Goal: Task Accomplishment & Management: Manage account settings

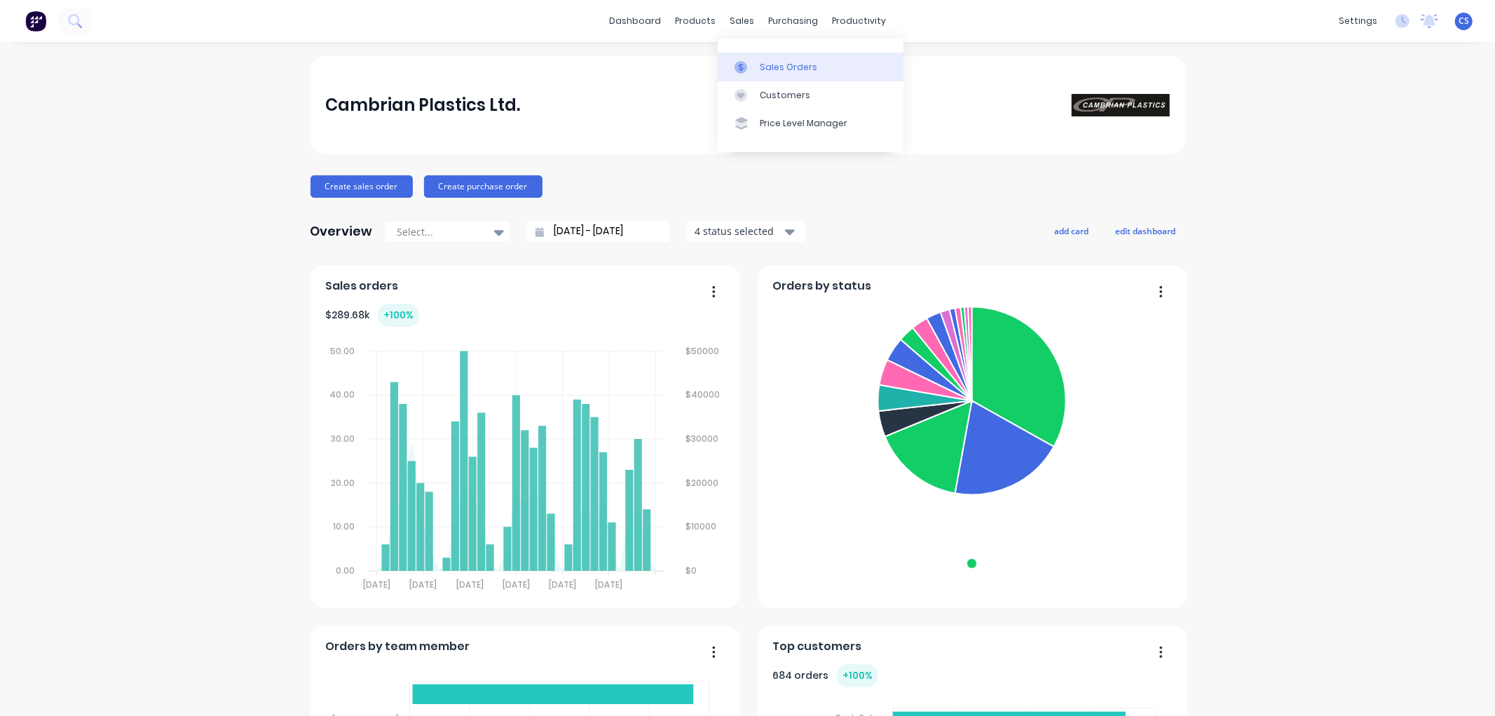
click at [752, 61] on div at bounding box center [745, 67] width 21 height 13
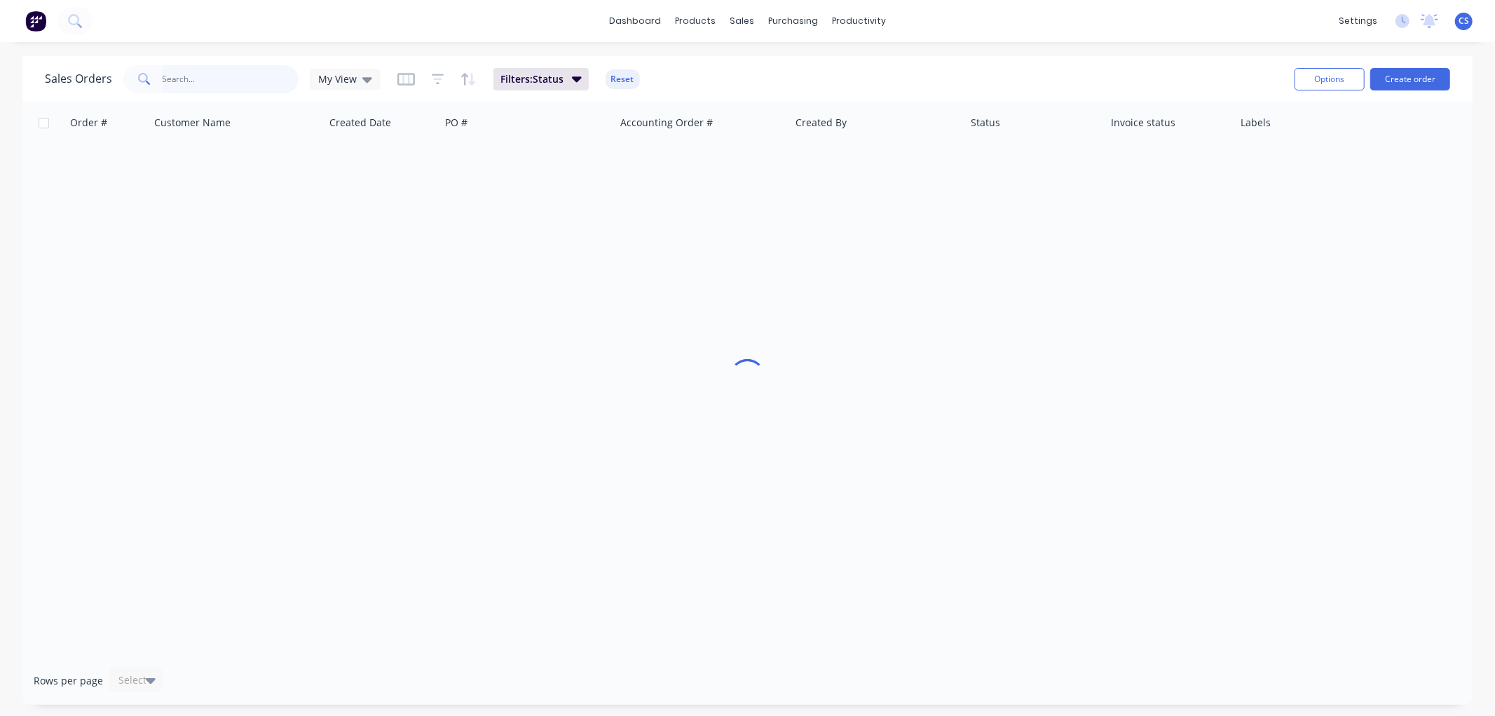
click at [226, 78] on input "text" at bounding box center [231, 79] width 137 height 28
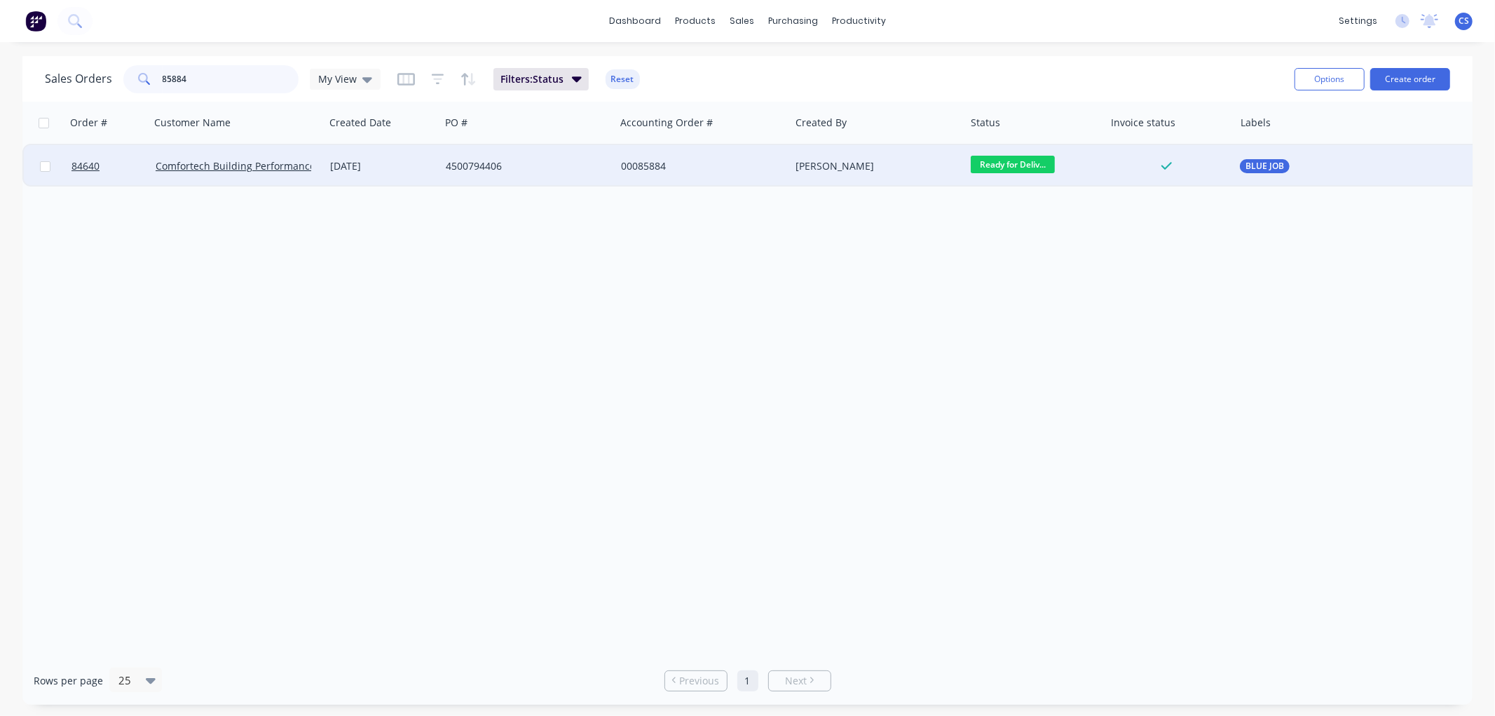
type input "85884"
click at [503, 173] on div "4500794406" at bounding box center [527, 166] width 175 height 42
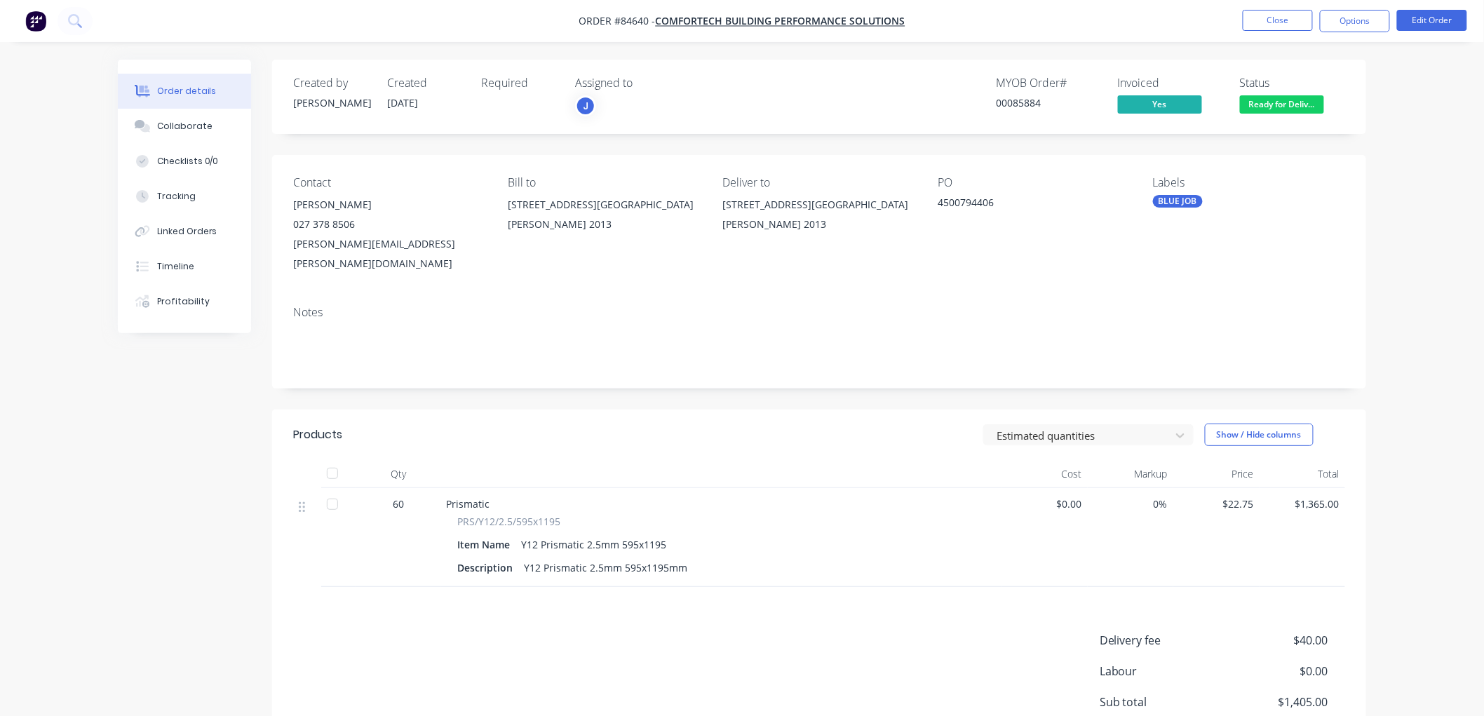
click at [1348, 27] on button "Options" at bounding box center [1355, 21] width 70 height 22
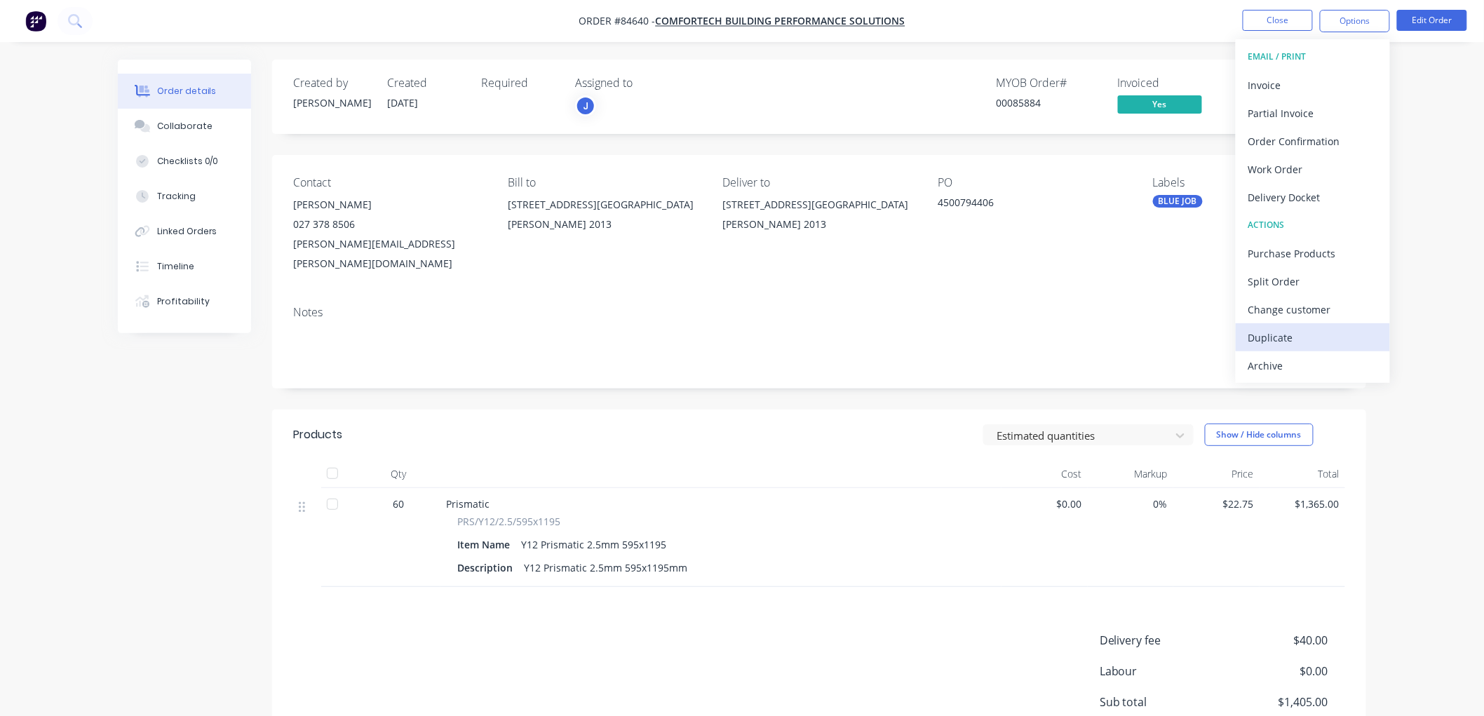
click at [1297, 332] on div "Duplicate" at bounding box center [1312, 337] width 129 height 20
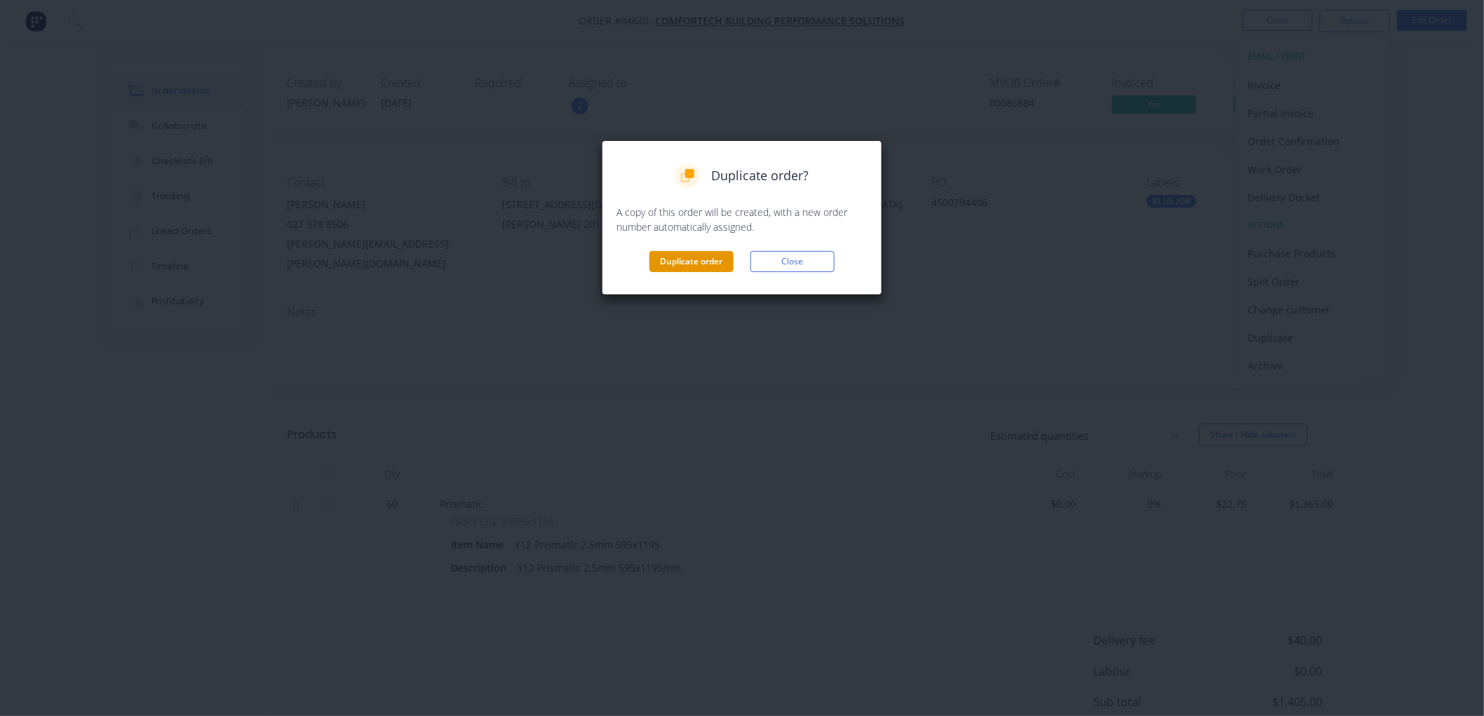
click at [674, 254] on button "Duplicate order" at bounding box center [691, 261] width 84 height 21
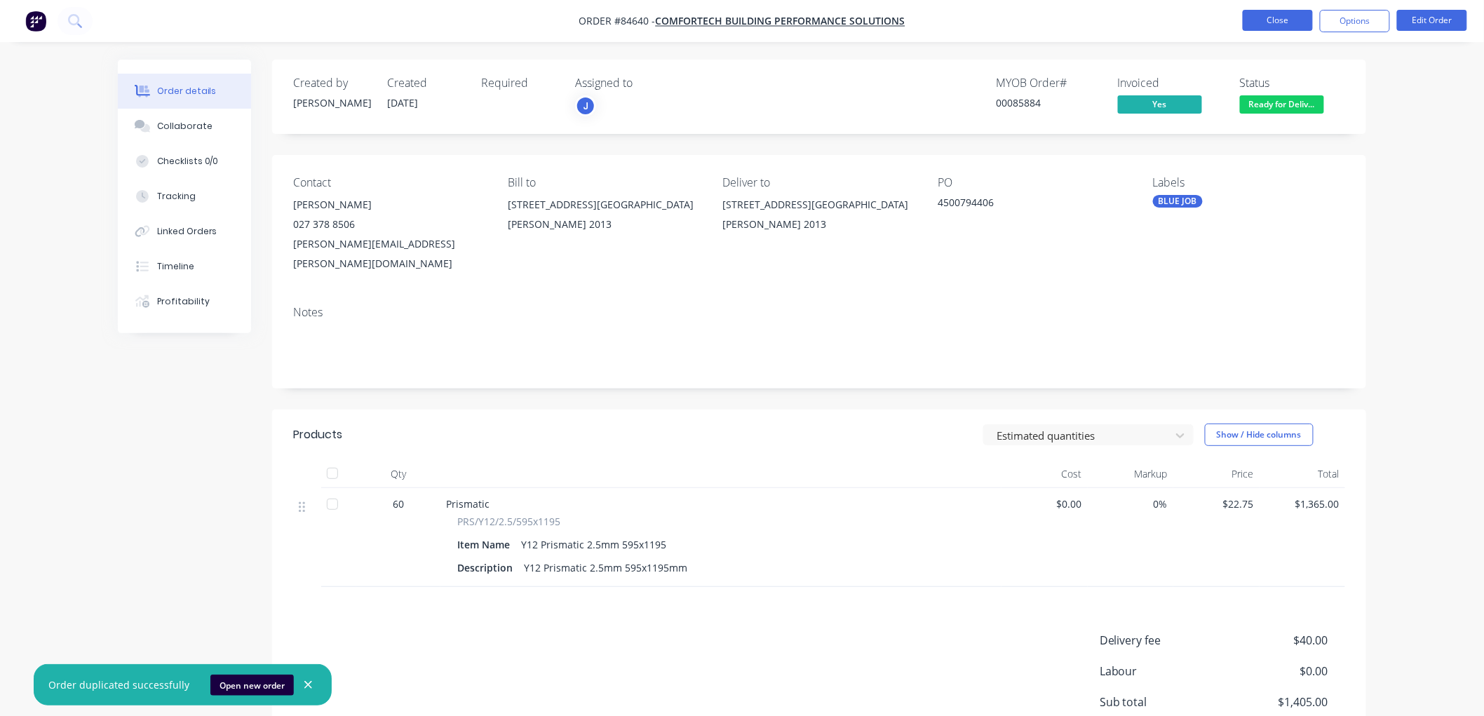
click at [1280, 24] on button "Close" at bounding box center [1277, 20] width 70 height 21
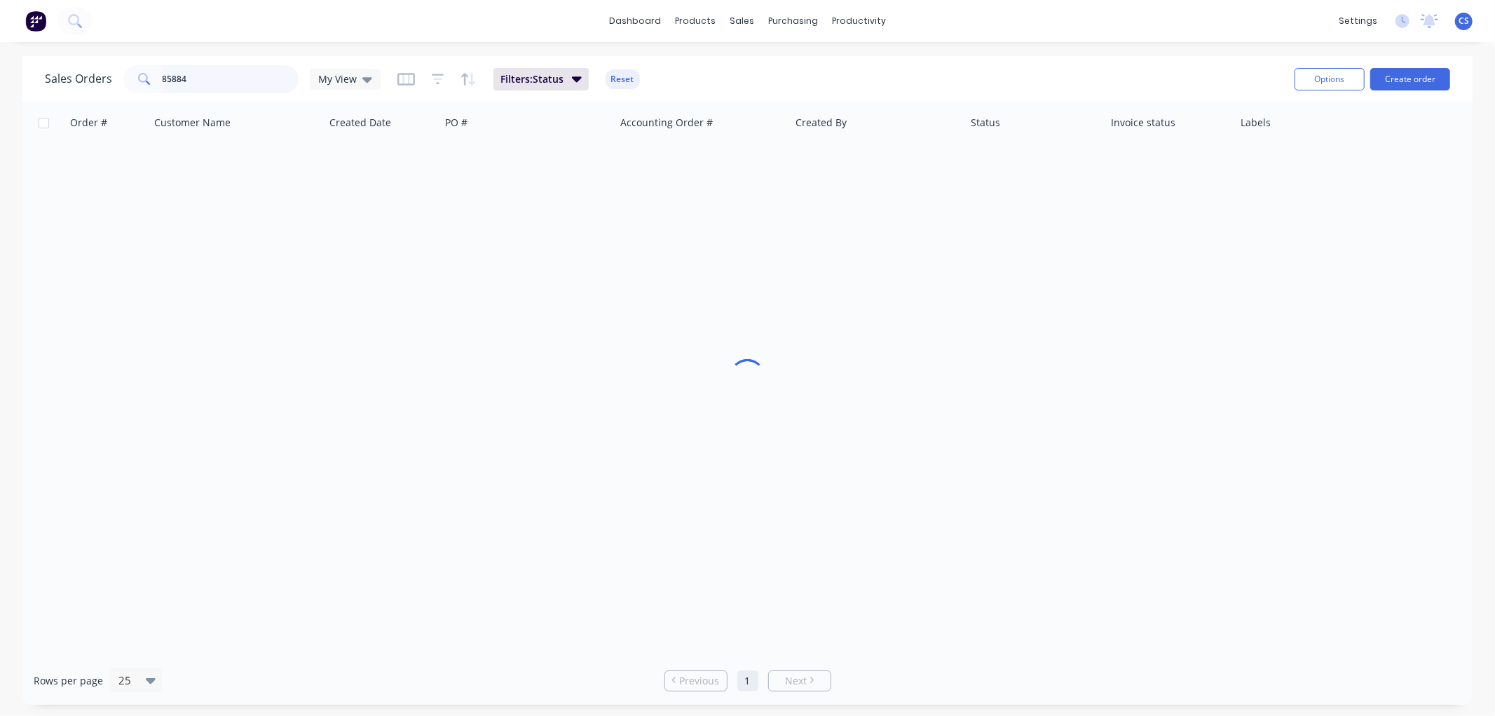
click at [185, 83] on input "85884" at bounding box center [231, 79] width 137 height 28
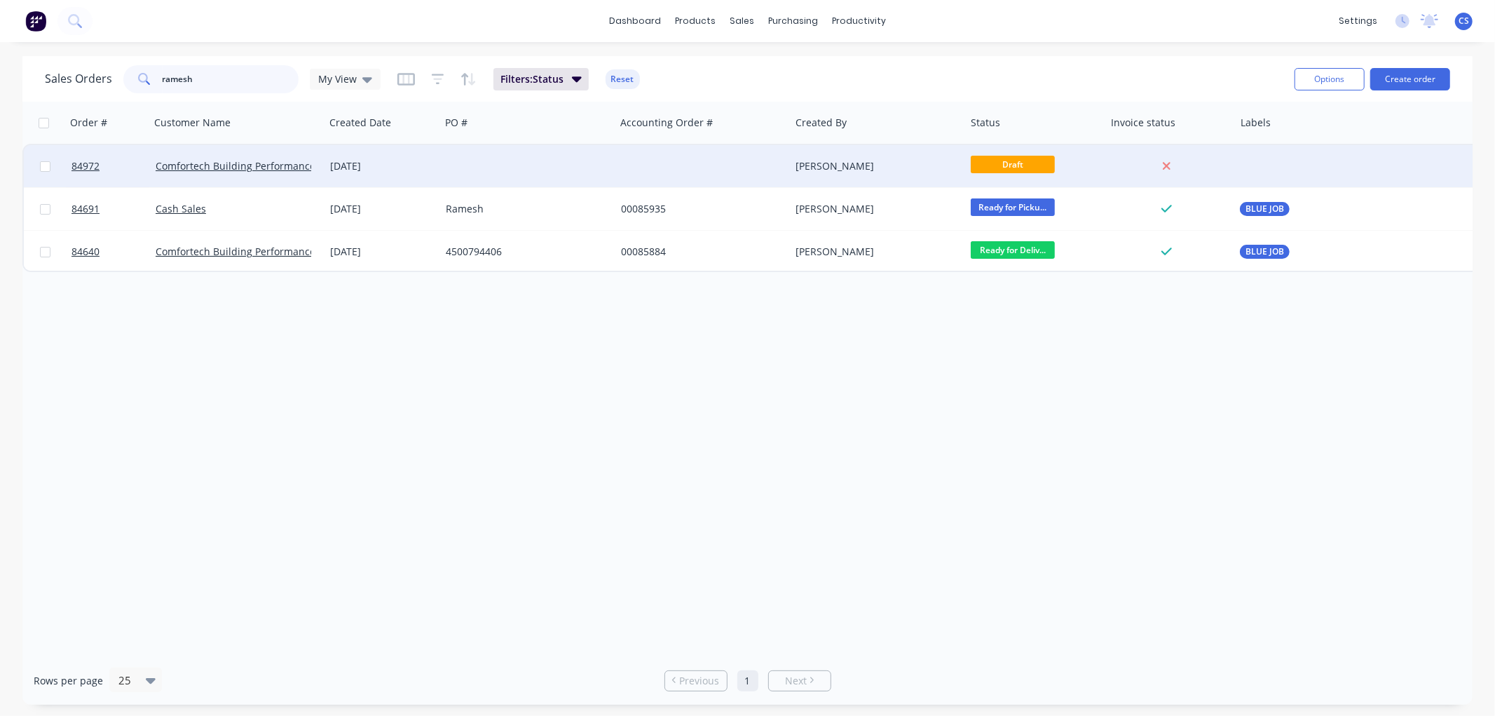
type input "ramesh"
click at [481, 166] on div at bounding box center [527, 166] width 175 height 42
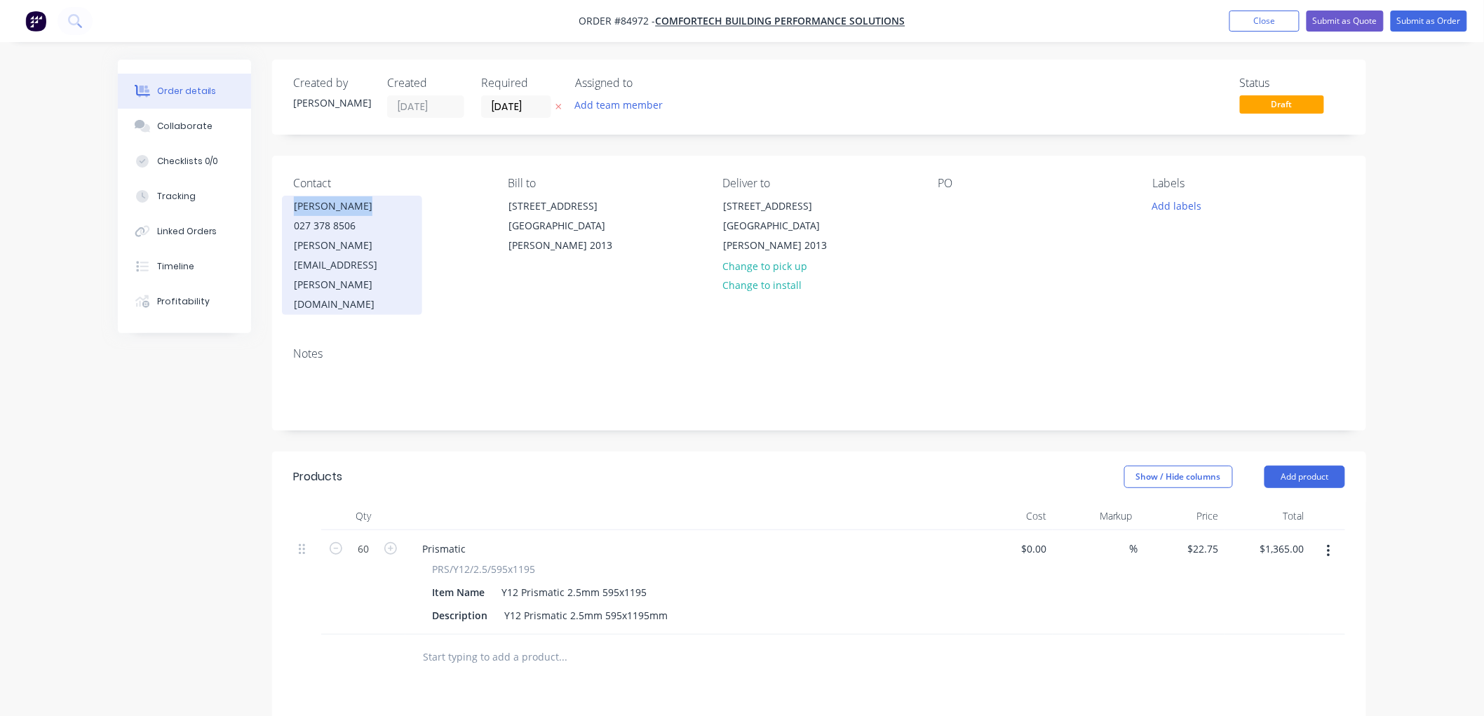
drag, startPoint x: 370, startPoint y: 205, endPoint x: 292, endPoint y: 210, distance: 78.0
click at [292, 210] on div "[PERSON_NAME] 027 378 8506 [EMAIL_ADDRESS][PERSON_NAME][DOMAIN_NAME]" at bounding box center [352, 255] width 140 height 119
copy div "[PERSON_NAME]"
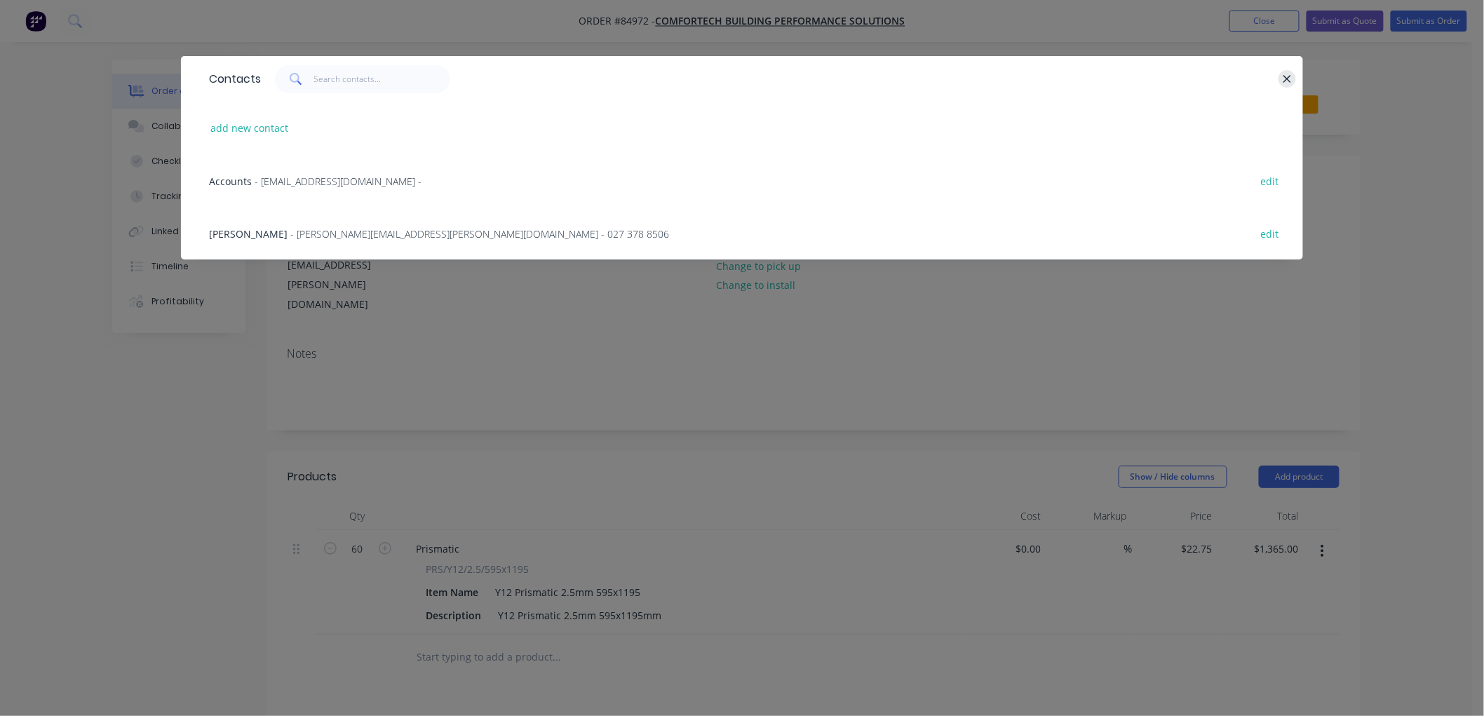
click at [1290, 77] on icon "button" at bounding box center [1286, 79] width 9 height 13
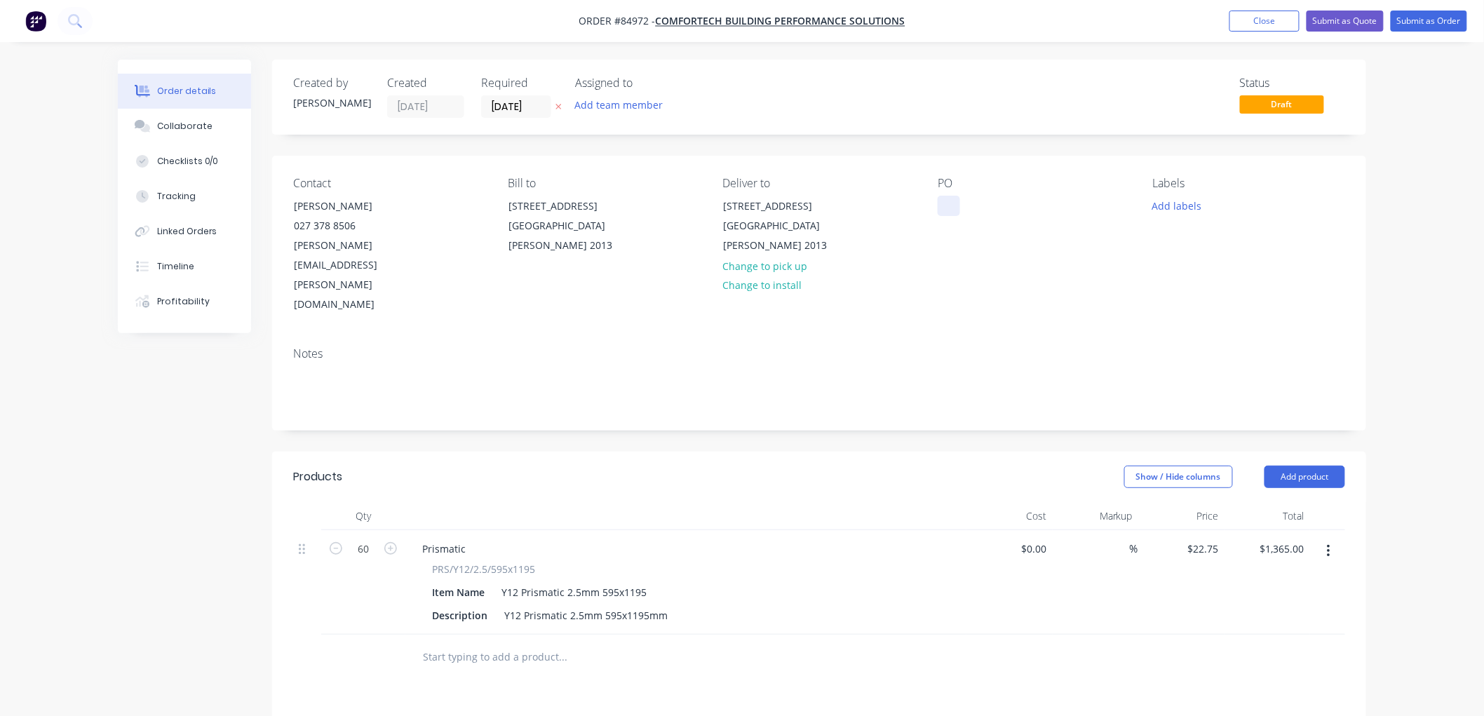
click at [942, 204] on div at bounding box center [948, 206] width 22 height 20
paste div
click at [369, 538] on input "60" at bounding box center [363, 548] width 36 height 21
type input "4"
type input "$91.00"
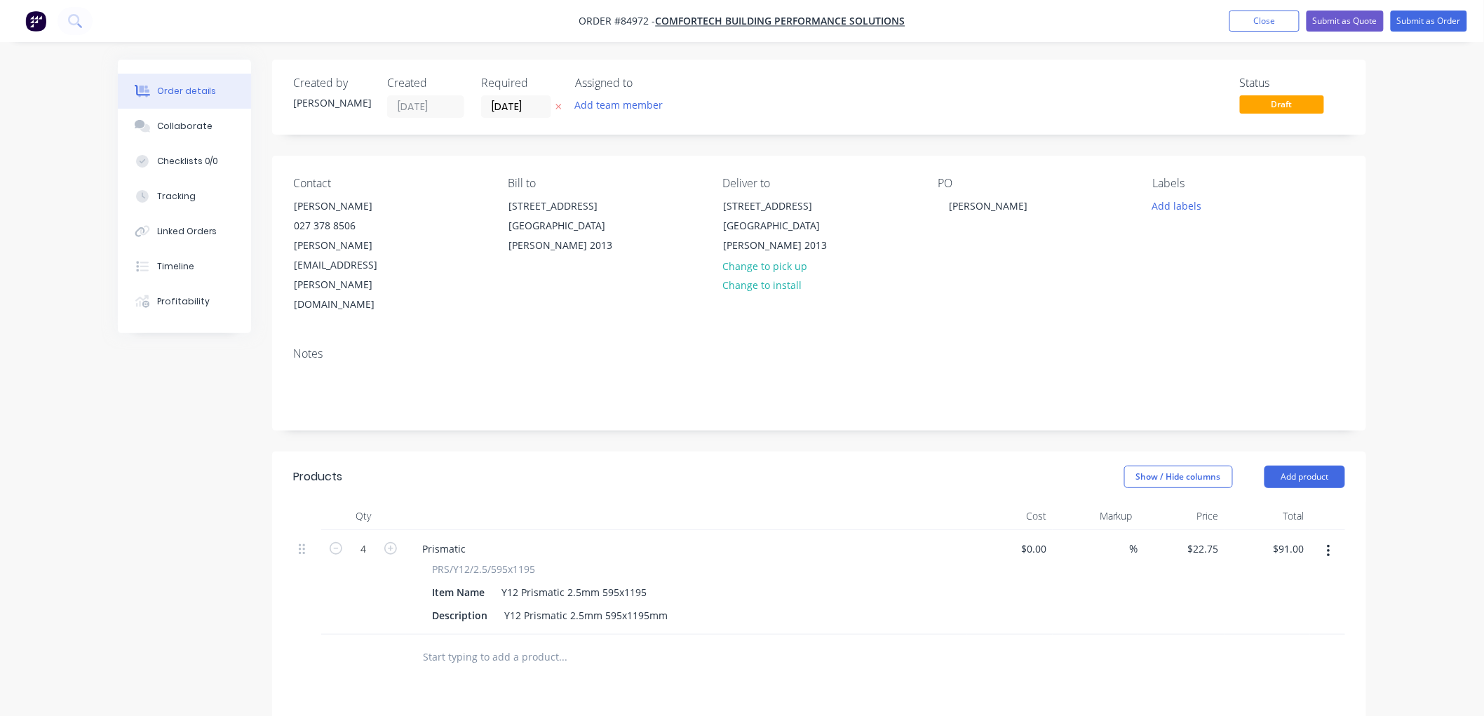
click at [517, 643] on input "text" at bounding box center [562, 657] width 280 height 28
click at [1332, 538] on button "button" at bounding box center [1328, 550] width 33 height 25
click at [1325, 466] on button "Add product" at bounding box center [1304, 477] width 81 height 22
click at [1277, 670] on div "Notes (Internal)" at bounding box center [1278, 680] width 108 height 20
click at [450, 643] on div at bounding box center [461, 653] width 101 height 20
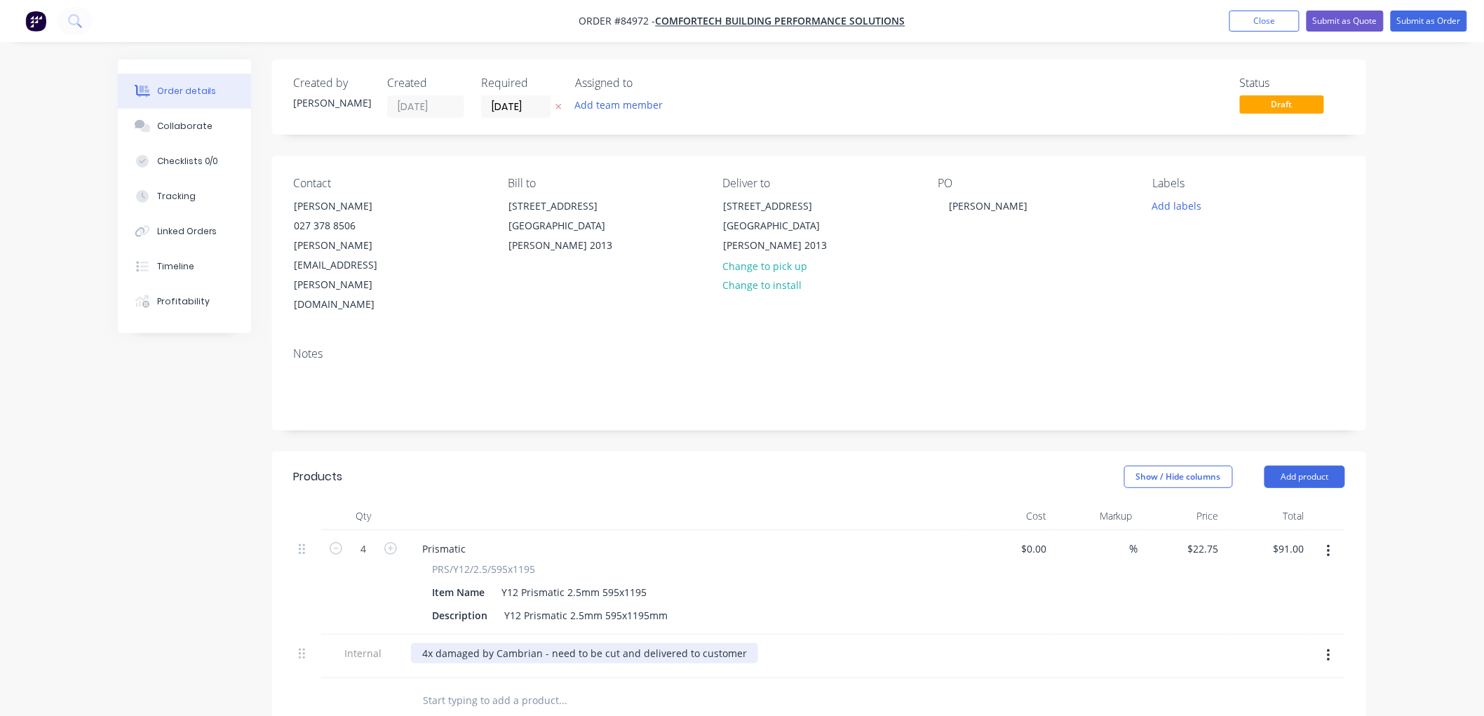
click at [548, 643] on div "4x damaged by Cambrian - need to be cut and delivered to customer" at bounding box center [584, 653] width 347 height 20
click at [558, 103] on icon "button" at bounding box center [558, 106] width 6 height 8
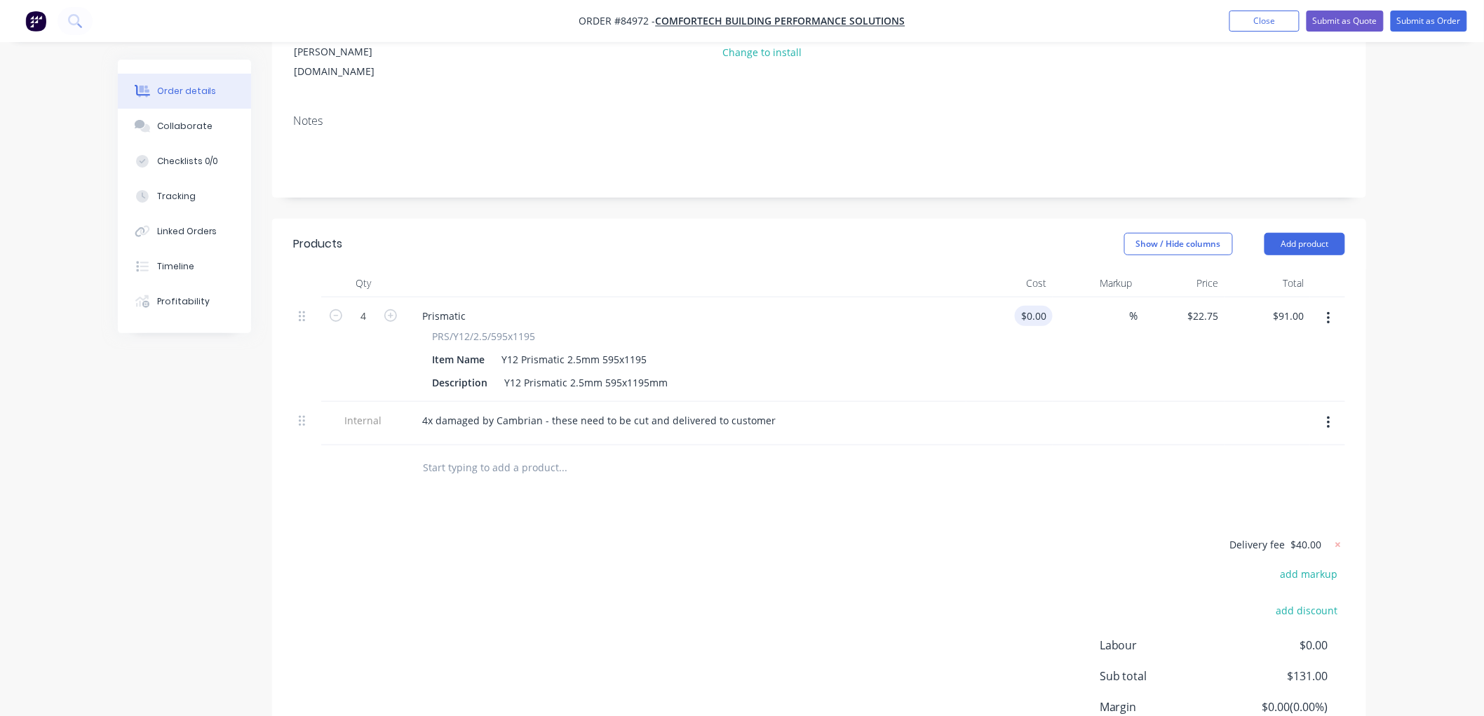
scroll to position [233, 0]
type input "22.75"
click at [1206, 305] on input "22.75" at bounding box center [1208, 315] width 32 height 20
type input "$0.00"
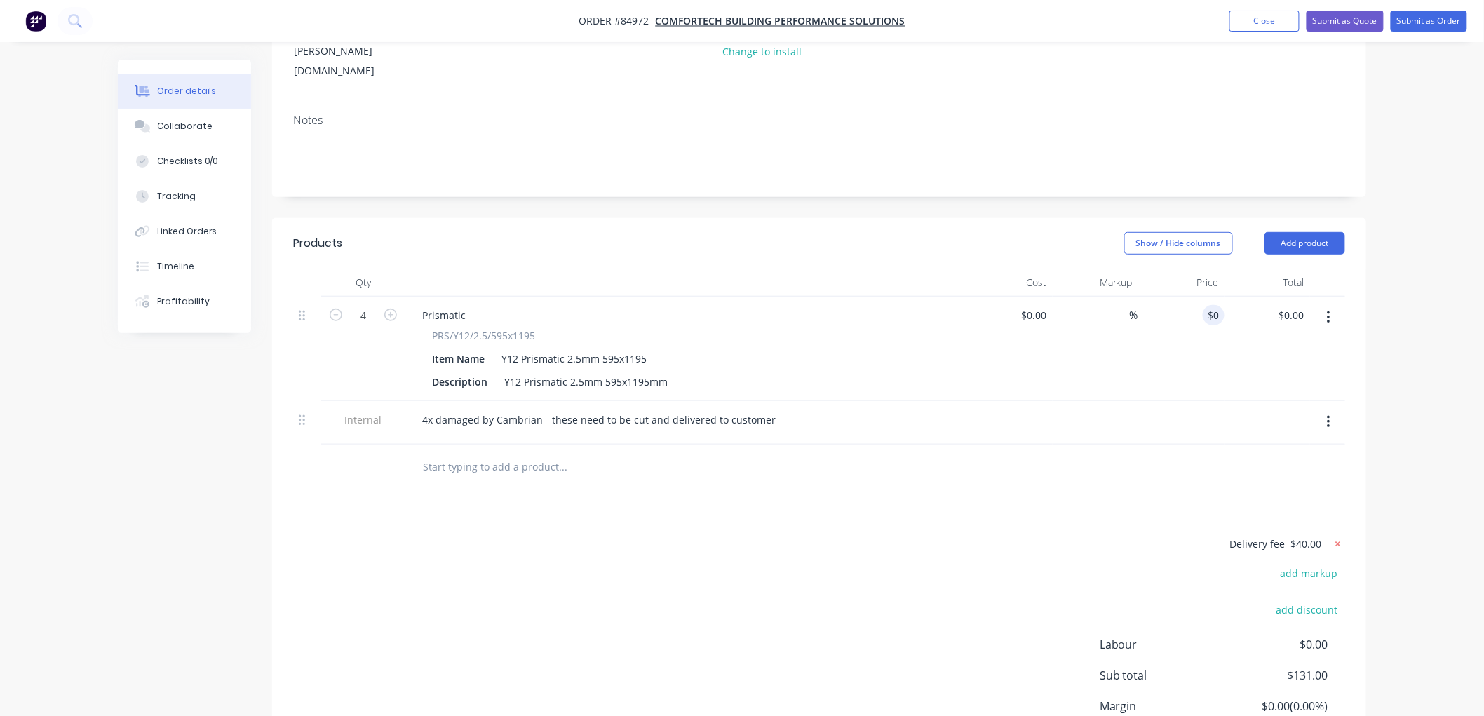
click at [1337, 537] on icon at bounding box center [1338, 544] width 14 height 14
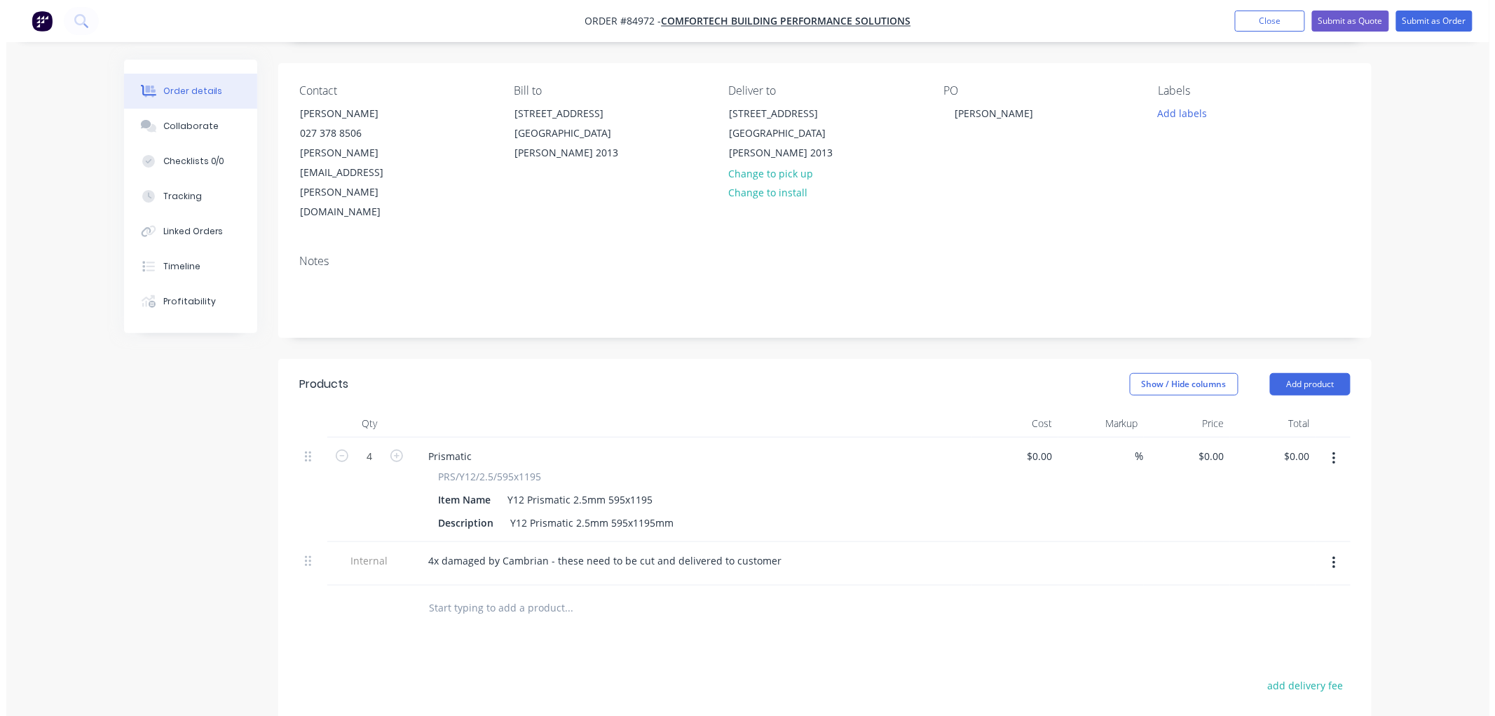
scroll to position [0, 0]
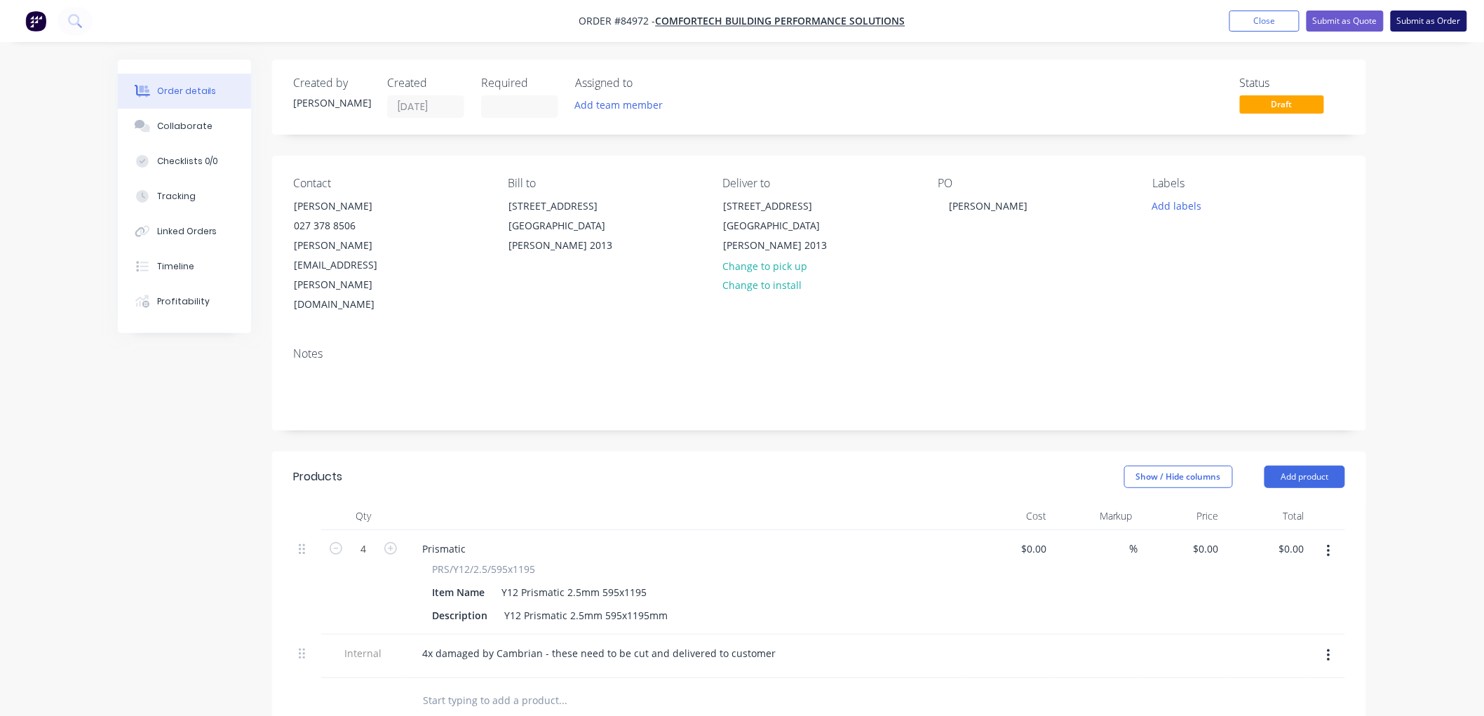
click at [1420, 27] on button "Submit as Order" at bounding box center [1428, 21] width 76 height 21
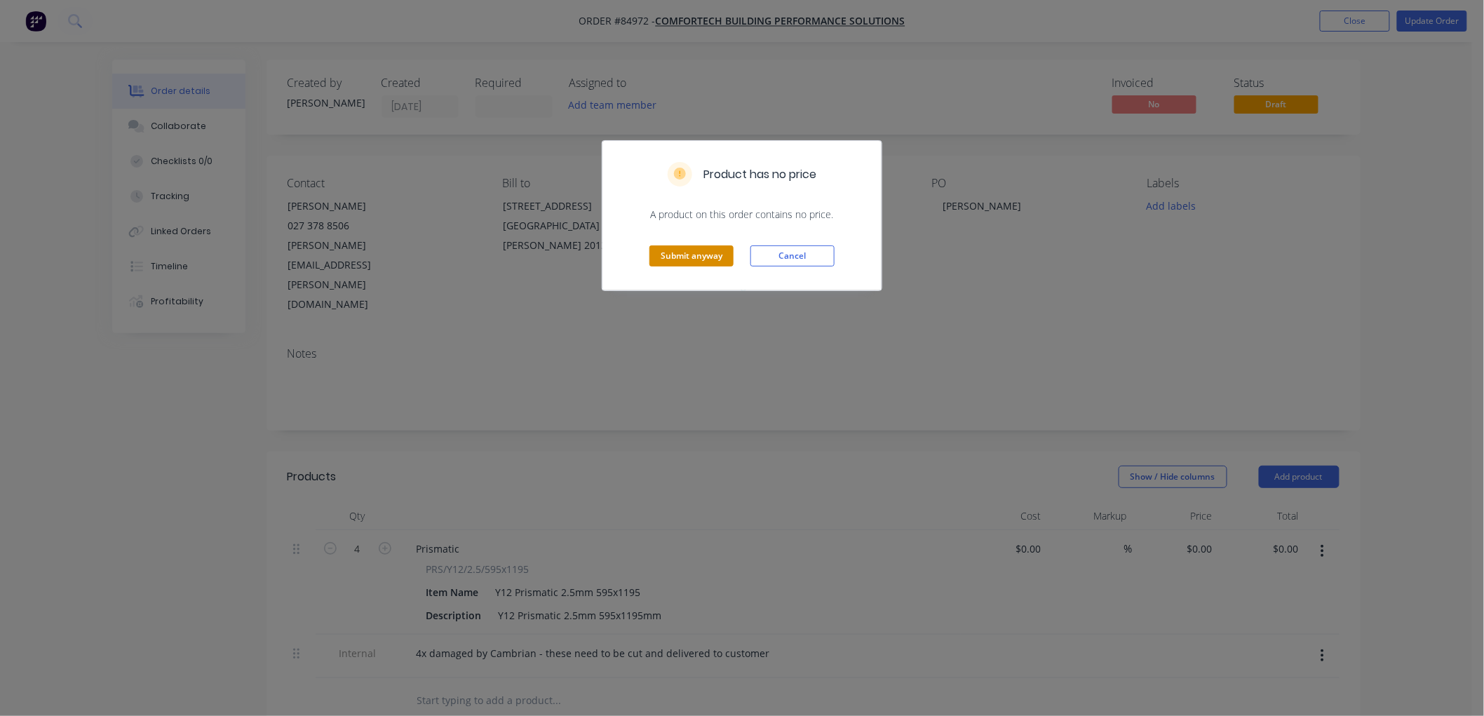
click at [709, 255] on button "Submit anyway" at bounding box center [691, 255] width 84 height 21
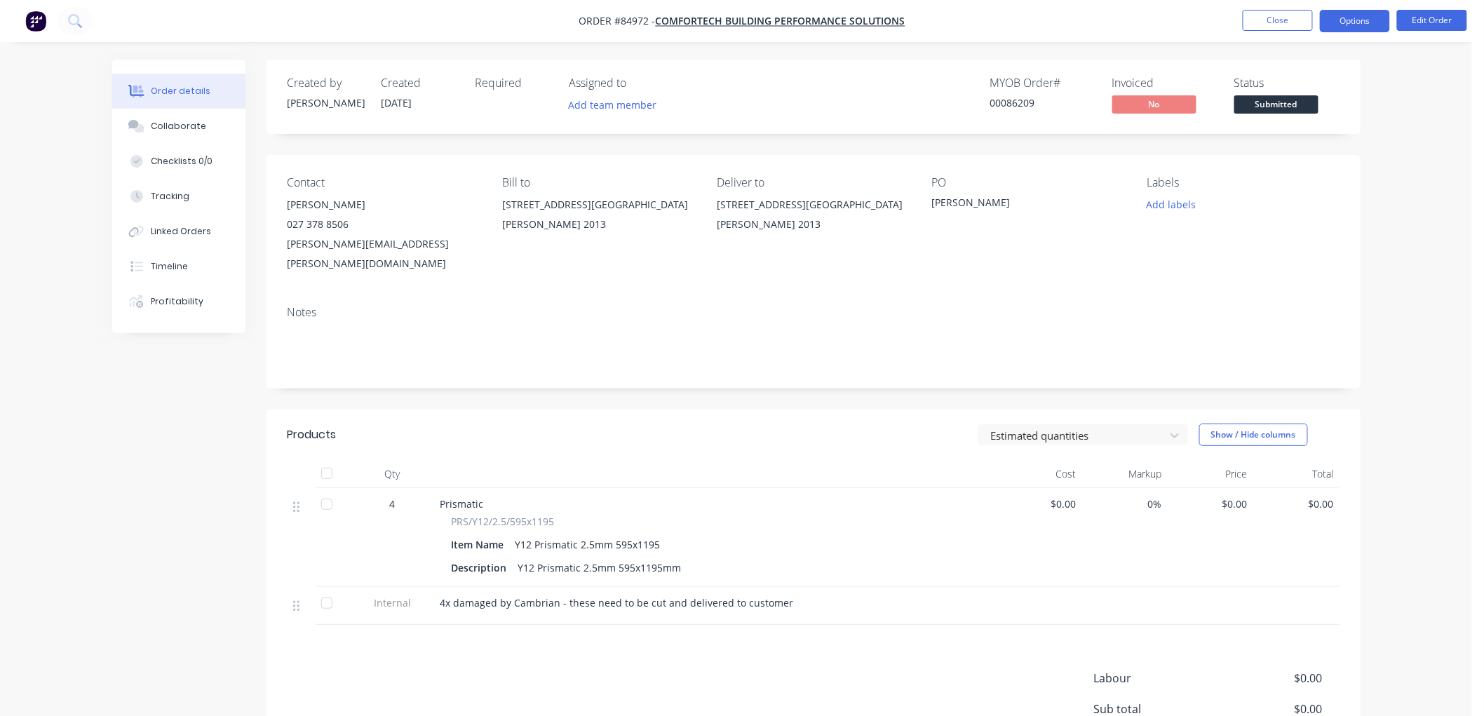
click at [1344, 21] on button "Options" at bounding box center [1355, 21] width 70 height 22
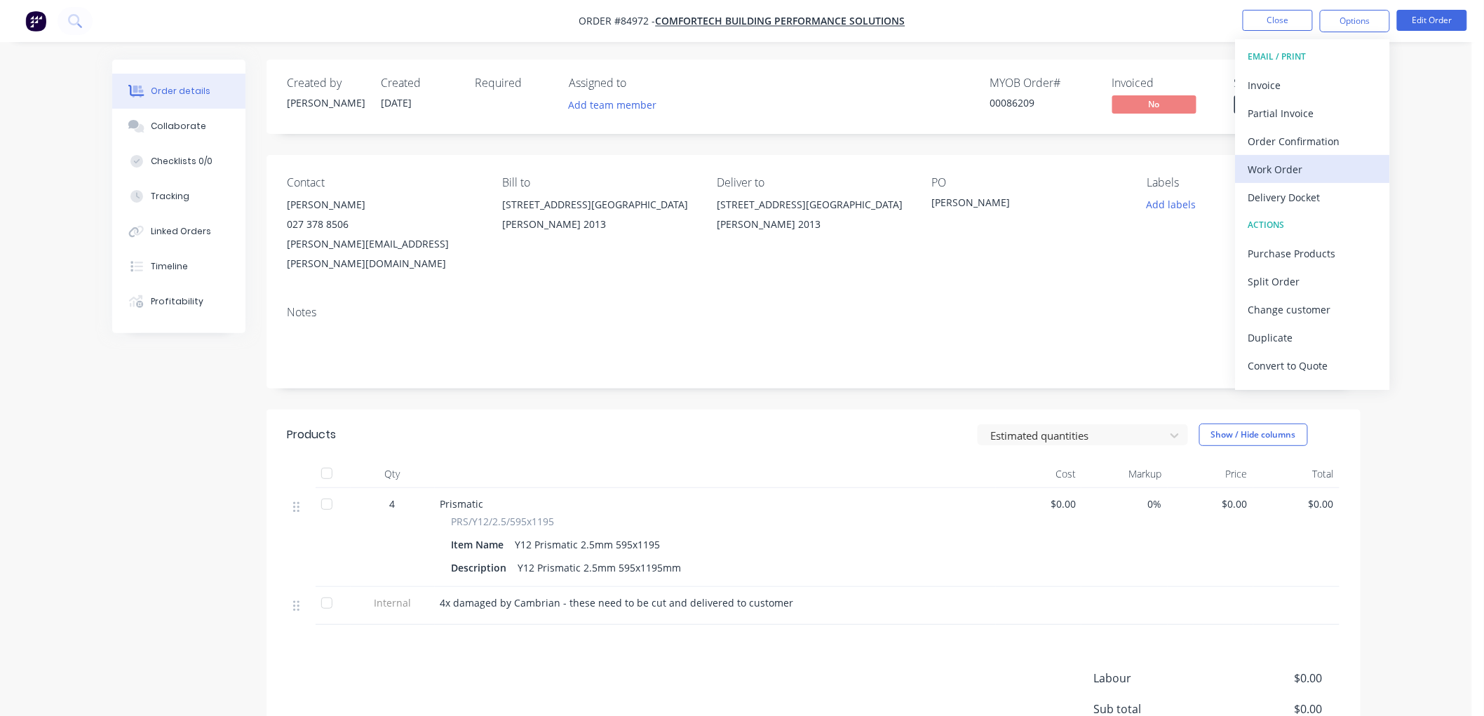
click at [1287, 160] on div "Work Order" at bounding box center [1312, 169] width 129 height 20
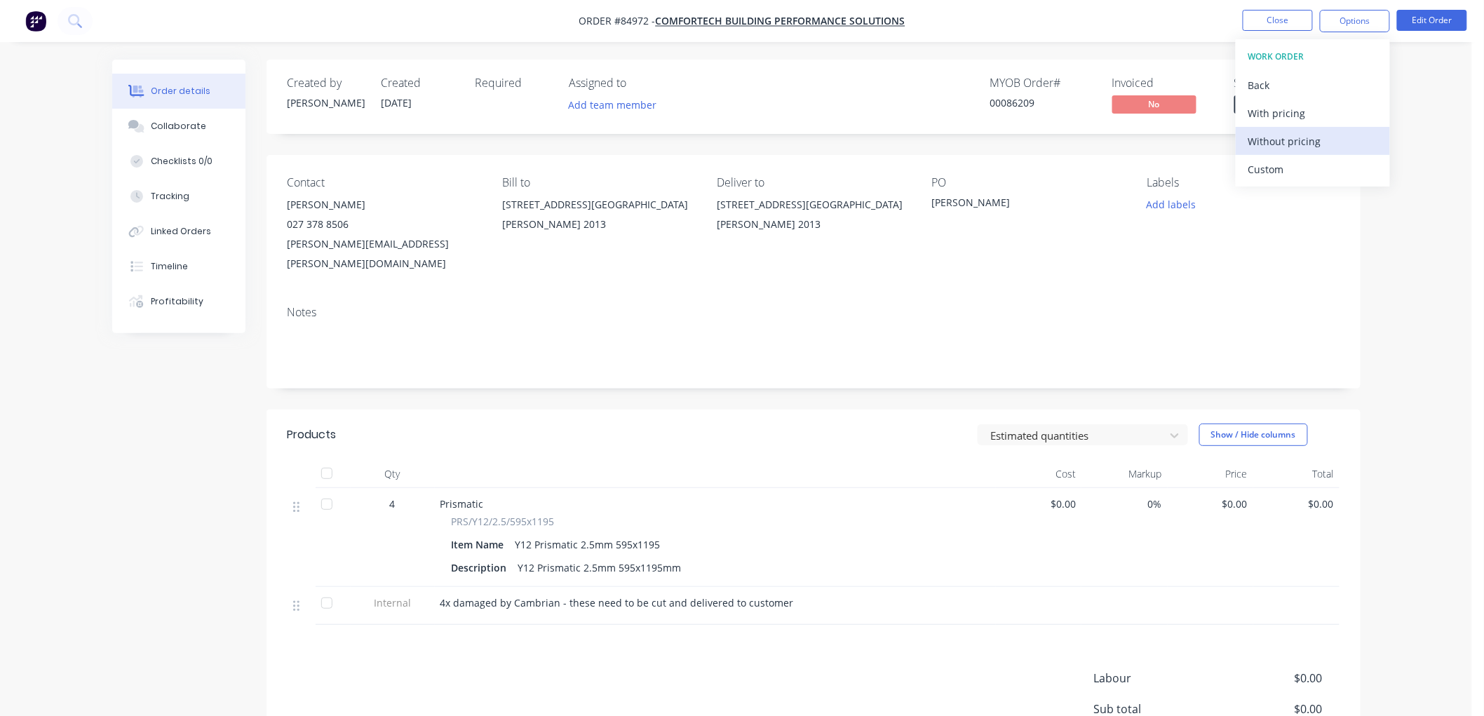
click at [1277, 141] on div "Without pricing" at bounding box center [1312, 141] width 129 height 20
click at [944, 23] on nav "Order #84972 - Comfortech Building Performance Solutions Close Options EMAIL / …" at bounding box center [742, 21] width 1484 height 42
click at [1256, 25] on button "Close" at bounding box center [1277, 20] width 70 height 21
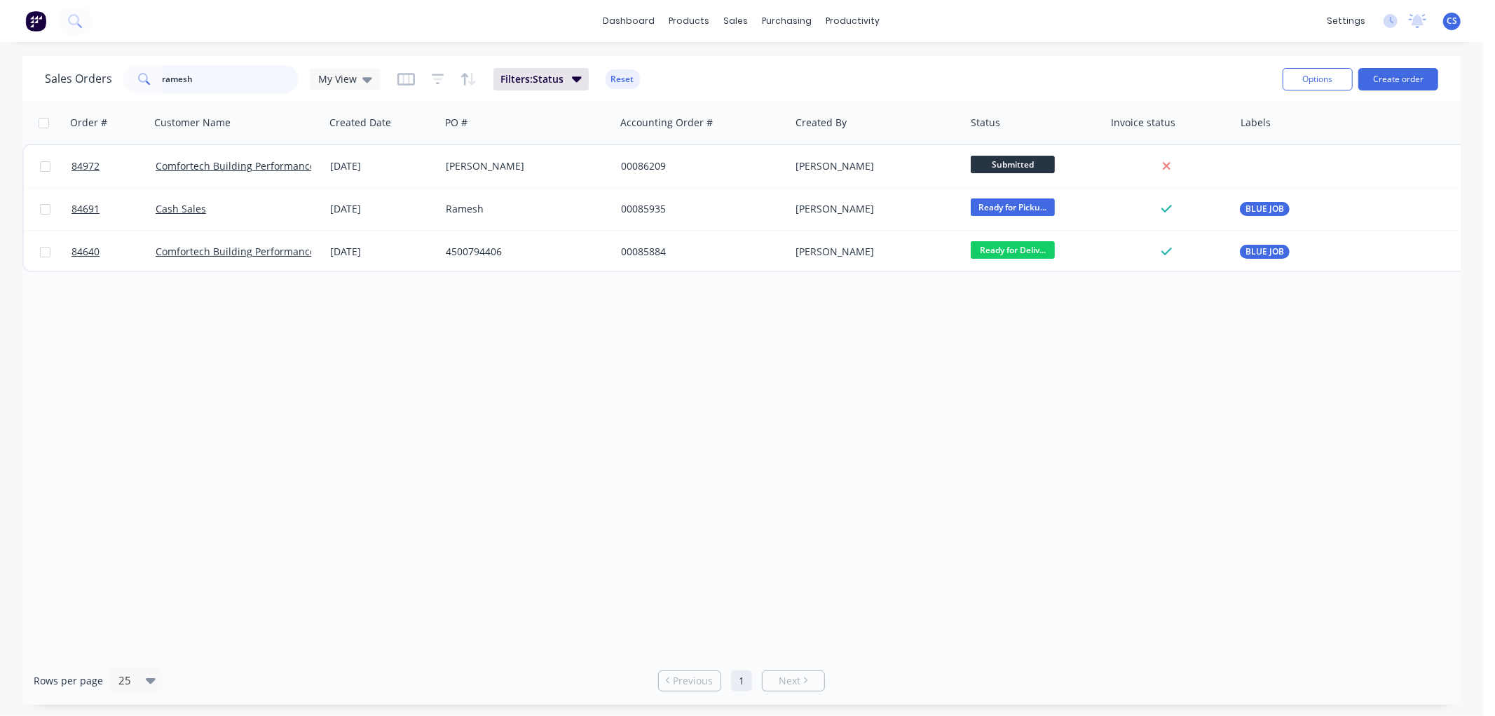
click at [221, 81] on input "ramesh" at bounding box center [231, 79] width 137 height 28
click at [223, 72] on input "ramesh" at bounding box center [231, 79] width 137 height 28
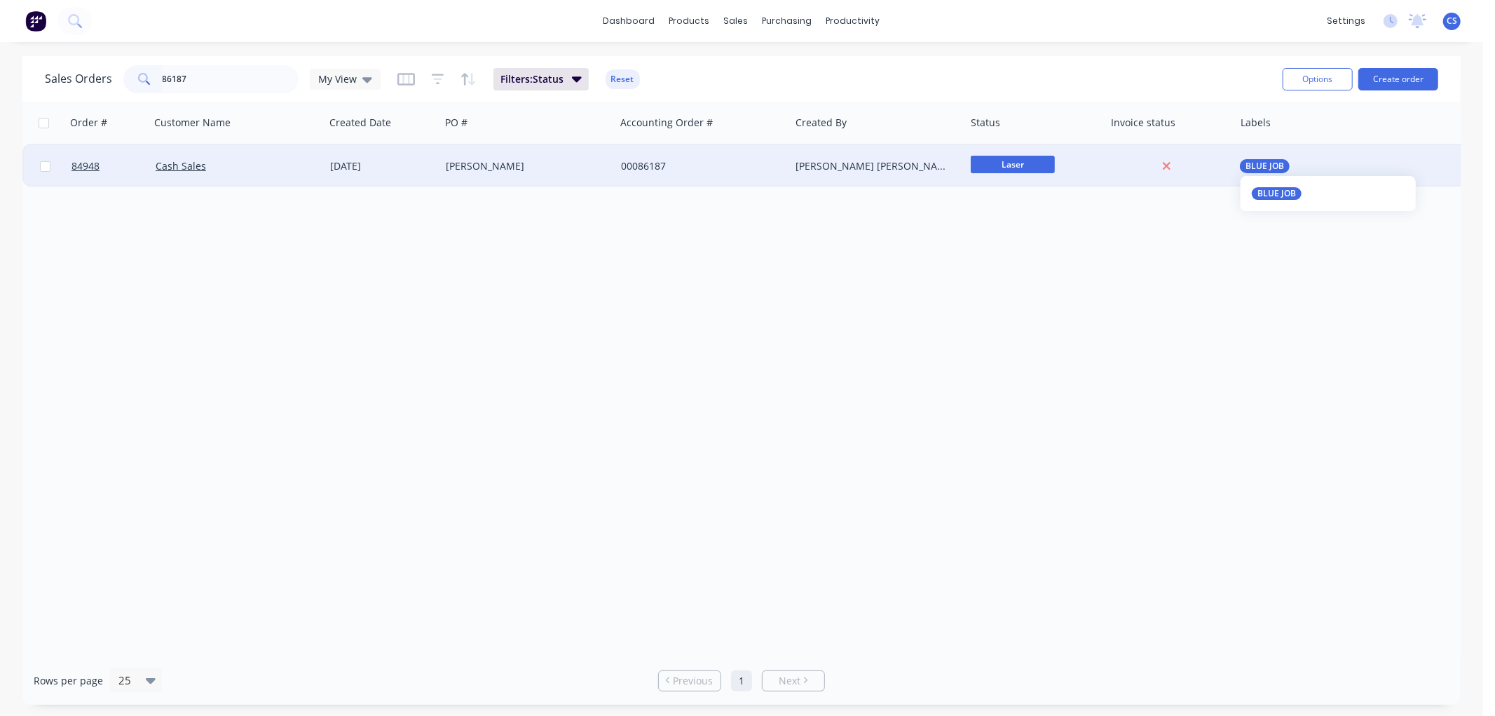
click at [1263, 167] on span "BLUE JOB" at bounding box center [1265, 166] width 39 height 14
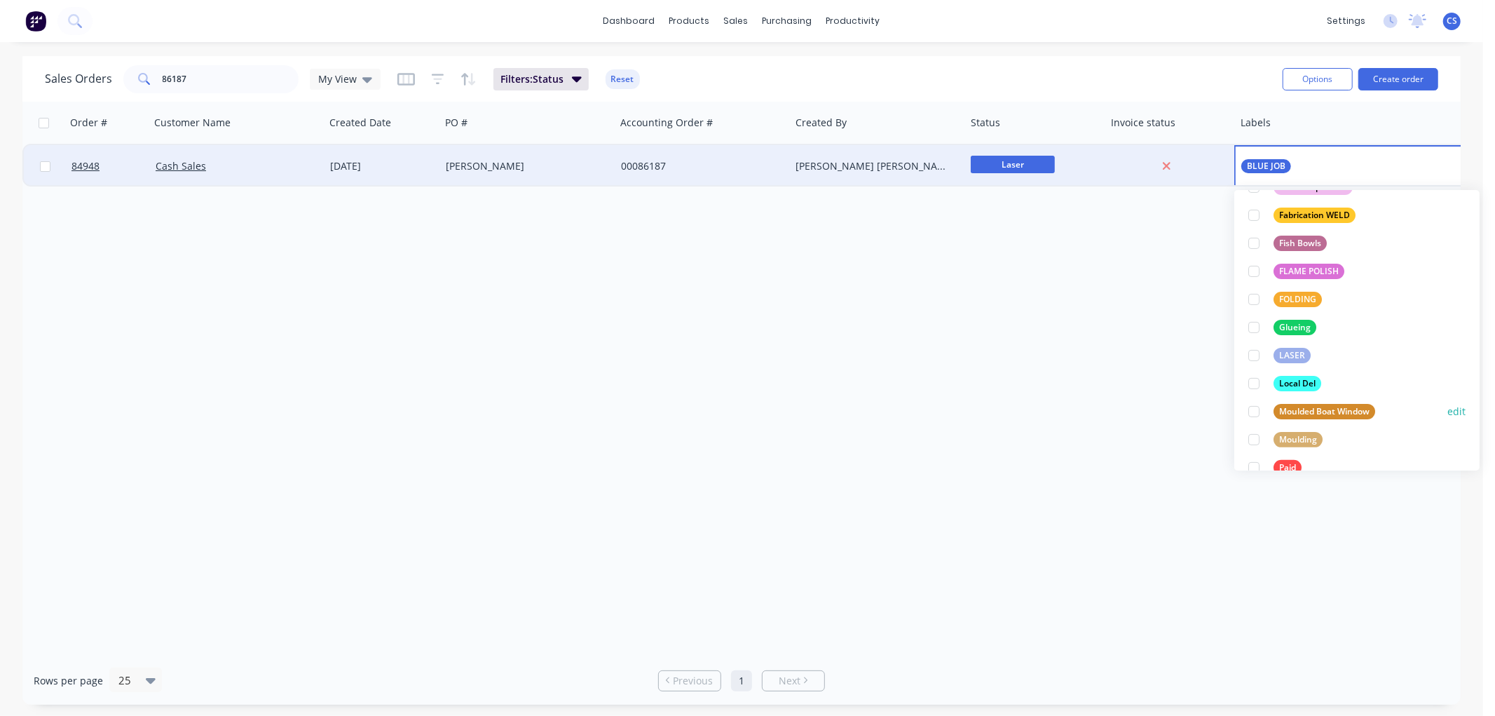
scroll to position [389, 0]
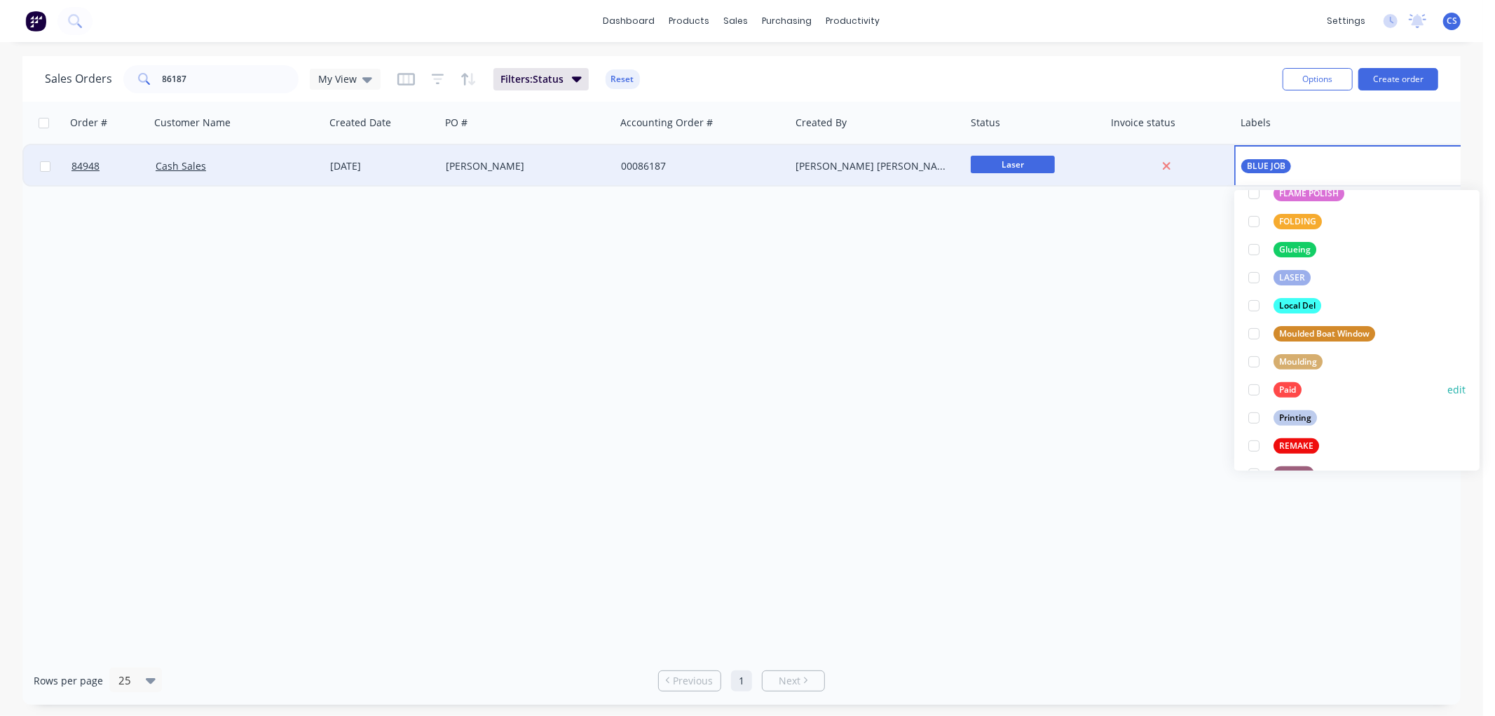
click at [1284, 391] on div "Paid" at bounding box center [1288, 389] width 28 height 15
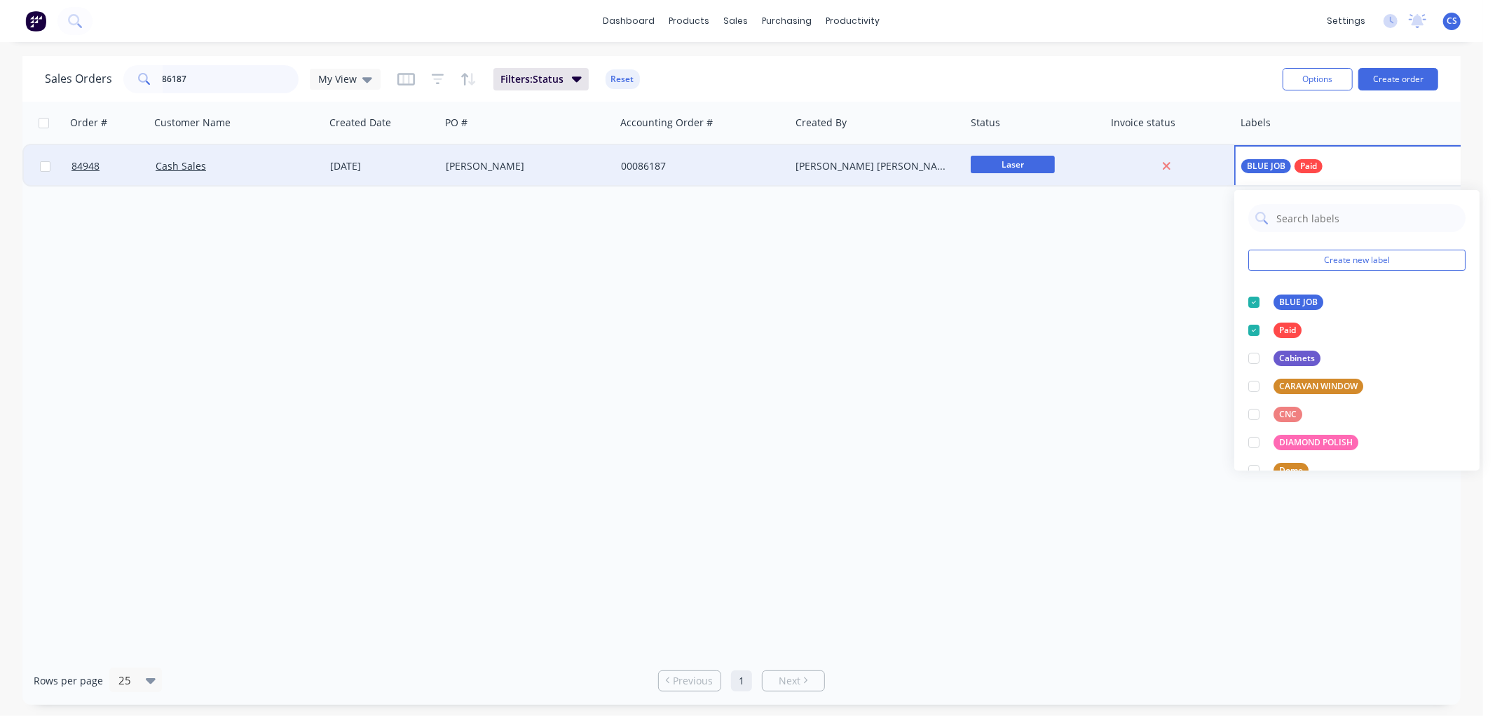
click at [233, 75] on input "86187" at bounding box center [231, 79] width 137 height 28
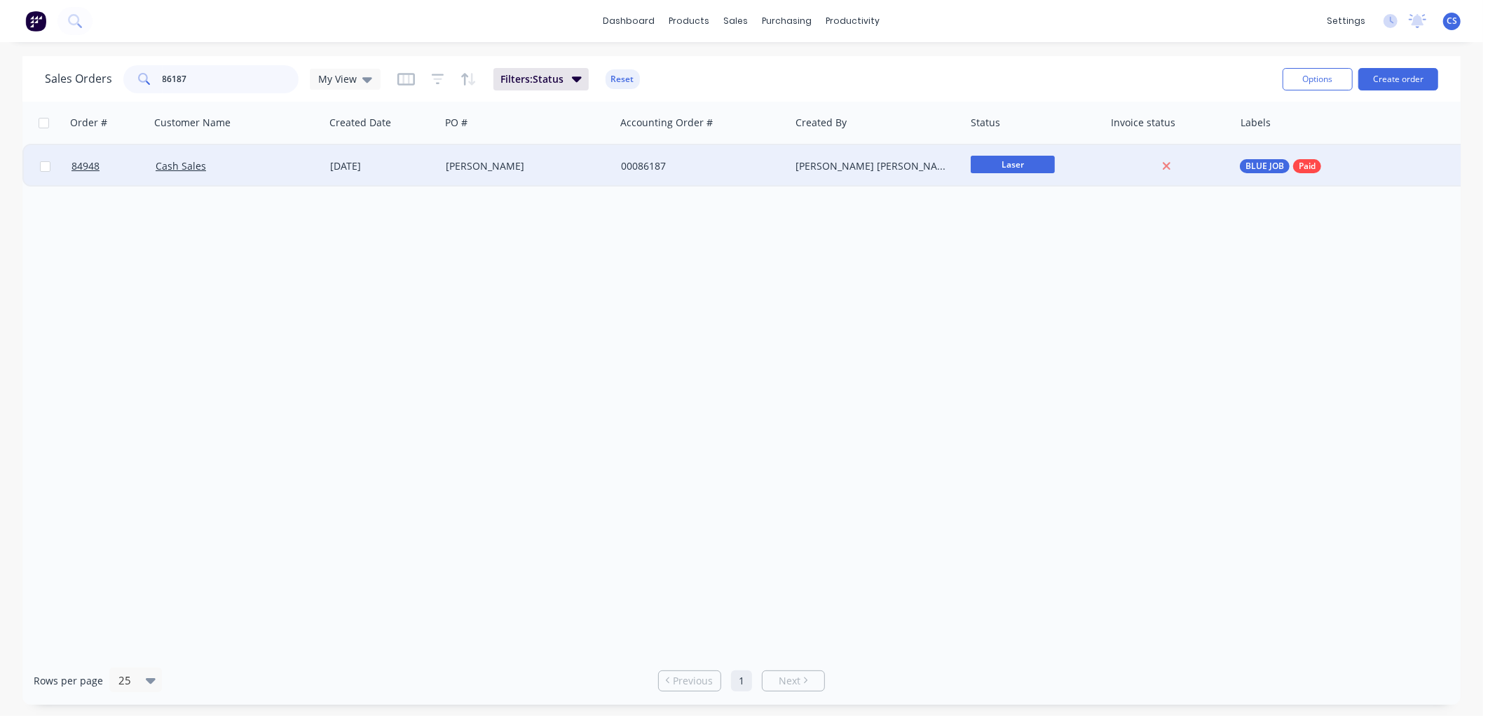
click at [233, 75] on input "86187" at bounding box center [231, 79] width 137 height 28
click at [1036, 165] on span "Ready for Picku..." at bounding box center [1013, 165] width 84 height 18
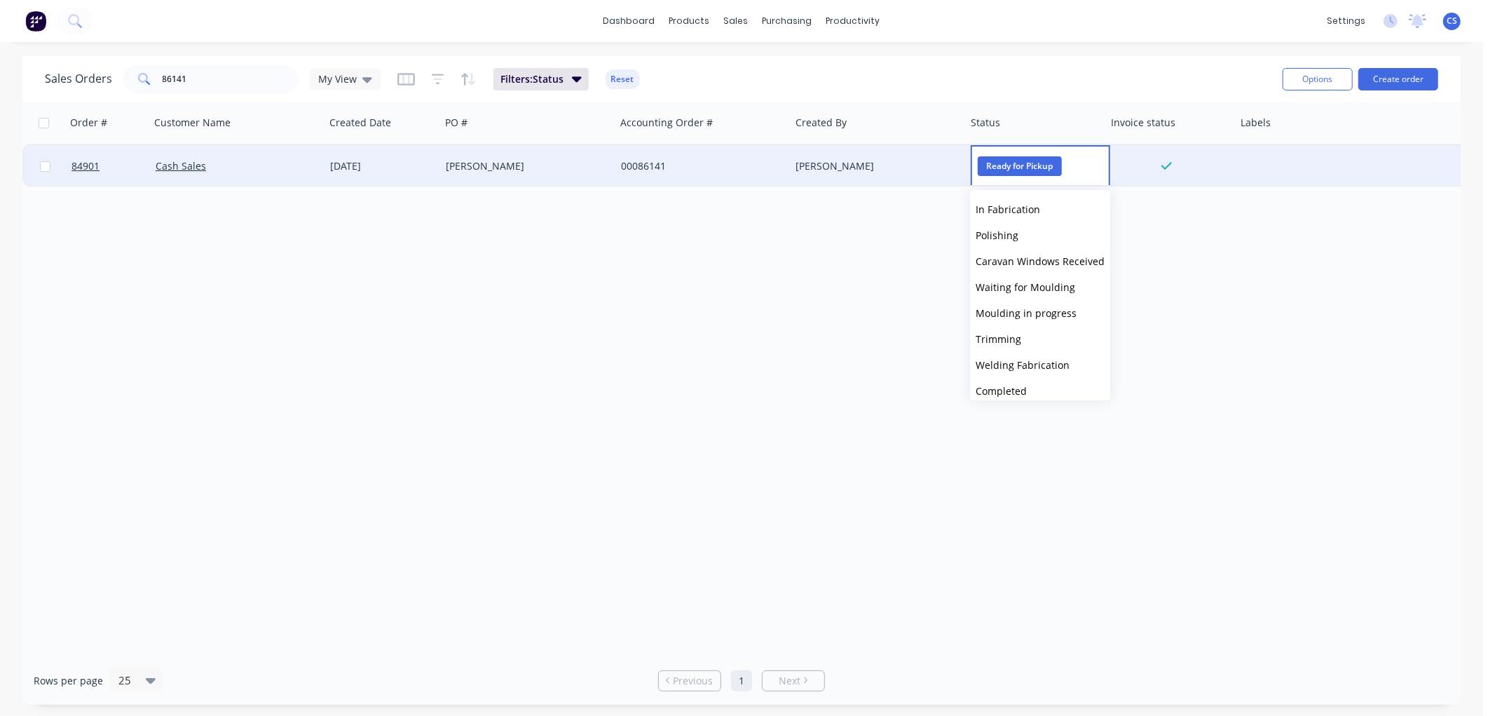
scroll to position [474, 0]
click at [1024, 388] on button "Picked Up" at bounding box center [1040, 383] width 140 height 26
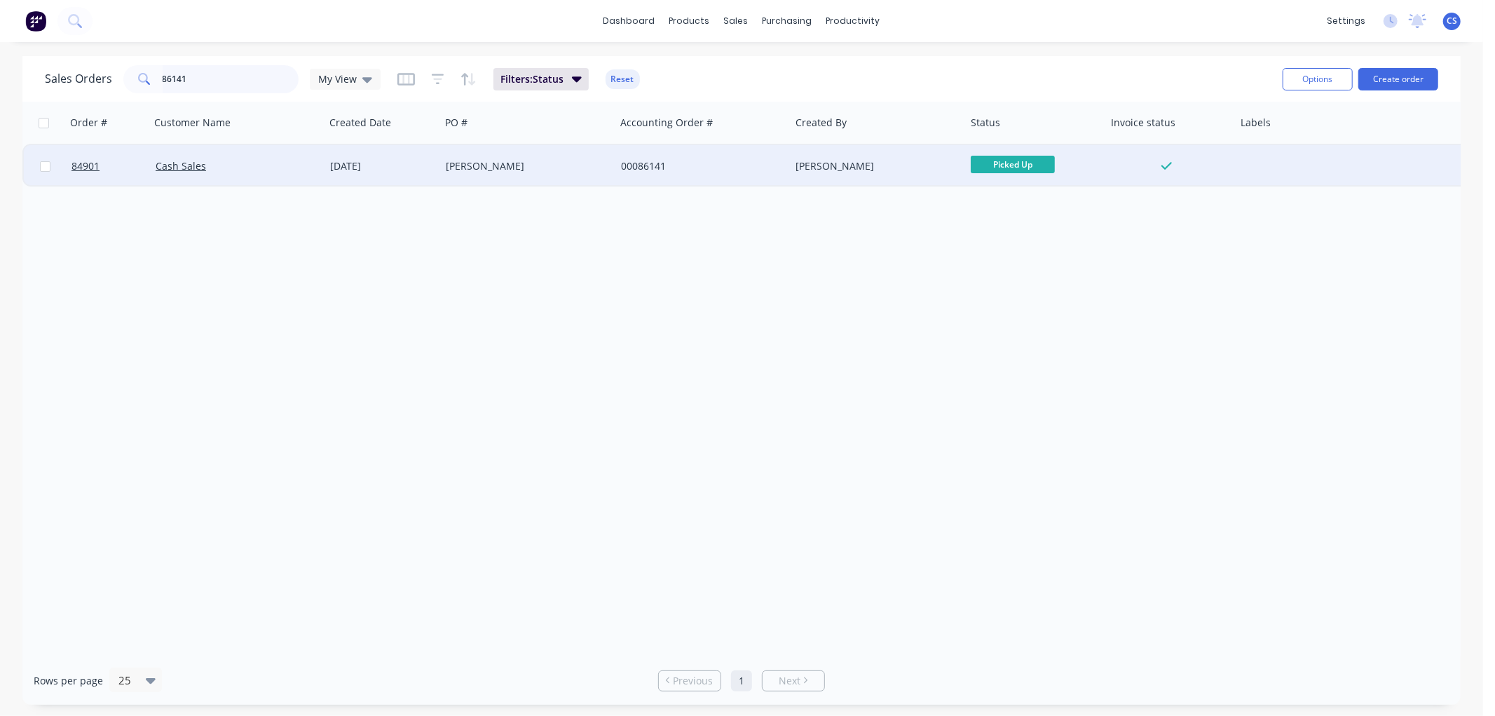
click at [194, 79] on input "86141" at bounding box center [231, 79] width 137 height 28
click at [998, 163] on span "Ready for Picku..." at bounding box center [1013, 165] width 84 height 18
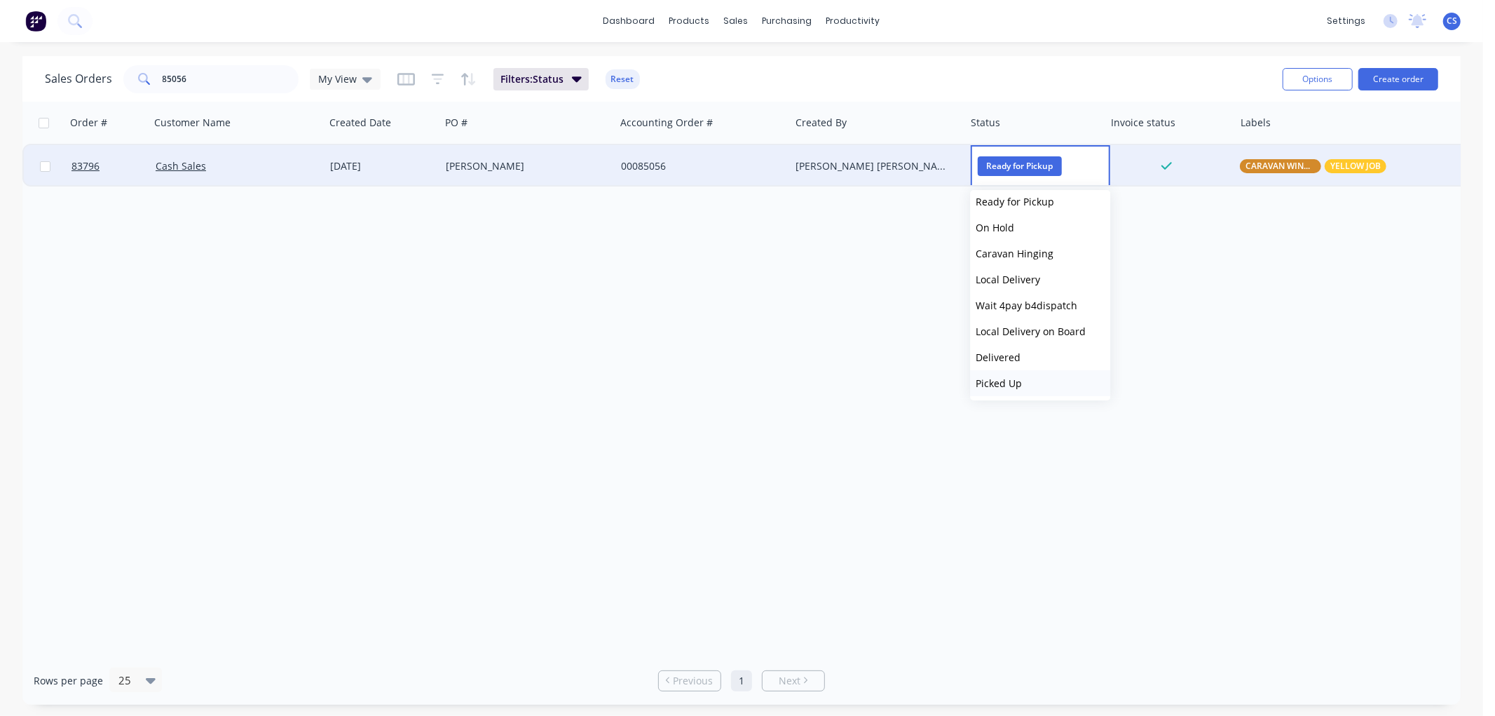
click at [1008, 379] on span "Picked Up" at bounding box center [999, 383] width 46 height 13
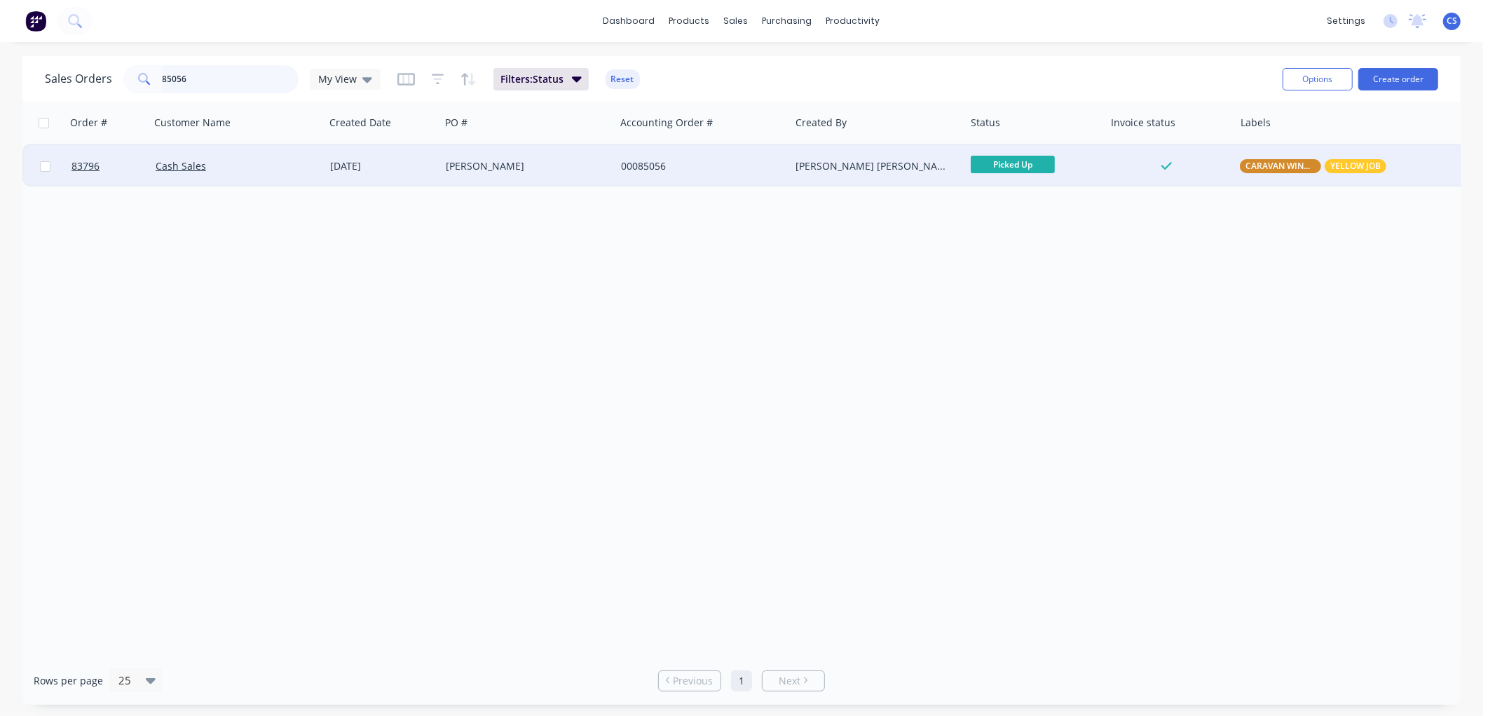
click at [212, 76] on input "85056" at bounding box center [231, 79] width 137 height 28
click at [212, 75] on input "85056" at bounding box center [231, 79] width 137 height 28
click at [989, 167] on span "Ready for Picku..." at bounding box center [1013, 165] width 84 height 18
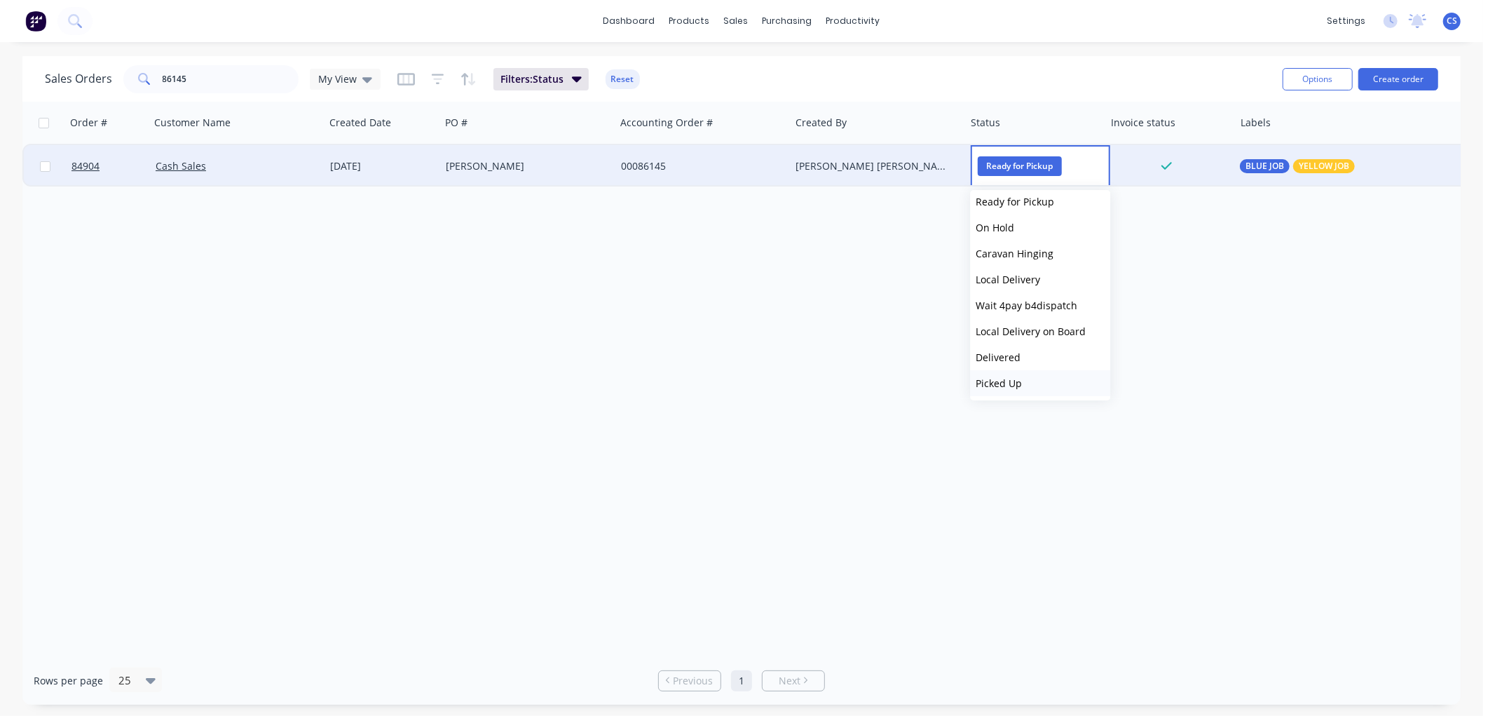
click at [1019, 382] on span "Picked Up" at bounding box center [999, 383] width 46 height 13
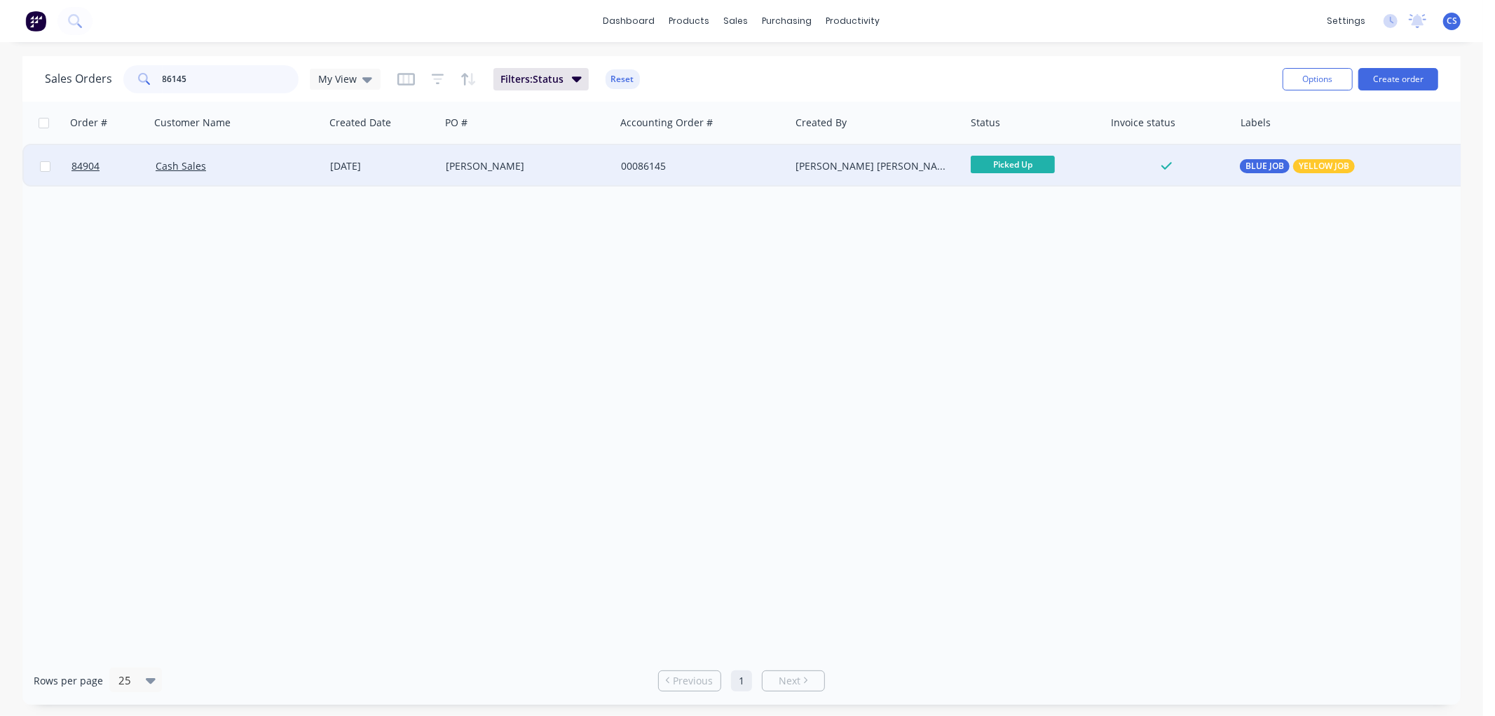
click at [225, 70] on input "86145" at bounding box center [231, 79] width 137 height 28
click at [224, 70] on input "86145" at bounding box center [231, 79] width 137 height 28
click at [1261, 169] on span "BLUE JOB" at bounding box center [1265, 166] width 39 height 14
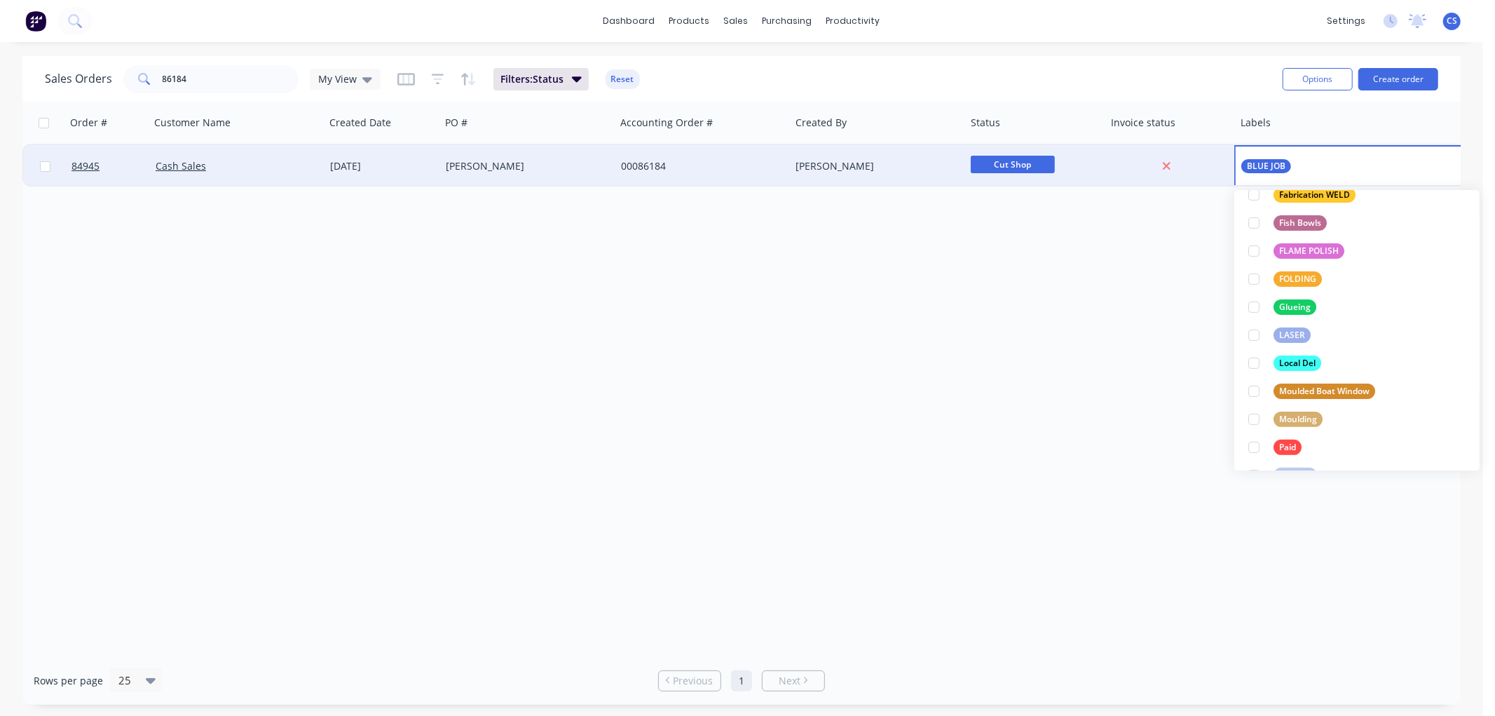
scroll to position [389, 0]
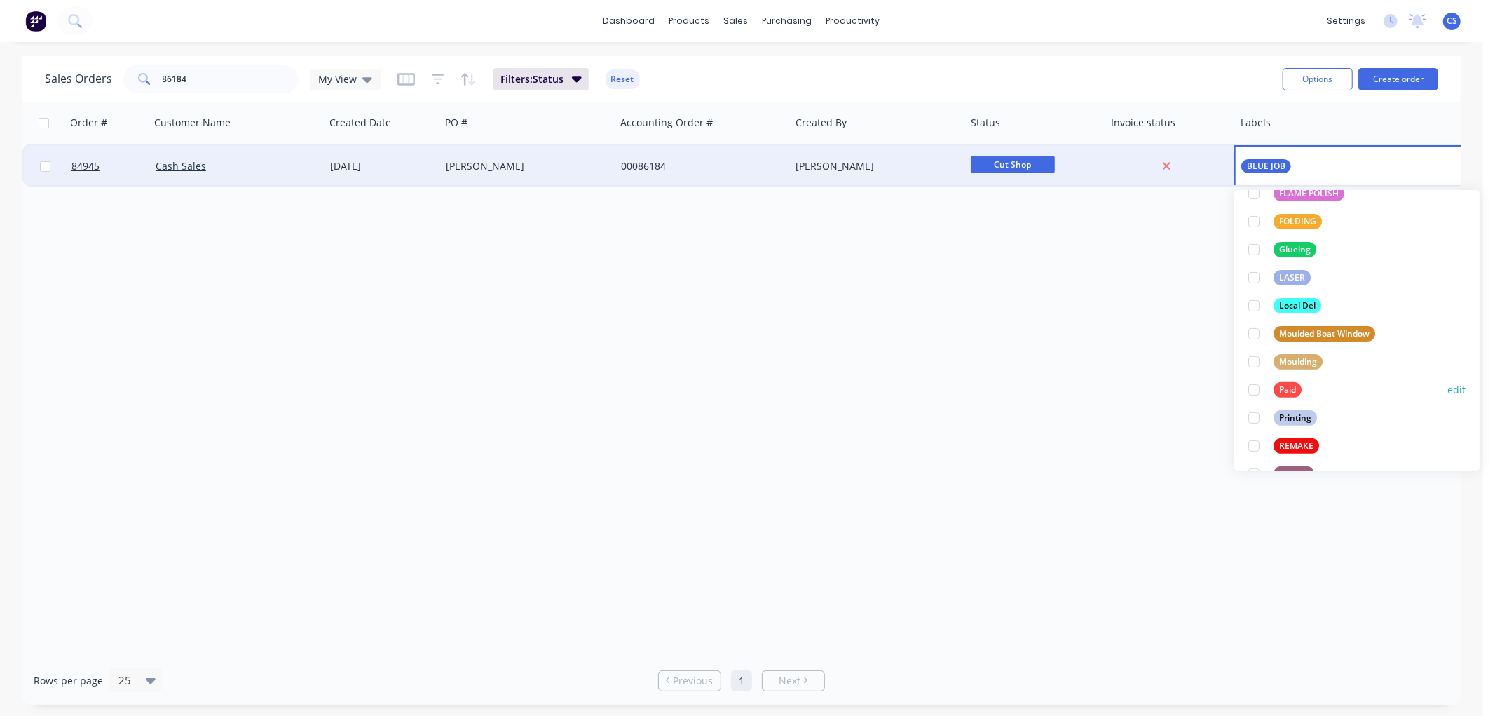
click at [1285, 387] on div "Paid" at bounding box center [1288, 389] width 28 height 15
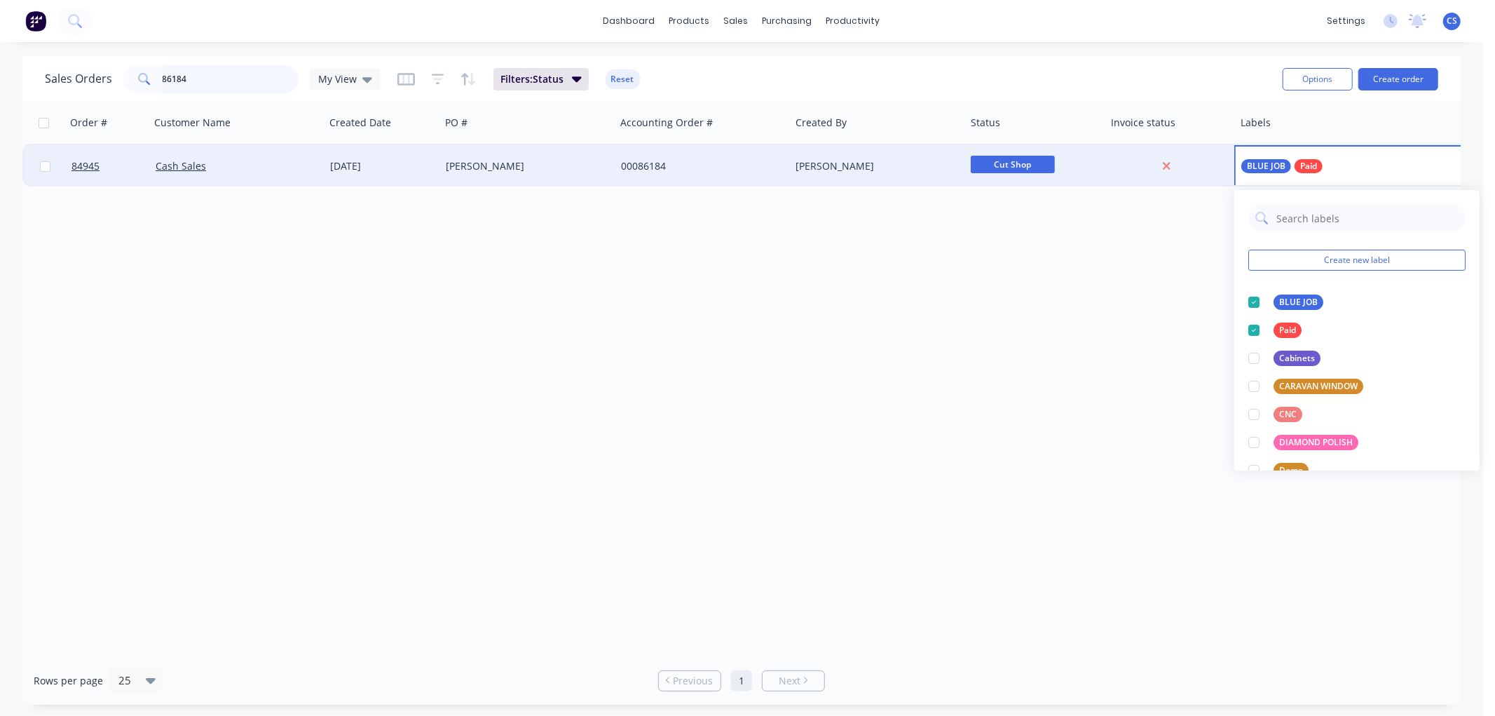
click at [243, 73] on input "86184" at bounding box center [231, 79] width 137 height 28
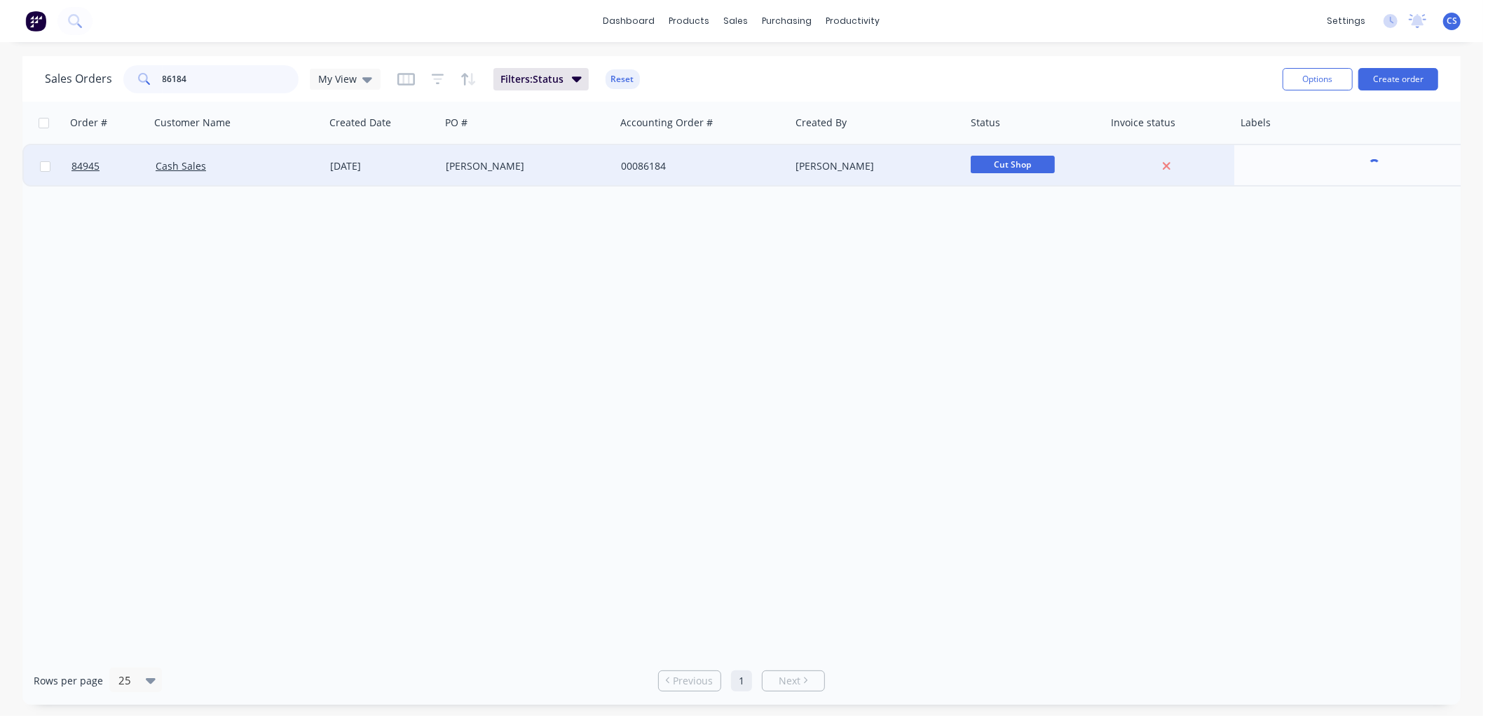
click at [243, 73] on input "86184" at bounding box center [231, 79] width 137 height 28
click at [1245, 161] on div at bounding box center [1375, 166] width 280 height 42
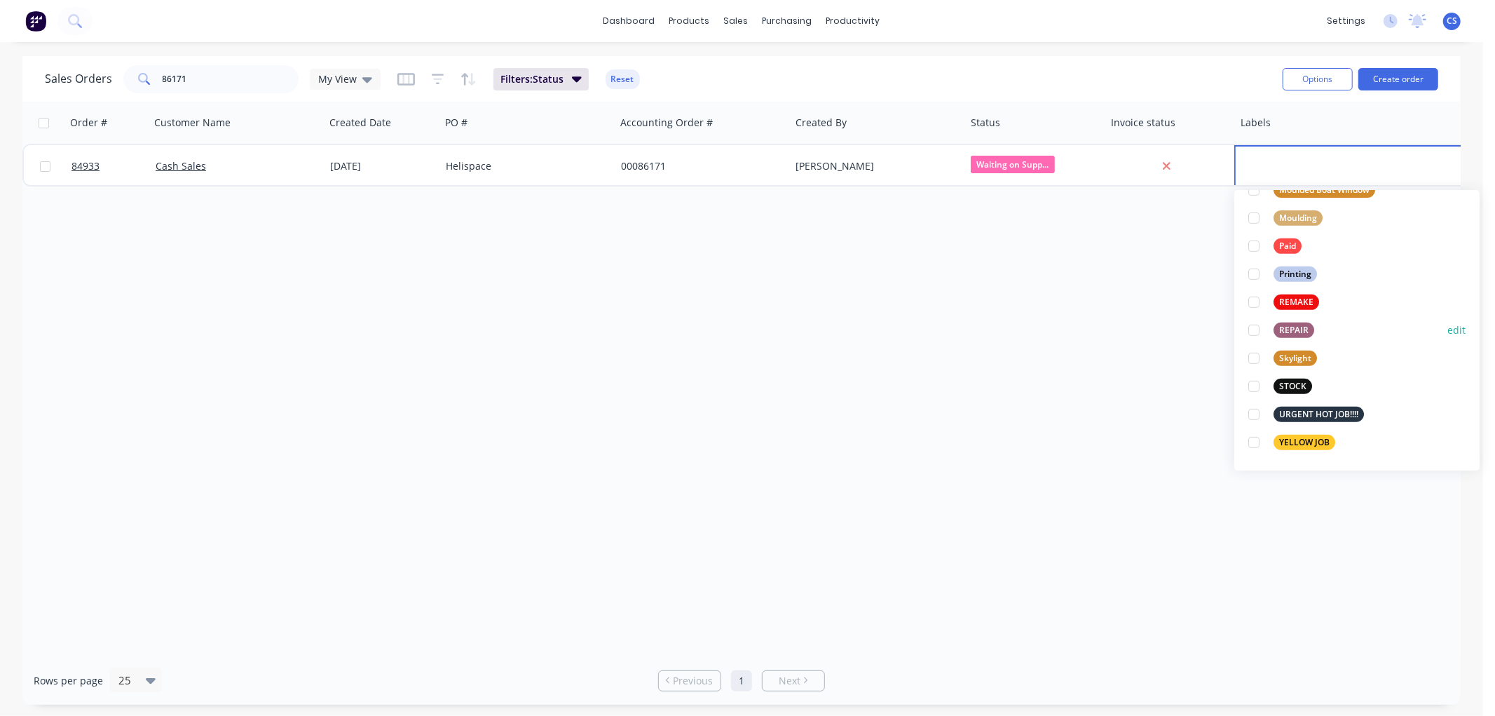
scroll to position [454, 0]
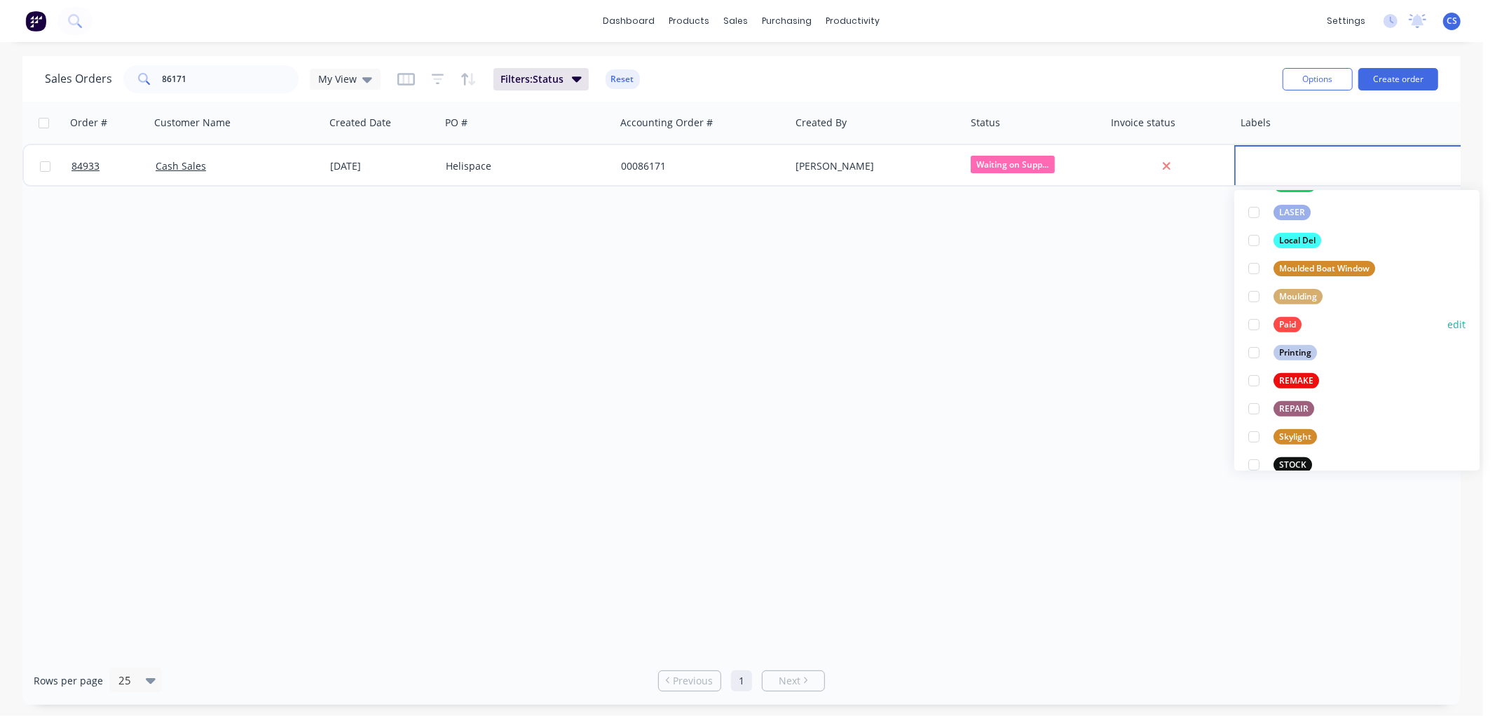
click at [1285, 320] on div "Paid" at bounding box center [1288, 324] width 28 height 15
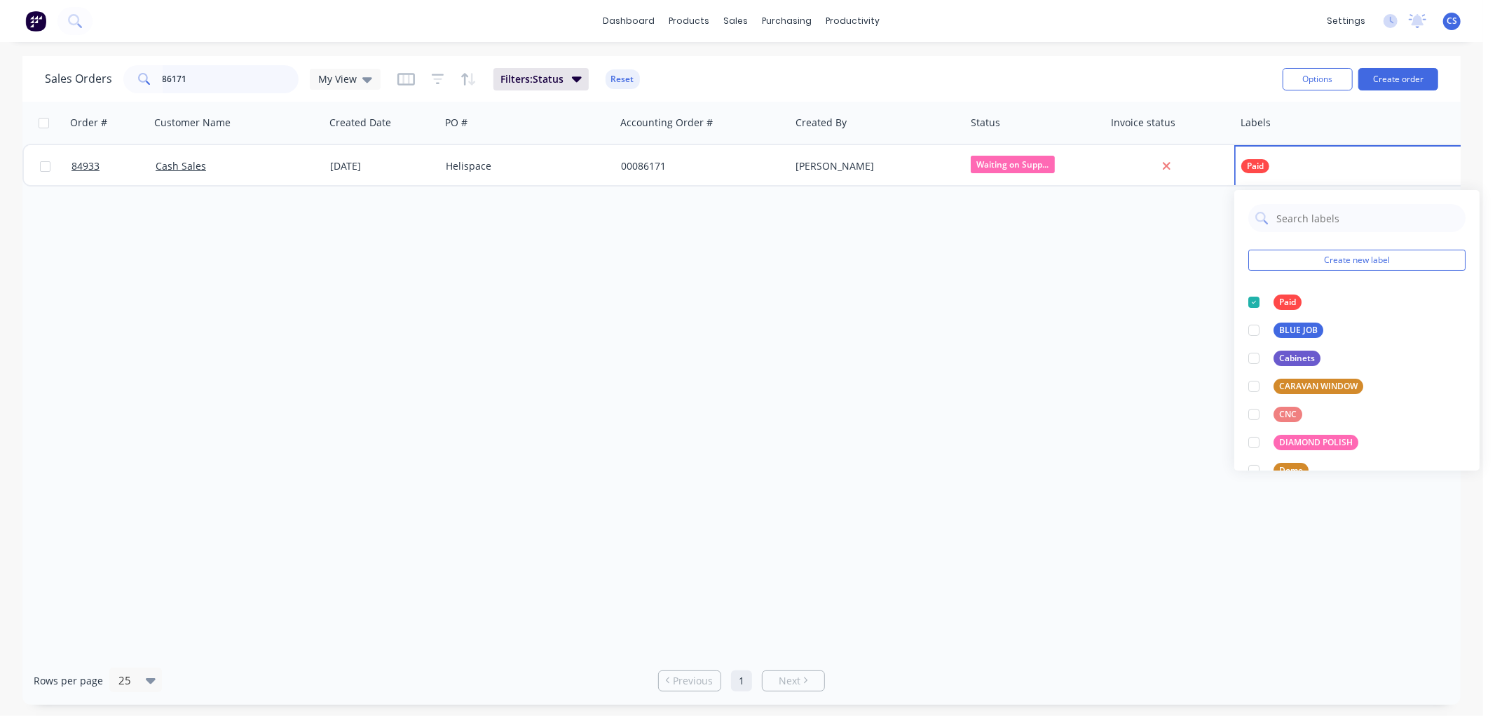
click at [221, 82] on input "86171" at bounding box center [231, 79] width 137 height 28
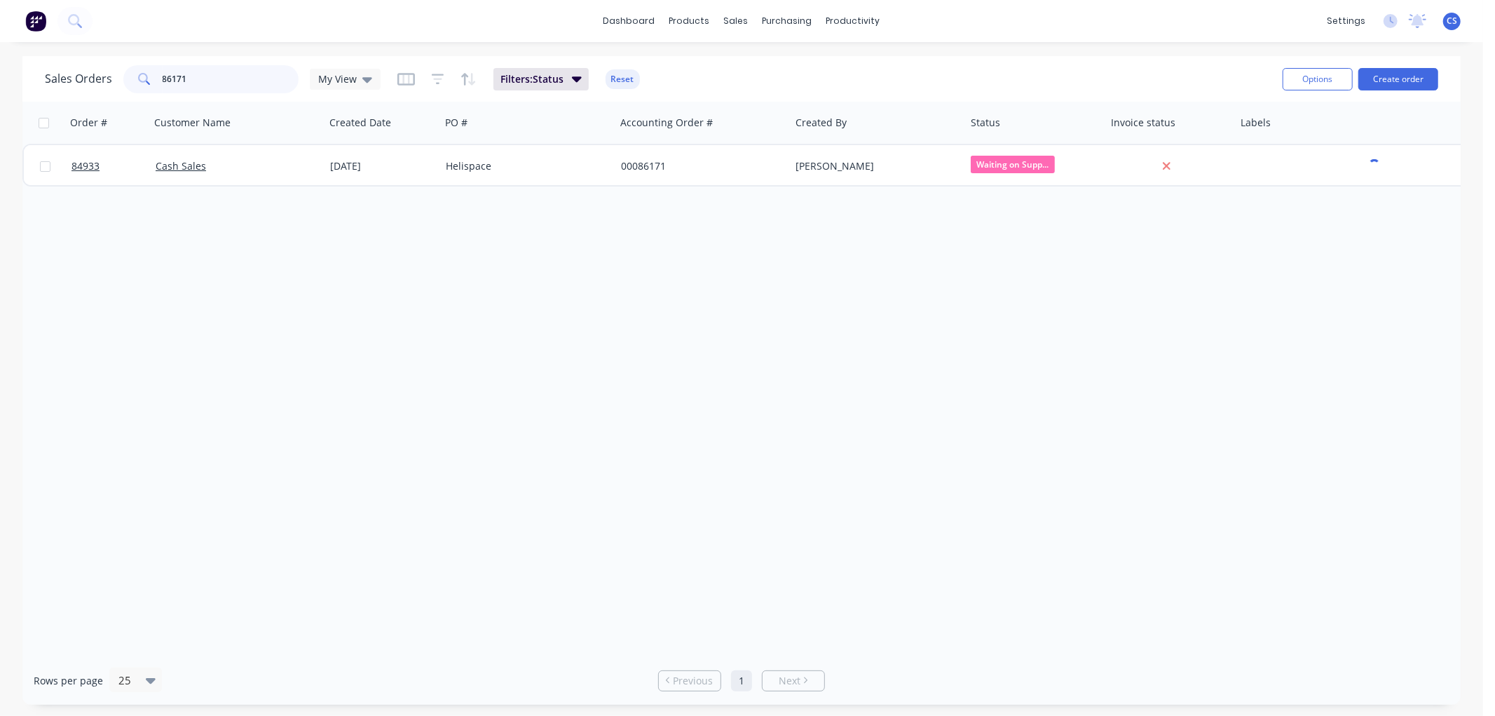
click at [221, 82] on input "86171" at bounding box center [231, 79] width 137 height 28
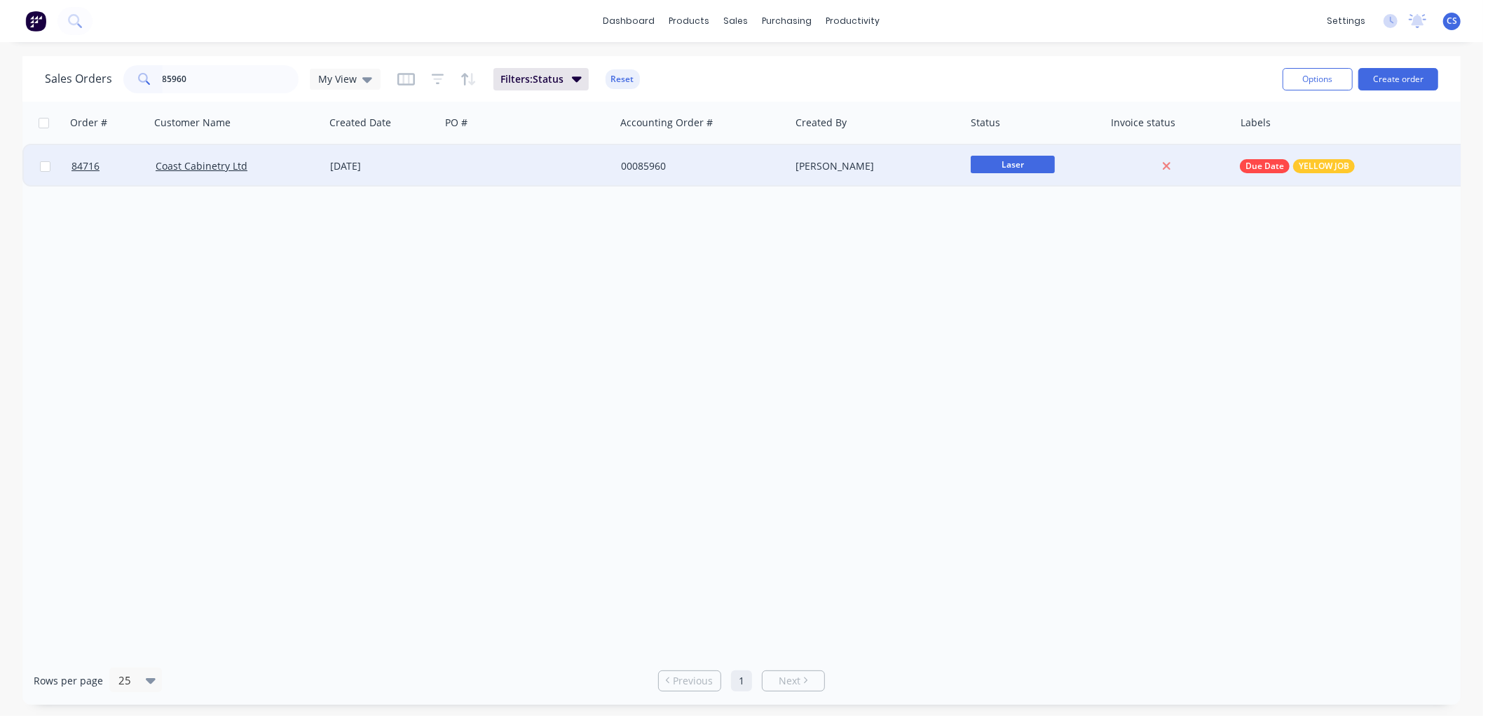
click at [1024, 165] on span "Laser" at bounding box center [1013, 165] width 84 height 18
click at [1038, 234] on span "Waiting on Supplier" at bounding box center [1022, 234] width 93 height 13
click at [214, 79] on input "85960" at bounding box center [231, 79] width 137 height 28
click at [1046, 160] on span "Wait 4pay b4dis..." at bounding box center [1013, 165] width 84 height 18
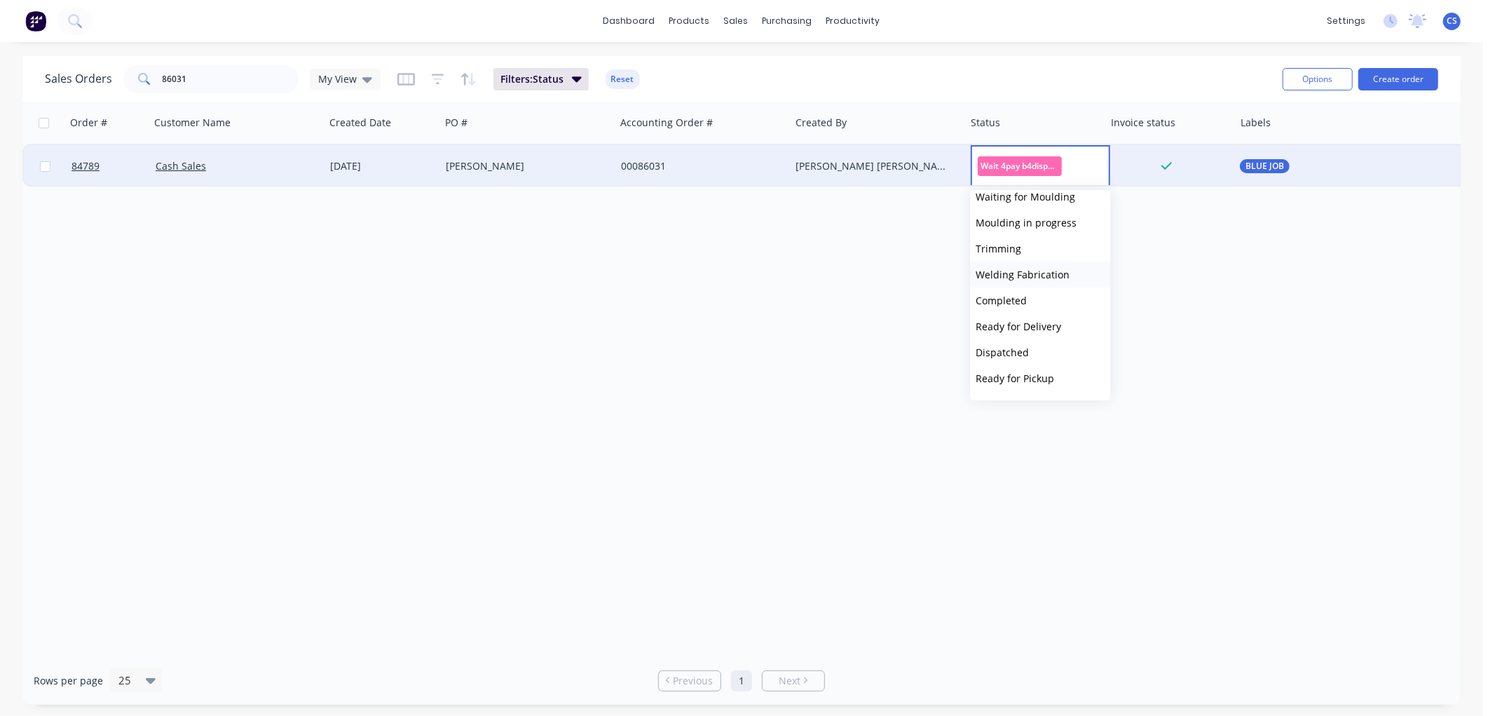
scroll to position [311, 0]
click at [1040, 314] on span "Ready for Delivery" at bounding box center [1019, 312] width 86 height 13
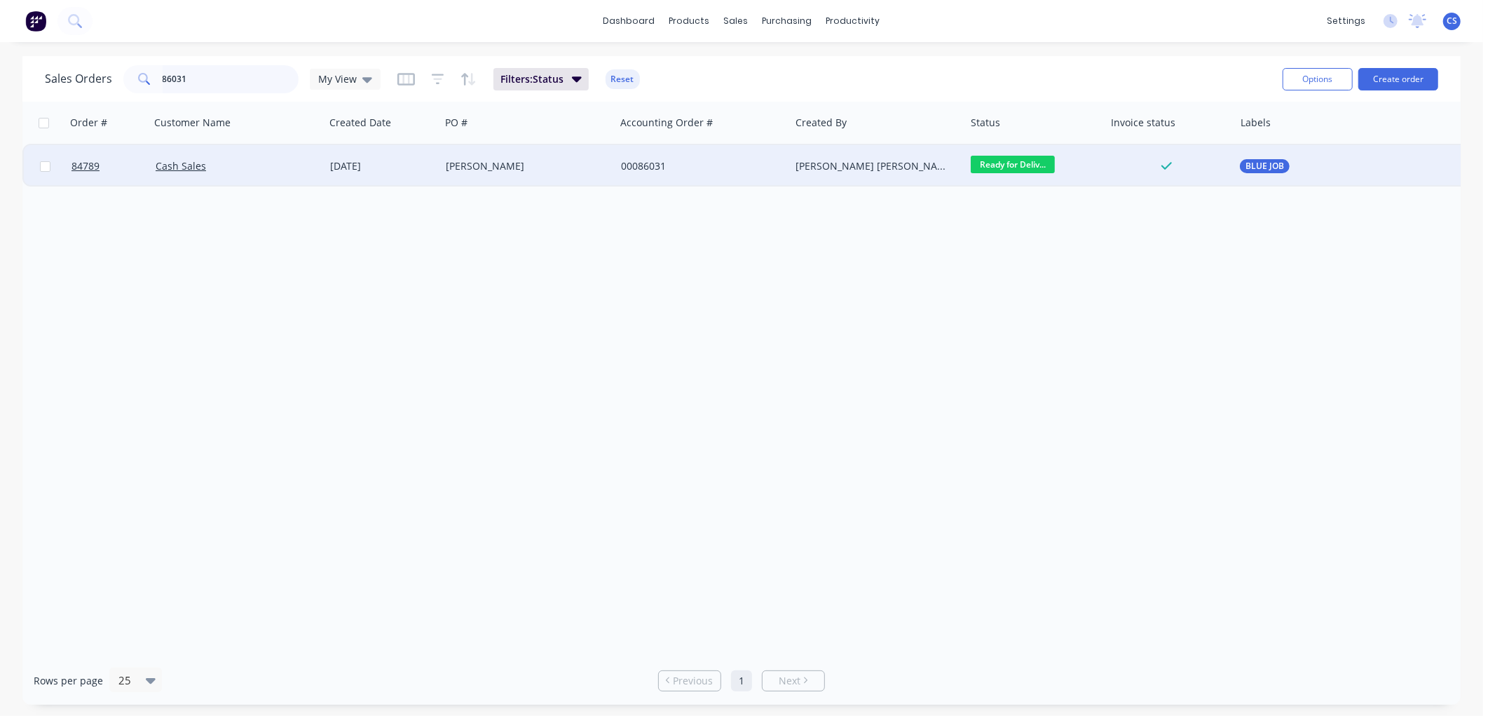
click at [226, 75] on input "86031" at bounding box center [231, 79] width 137 height 28
click at [224, 76] on input "86031" at bounding box center [231, 79] width 137 height 28
click at [1021, 162] on span "Wait 4pay b4dis..." at bounding box center [1013, 165] width 84 height 18
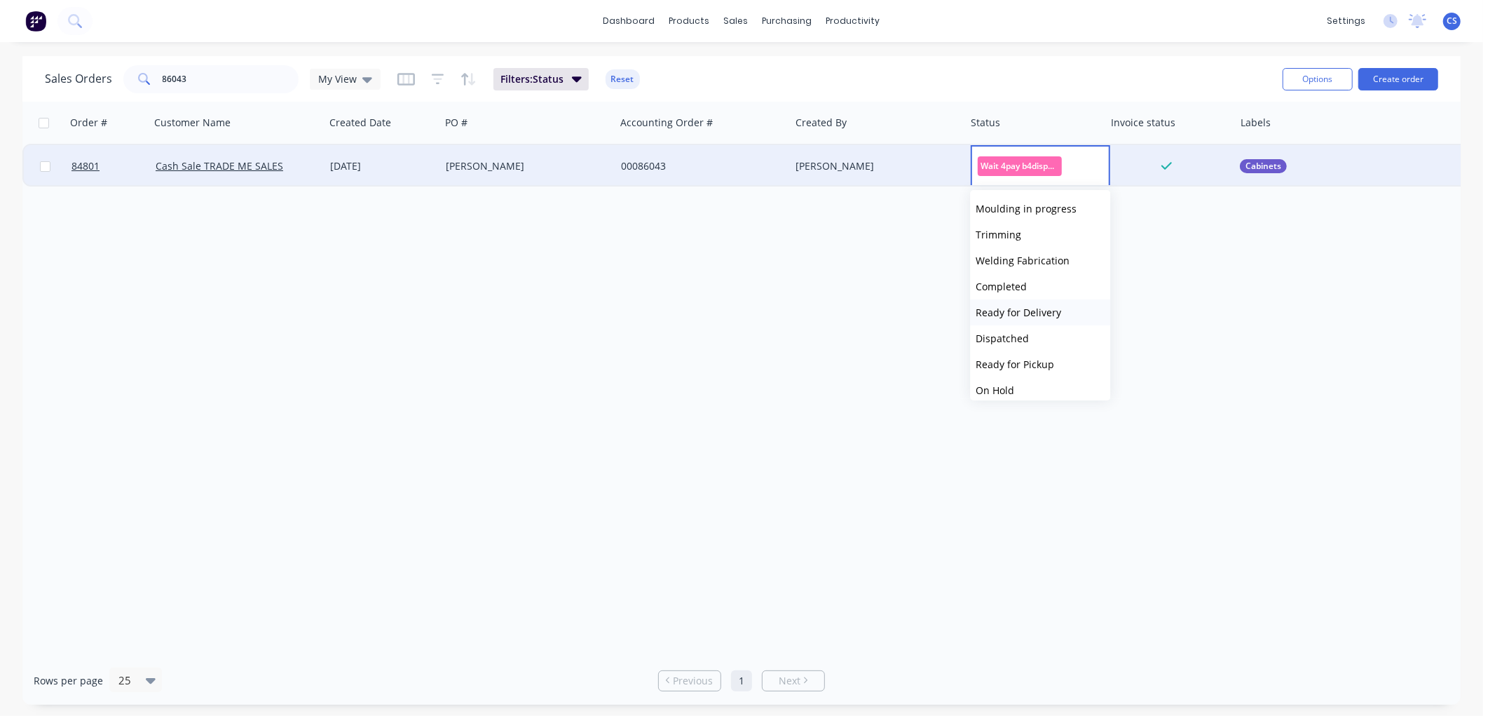
click at [1043, 312] on span "Ready for Delivery" at bounding box center [1019, 312] width 86 height 13
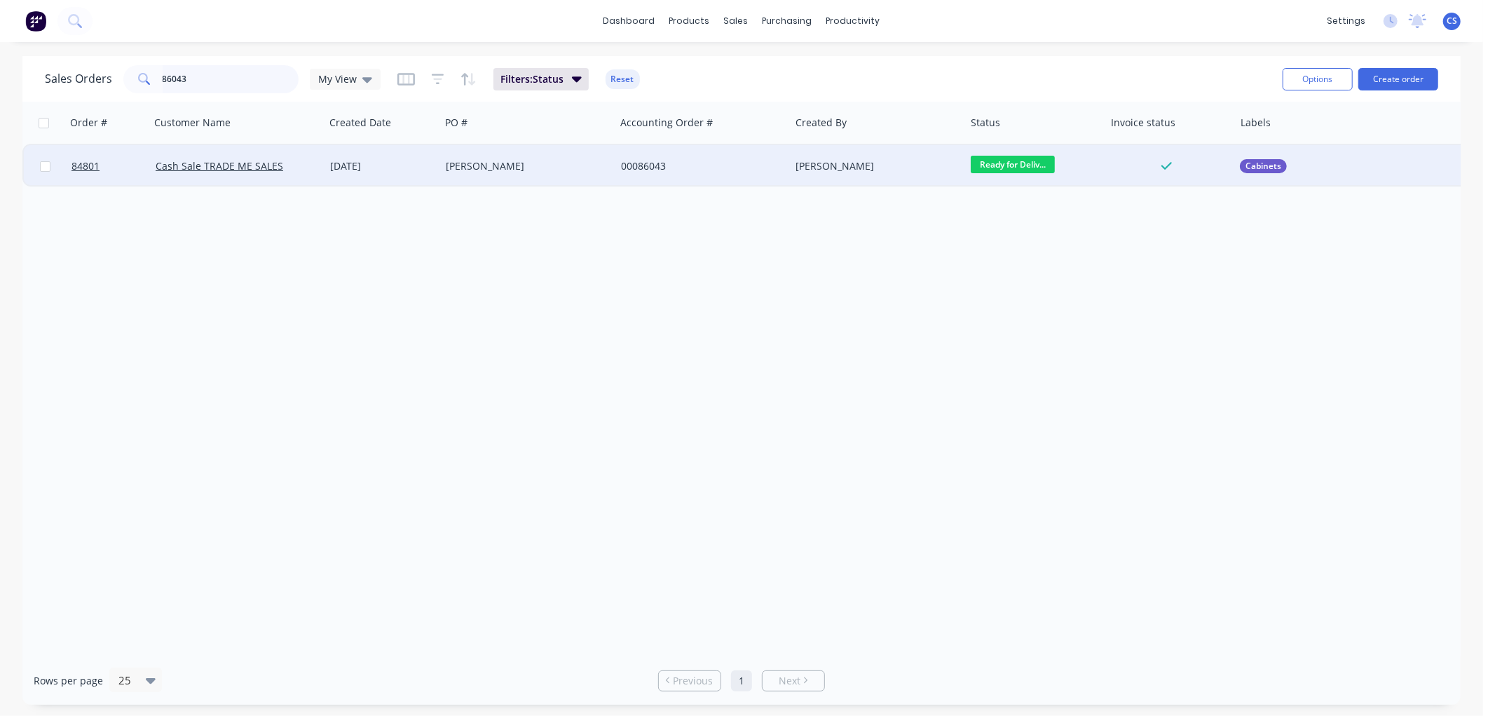
click at [205, 75] on input "86043" at bounding box center [231, 79] width 137 height 28
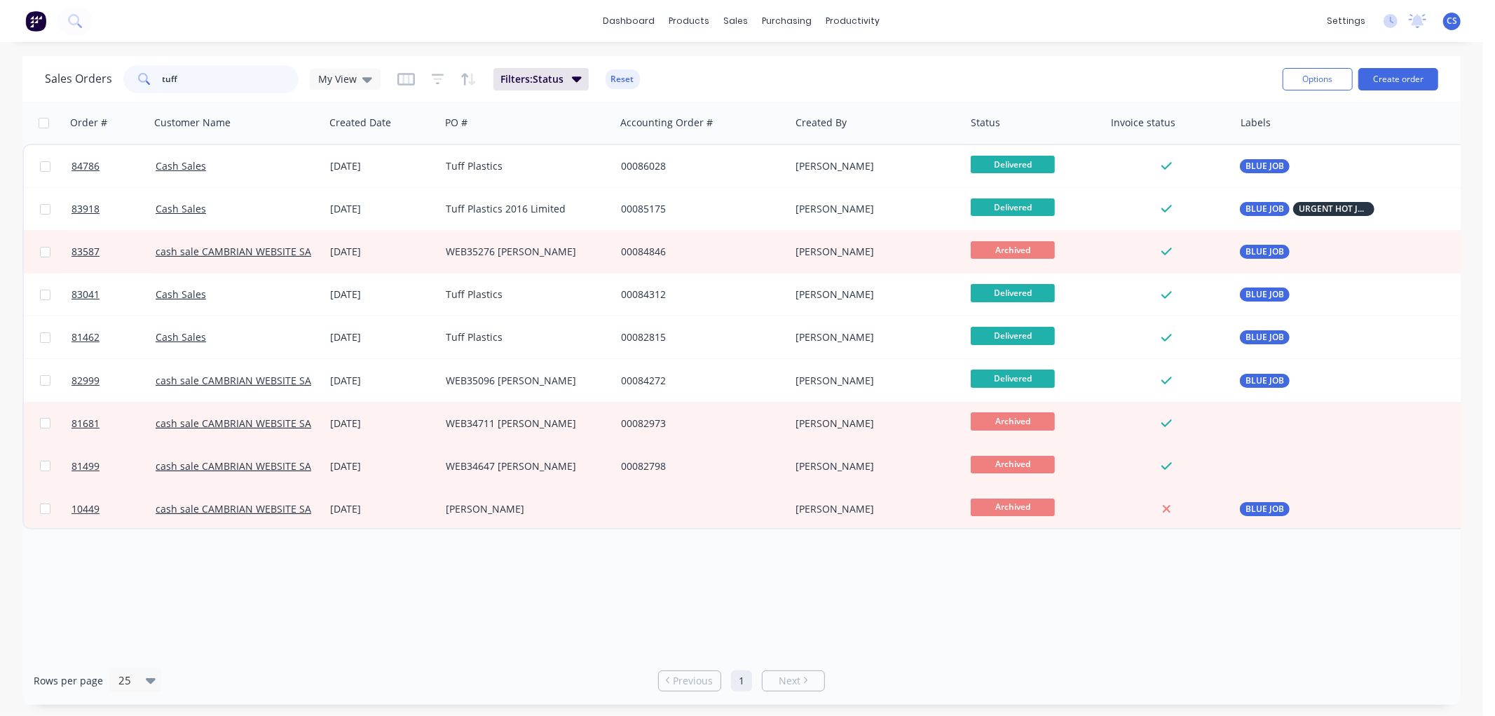
type input "tuff"
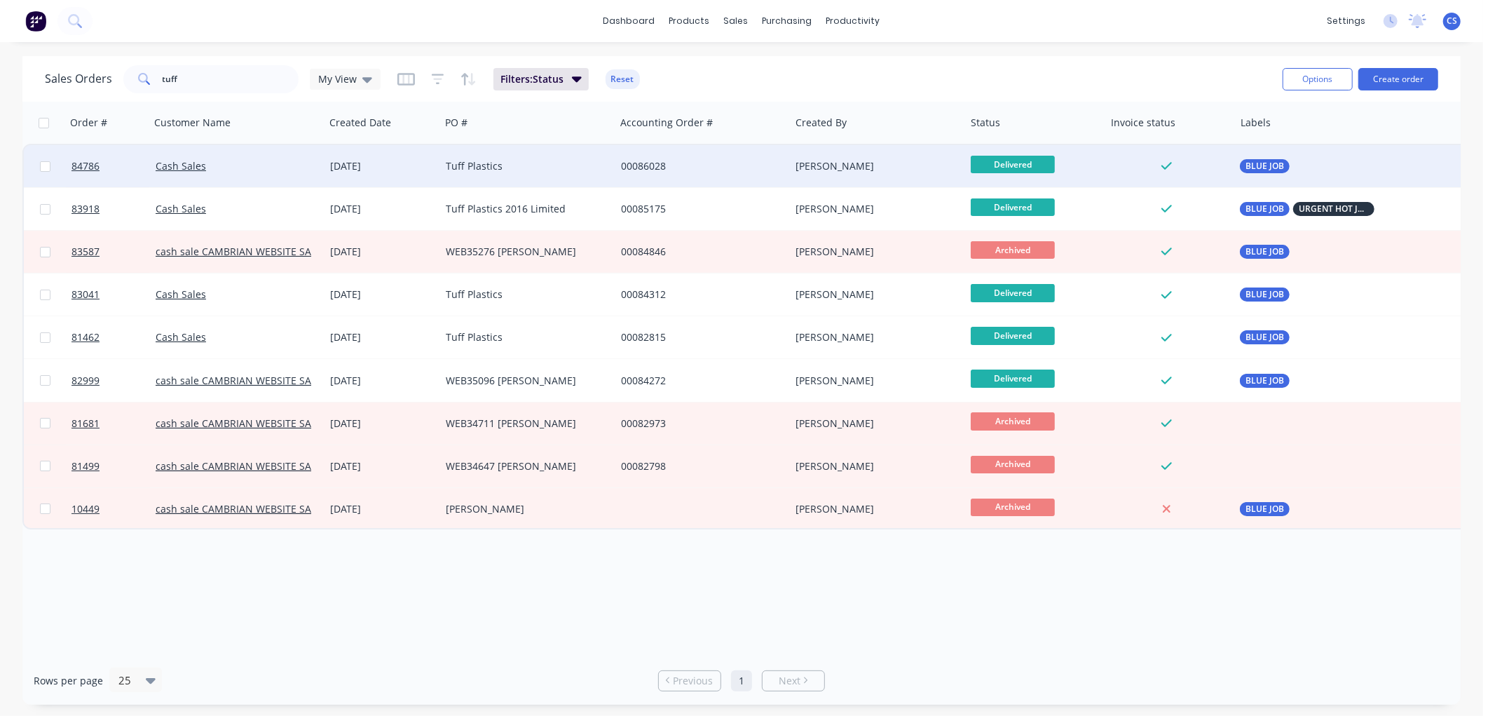
click at [530, 164] on div "Tuff Plastics" at bounding box center [524, 166] width 156 height 14
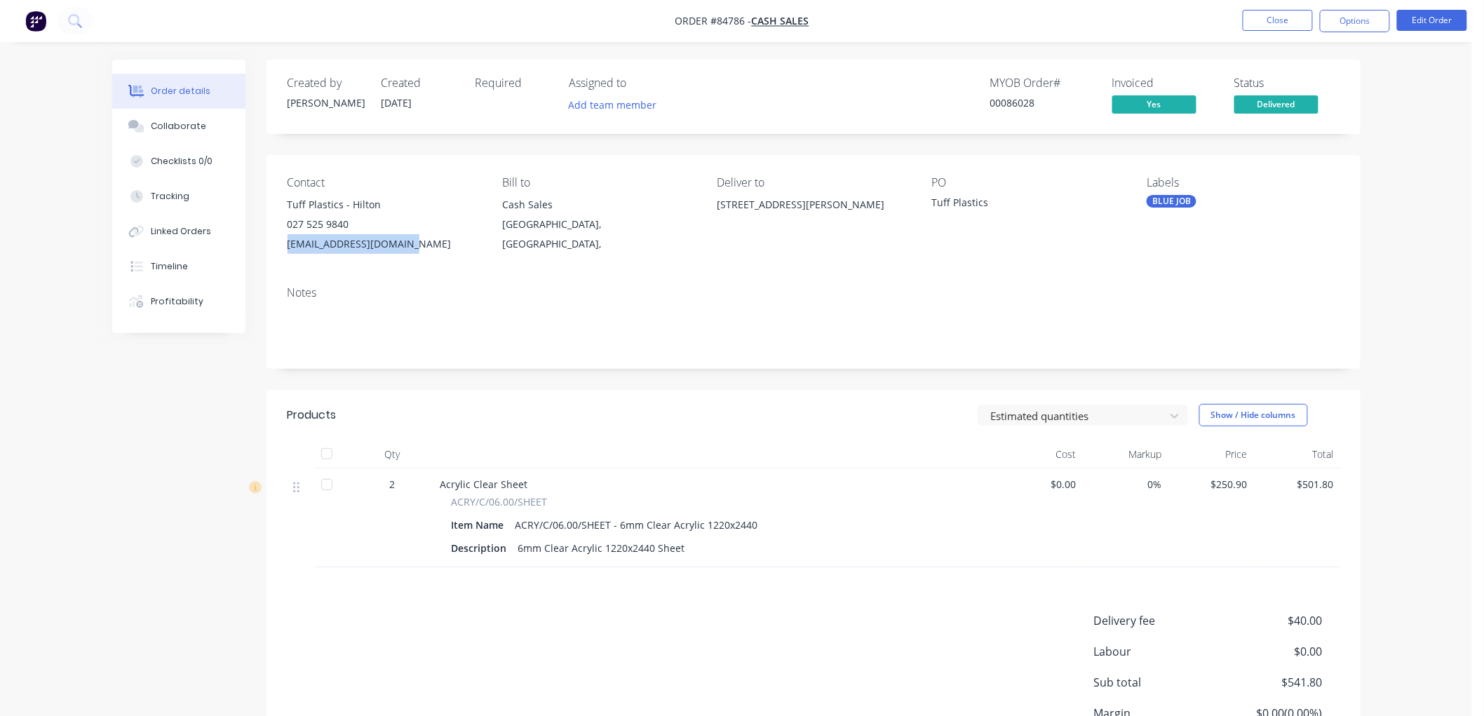
drag, startPoint x: 391, startPoint y: 243, endPoint x: 287, endPoint y: 247, distance: 103.8
click at [287, 247] on div "[EMAIL_ADDRESS][DOMAIN_NAME]" at bounding box center [383, 244] width 192 height 20
copy div "[EMAIL_ADDRESS][DOMAIN_NAME]"
click at [1266, 17] on button "Close" at bounding box center [1277, 20] width 70 height 21
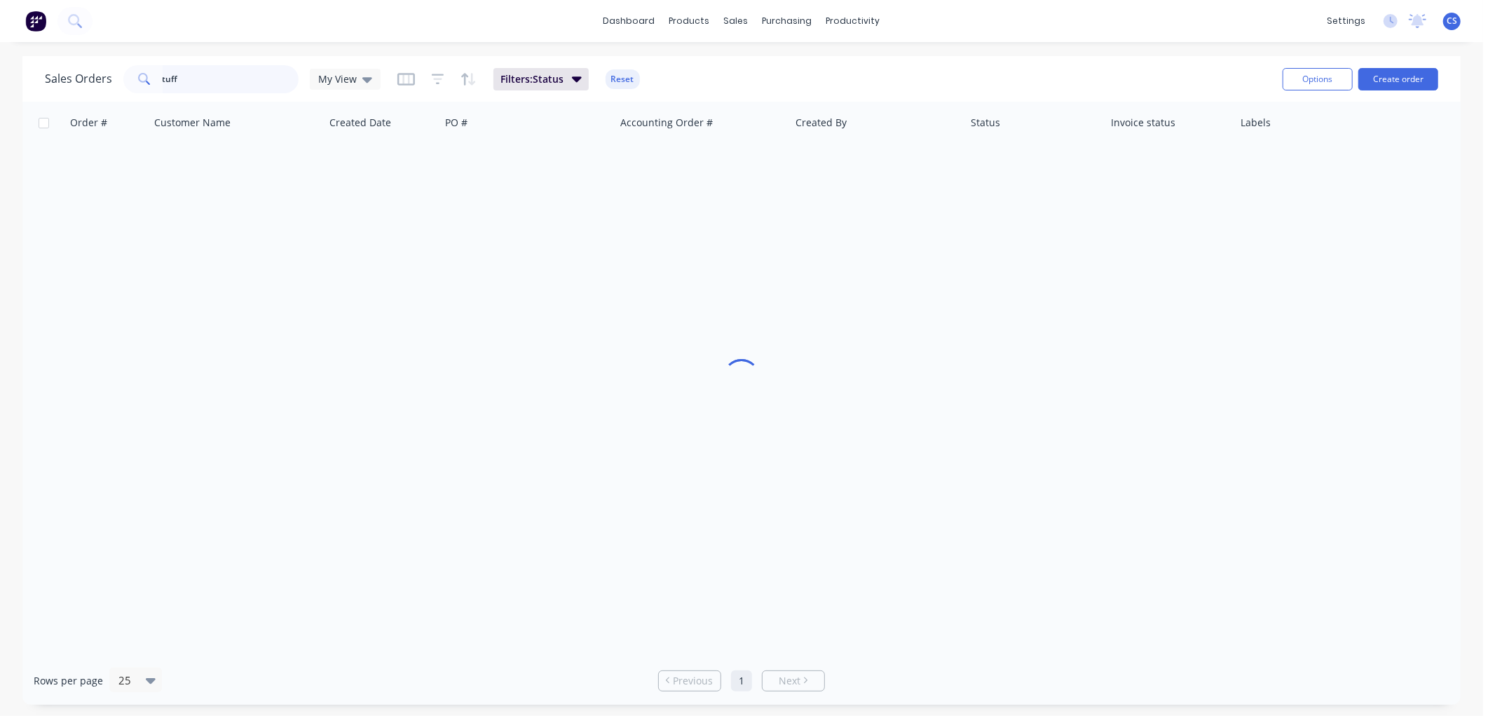
click at [186, 81] on input "tuff" at bounding box center [231, 79] width 137 height 28
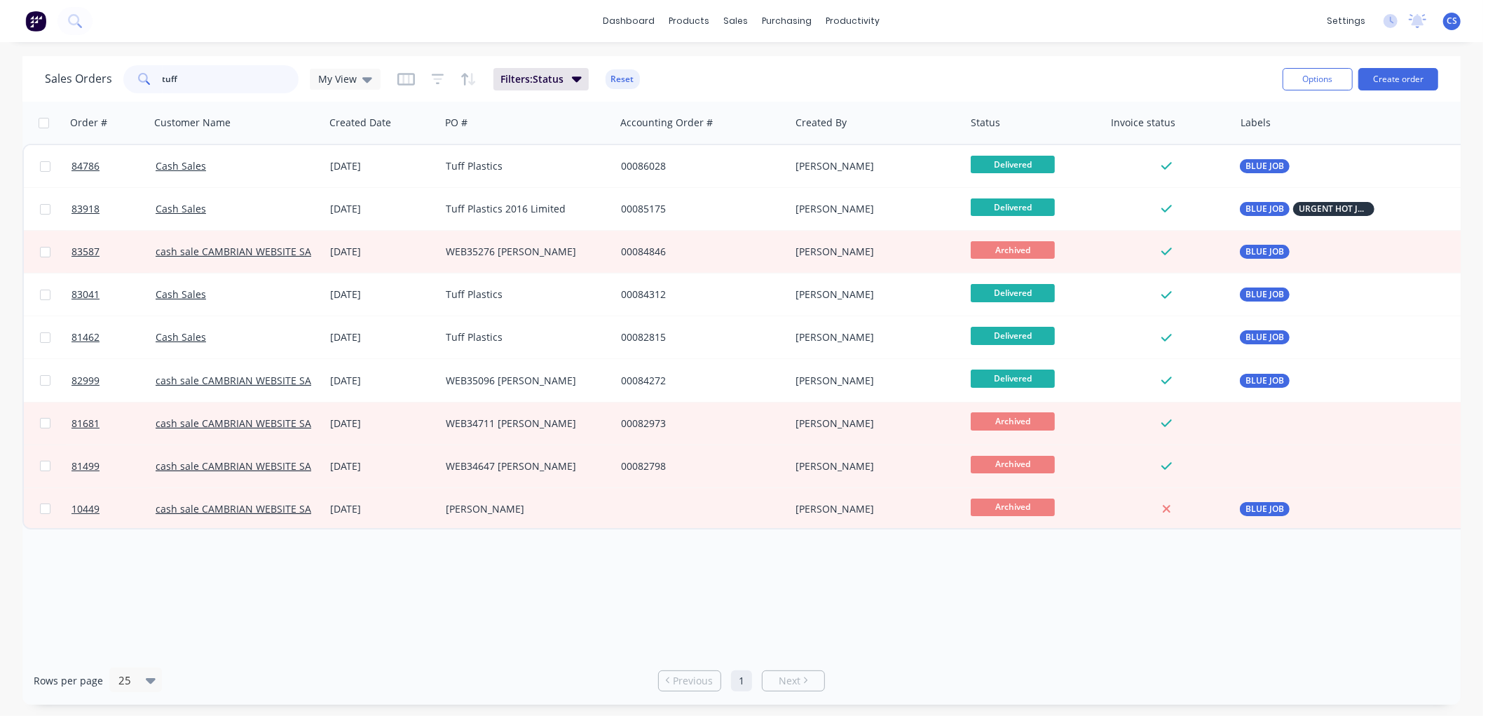
click at [186, 80] on input "tuff" at bounding box center [231, 79] width 137 height 28
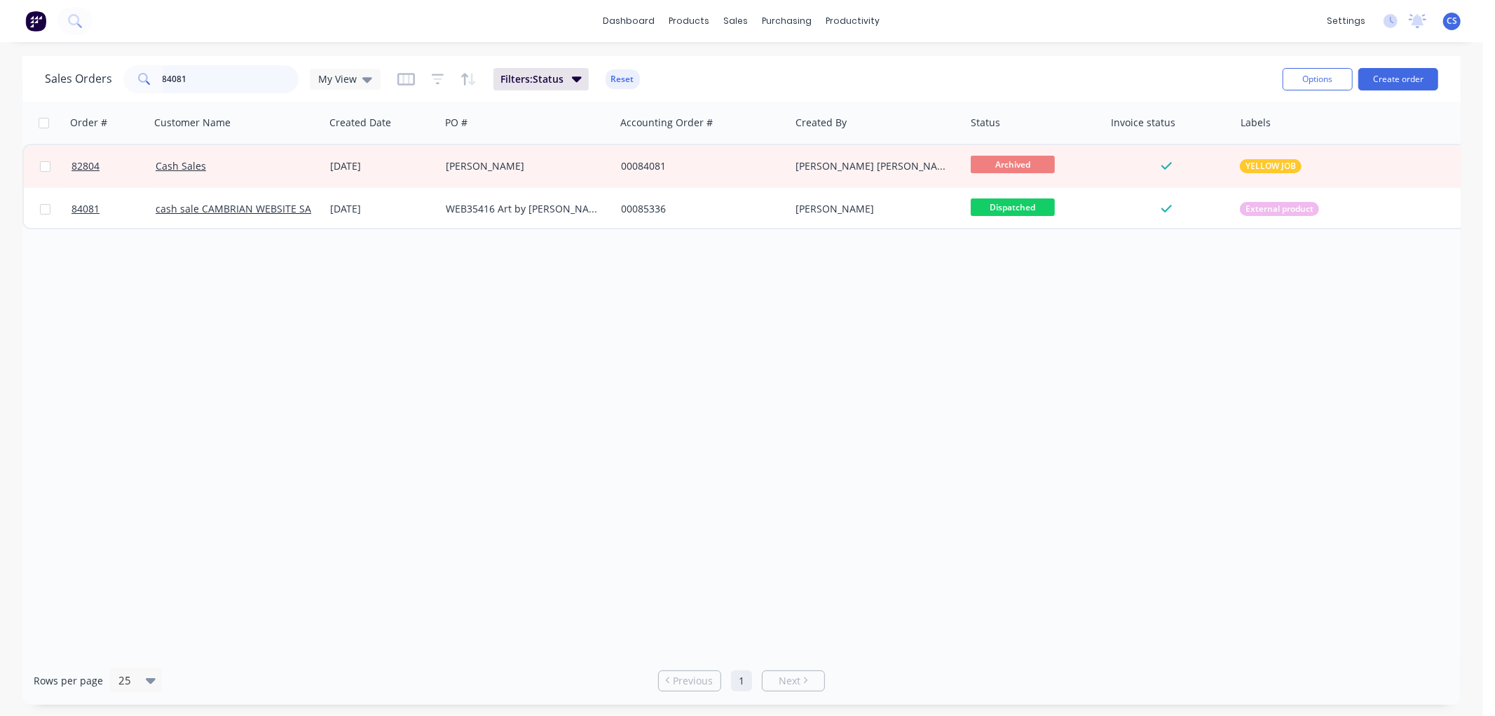
click at [220, 83] on input "84081" at bounding box center [231, 79] width 137 height 28
click at [219, 81] on input "84081" at bounding box center [231, 79] width 137 height 28
type input "8"
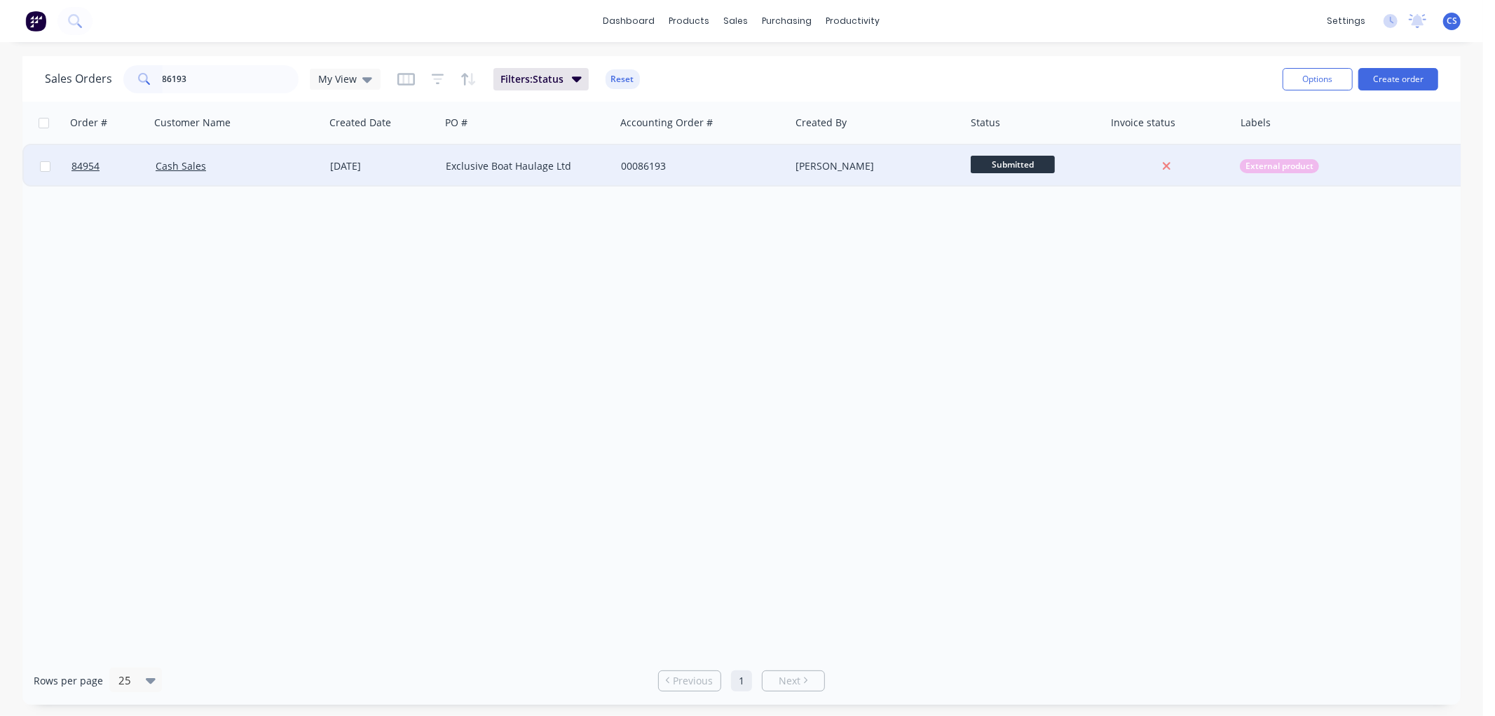
click at [1274, 172] on div "External product" at bounding box center [1375, 166] width 280 height 42
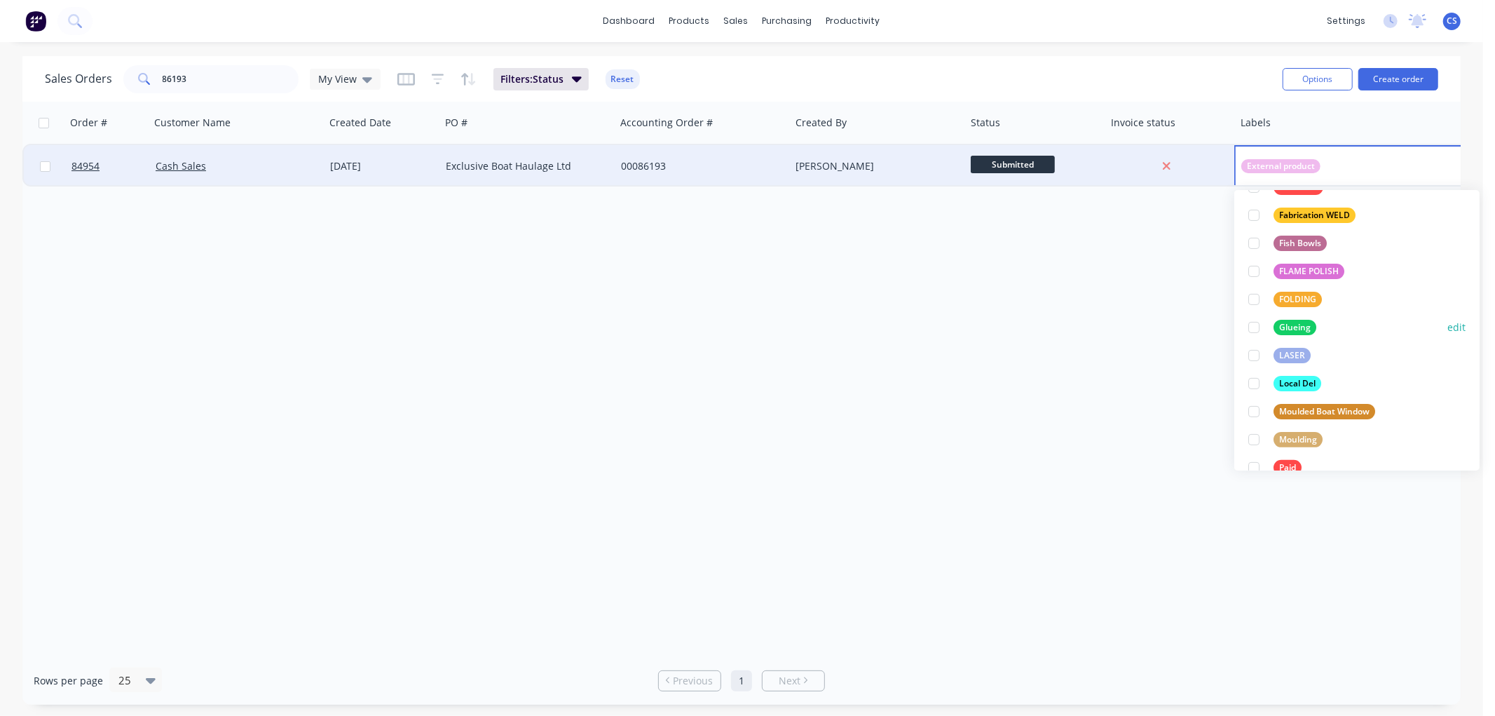
scroll to position [389, 0]
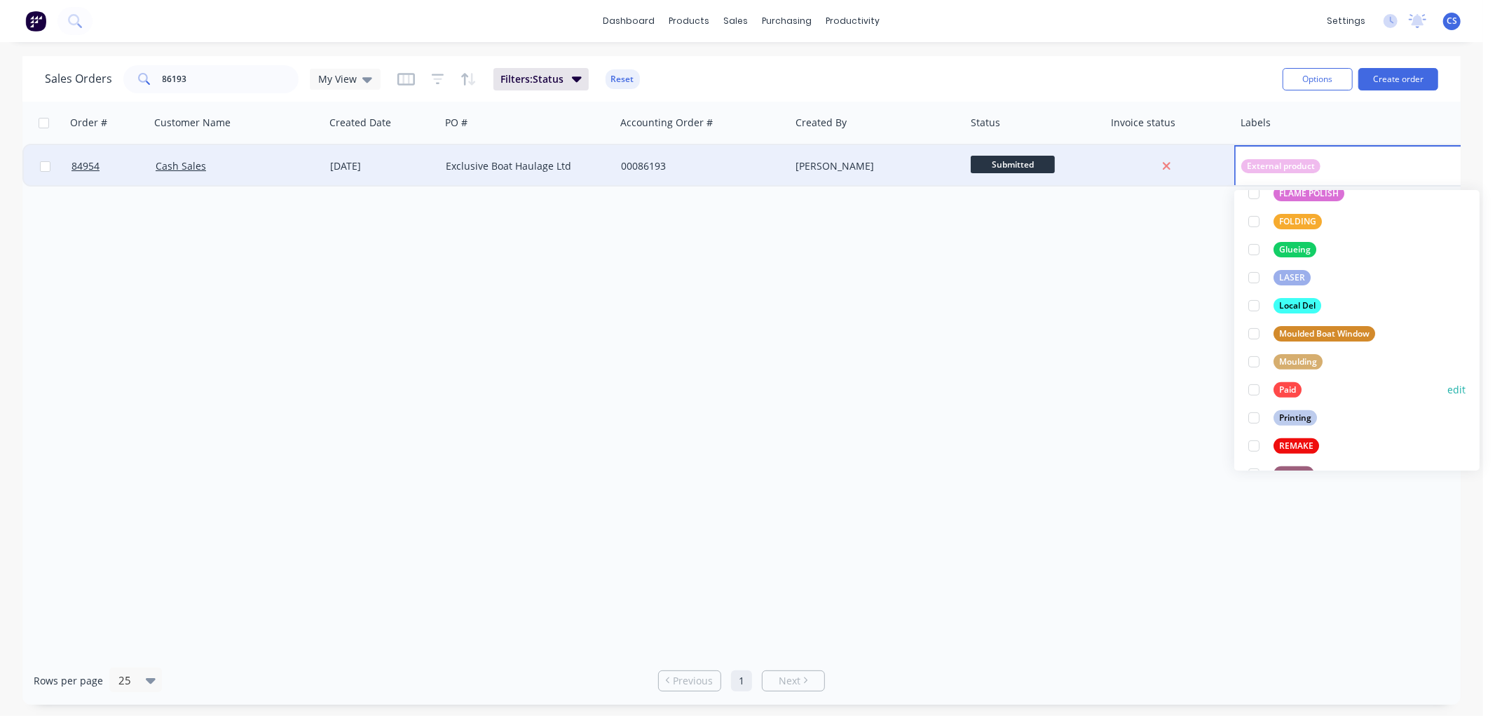
click at [1286, 387] on div "Paid" at bounding box center [1288, 389] width 28 height 15
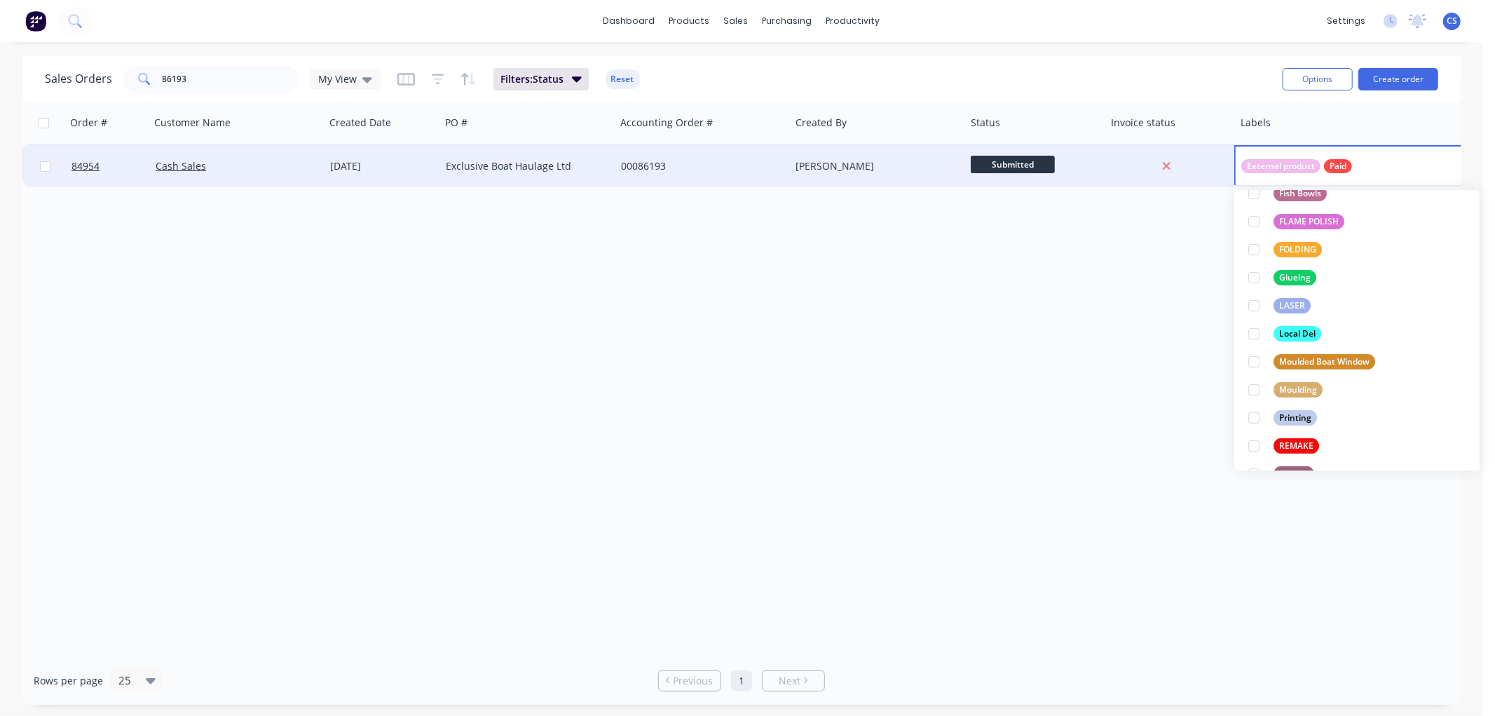
scroll to position [0, 0]
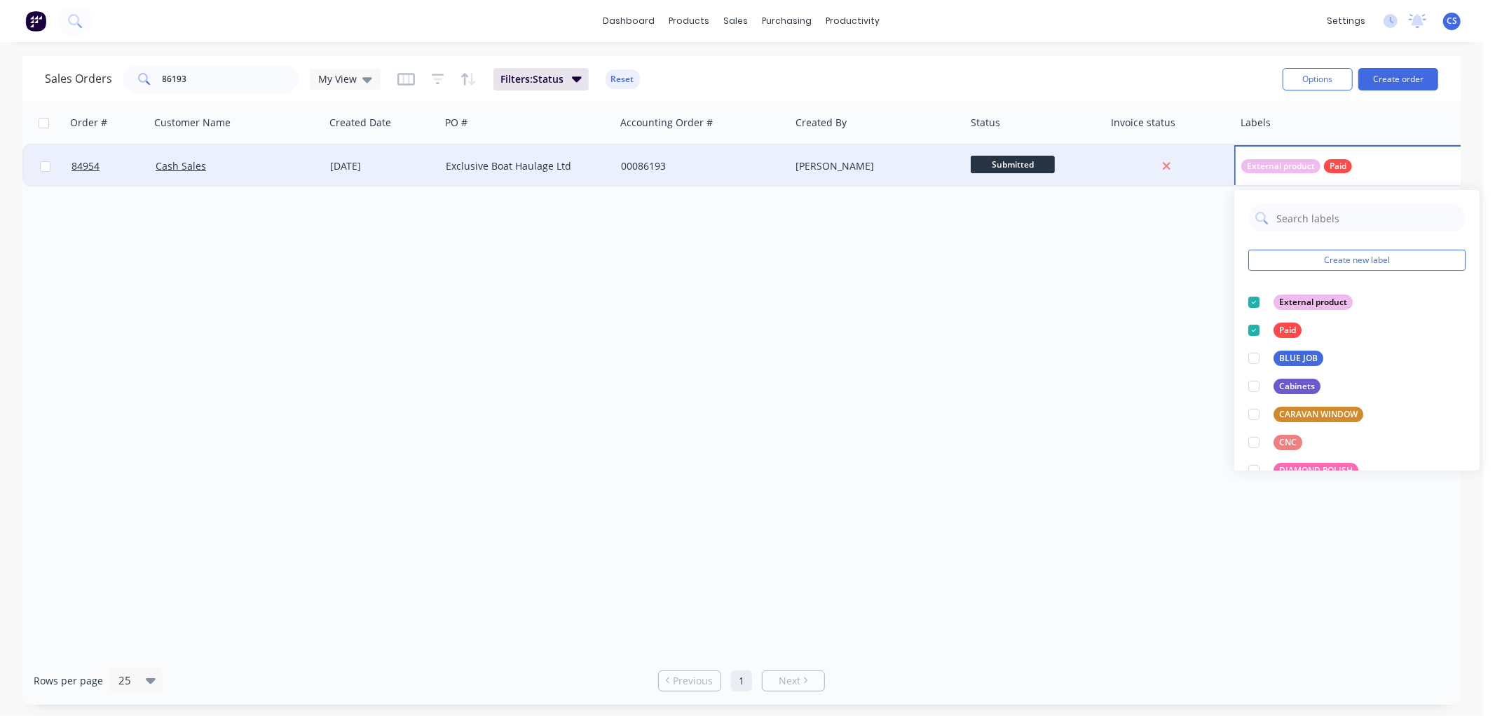
click at [1066, 376] on div "Order # Customer Name Created Date PO # Accounting Order # Created By Status In…" at bounding box center [741, 379] width 1439 height 555
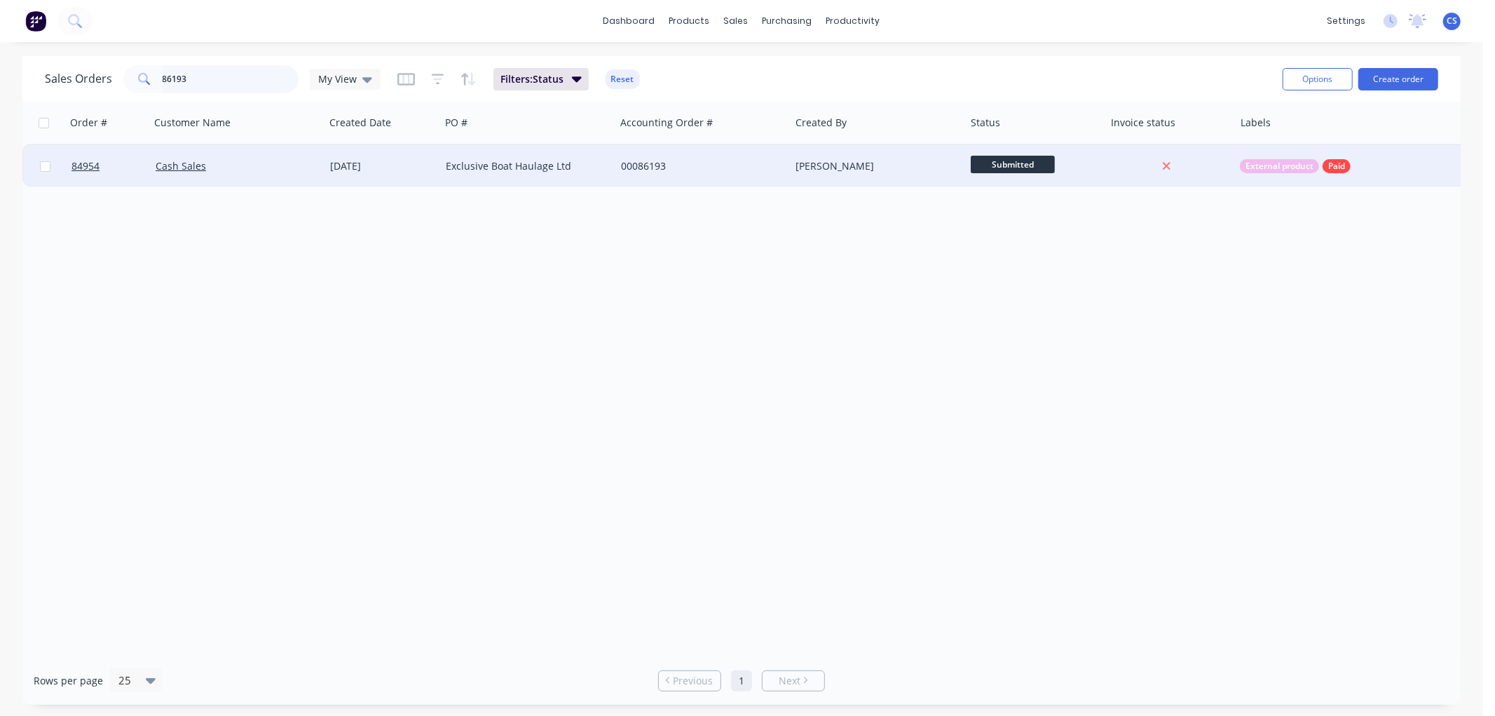
click at [191, 72] on input "86193" at bounding box center [231, 79] width 137 height 28
drag, startPoint x: 191, startPoint y: 72, endPoint x: 201, endPoint y: 73, distance: 9.2
click at [191, 72] on input "86193" at bounding box center [231, 79] width 137 height 28
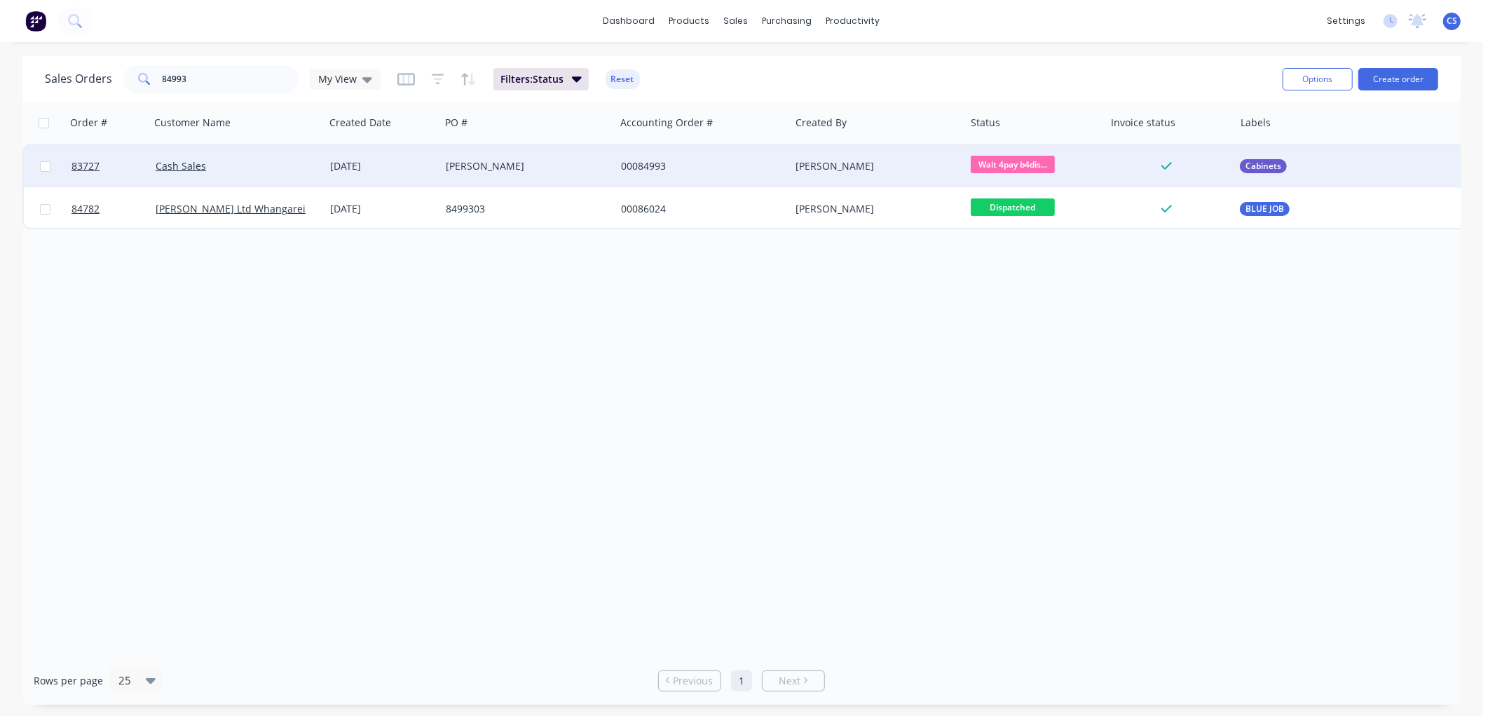
click at [1012, 157] on span "Wait 4pay b4dis..." at bounding box center [1013, 165] width 84 height 18
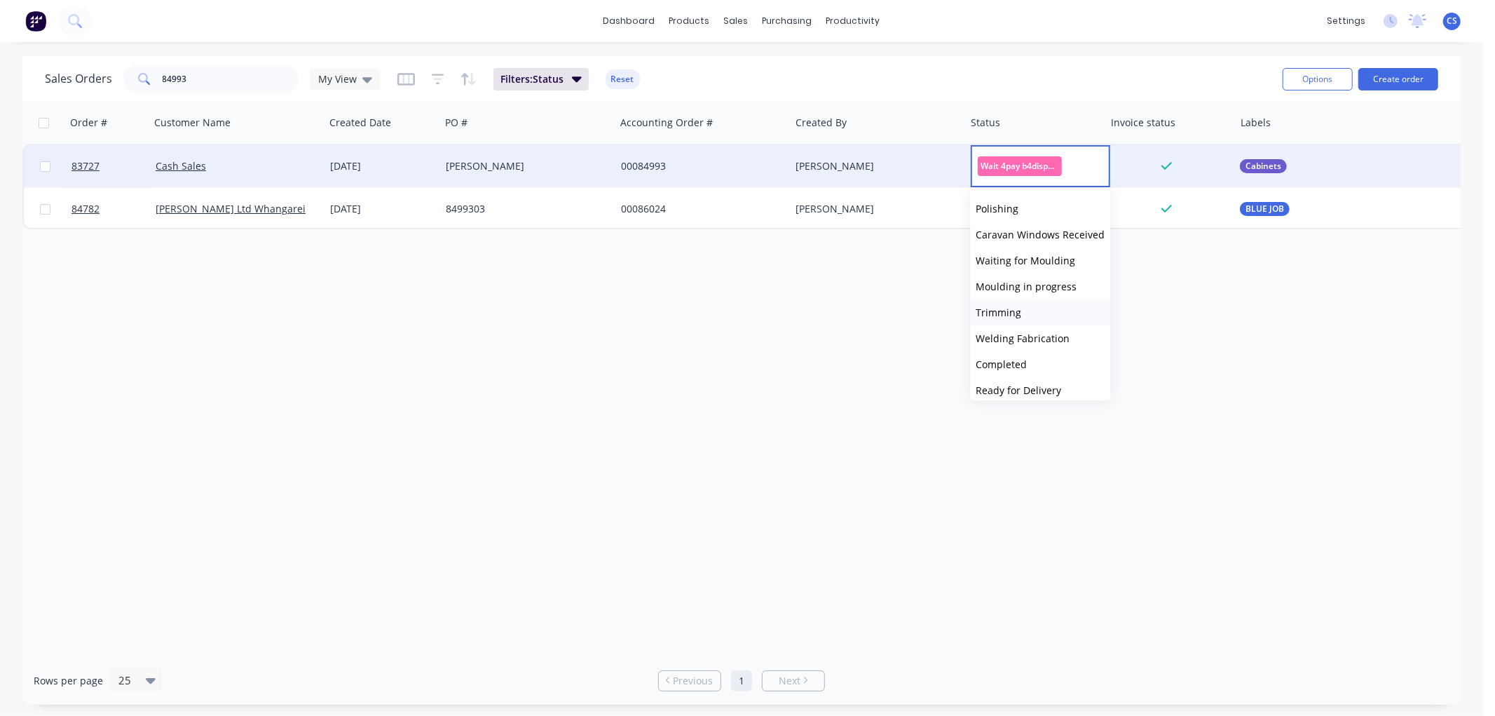
scroll to position [311, 0]
click at [1040, 308] on span "Ready for Delivery" at bounding box center [1019, 312] width 86 height 13
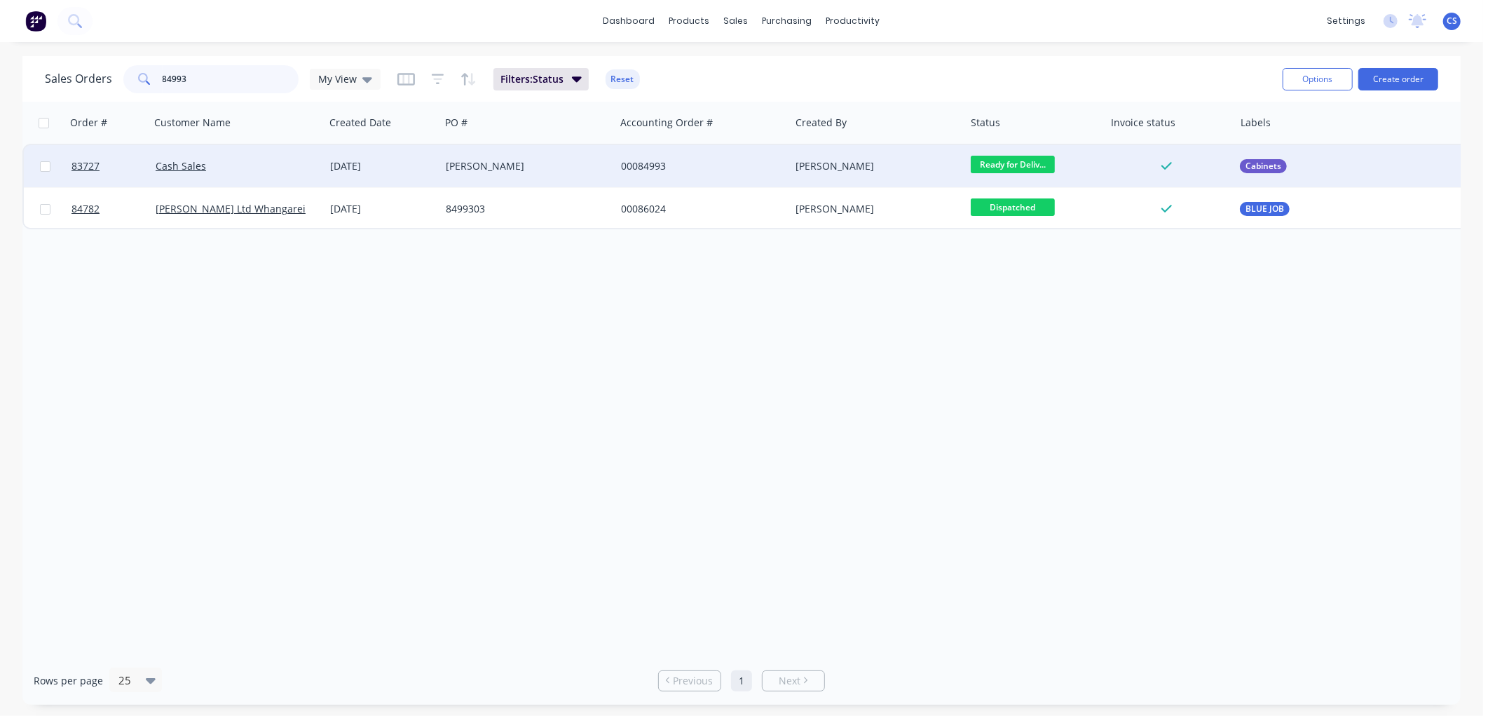
click at [201, 78] on input "84993" at bounding box center [231, 79] width 137 height 28
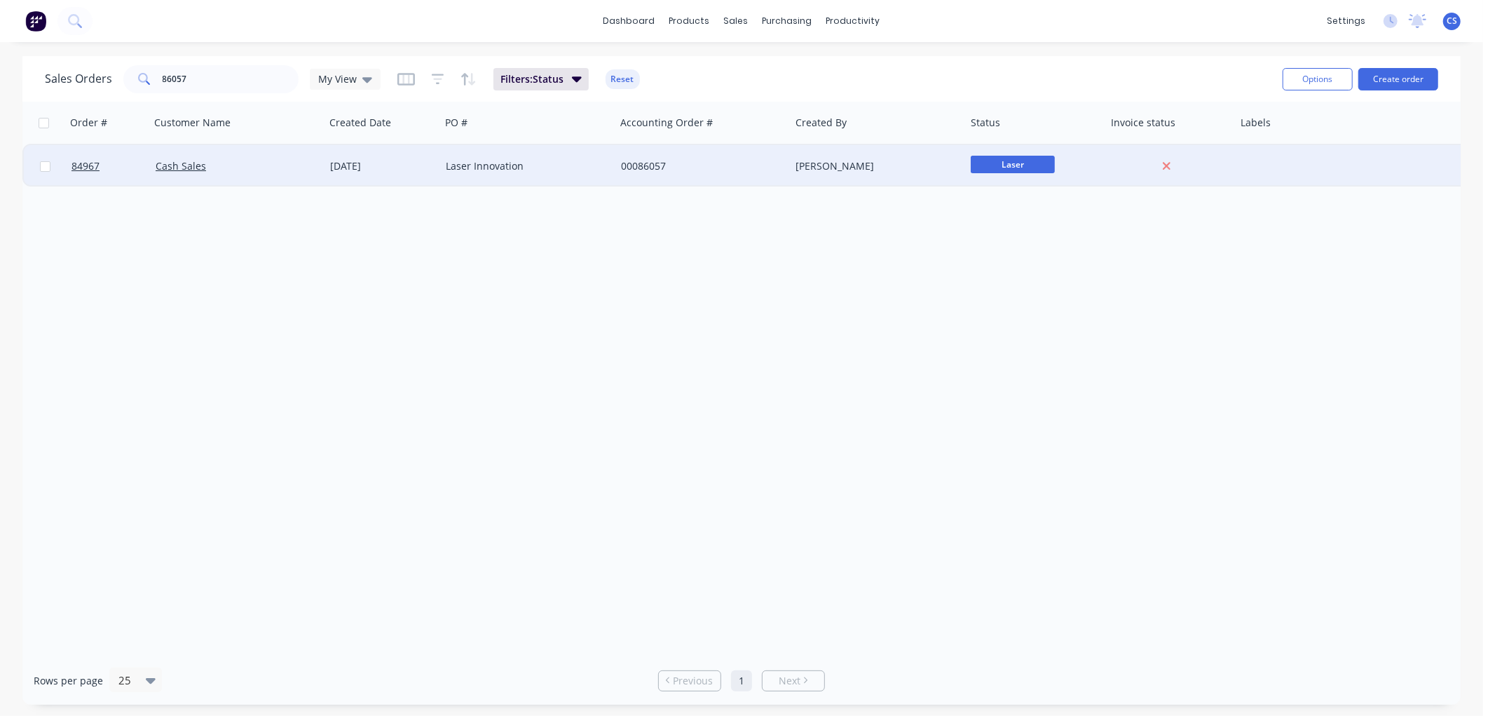
click at [1261, 159] on div at bounding box center [1375, 166] width 280 height 42
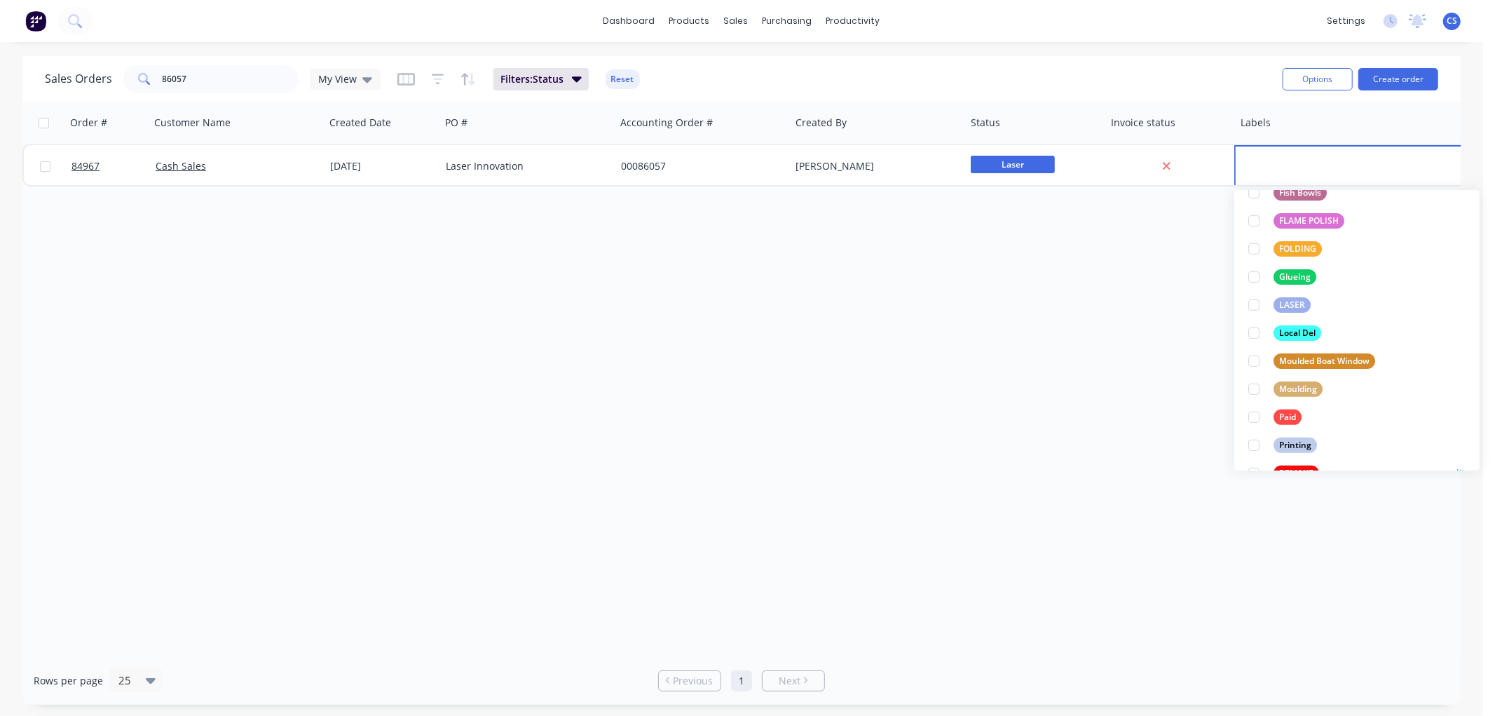
scroll to position [467, 0]
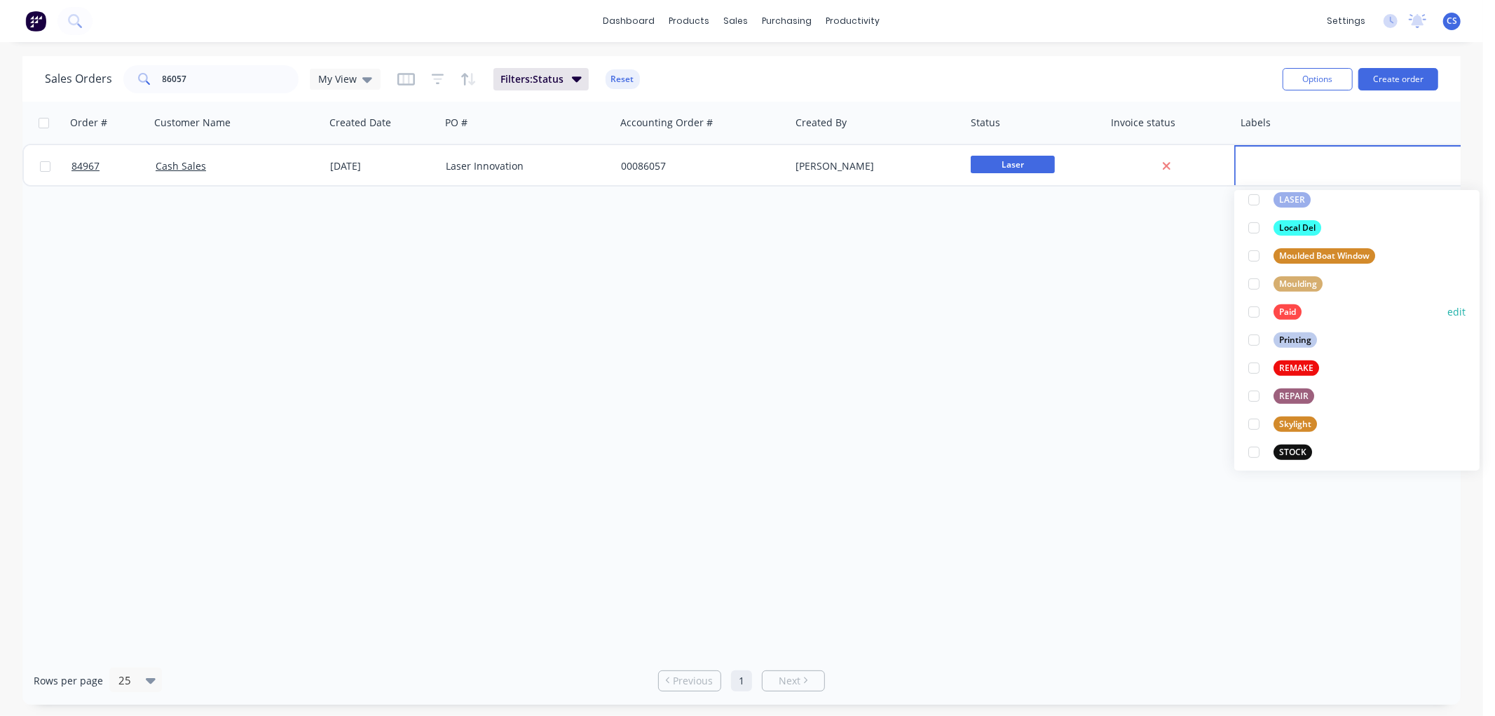
click at [1281, 308] on div "Paid" at bounding box center [1288, 311] width 28 height 15
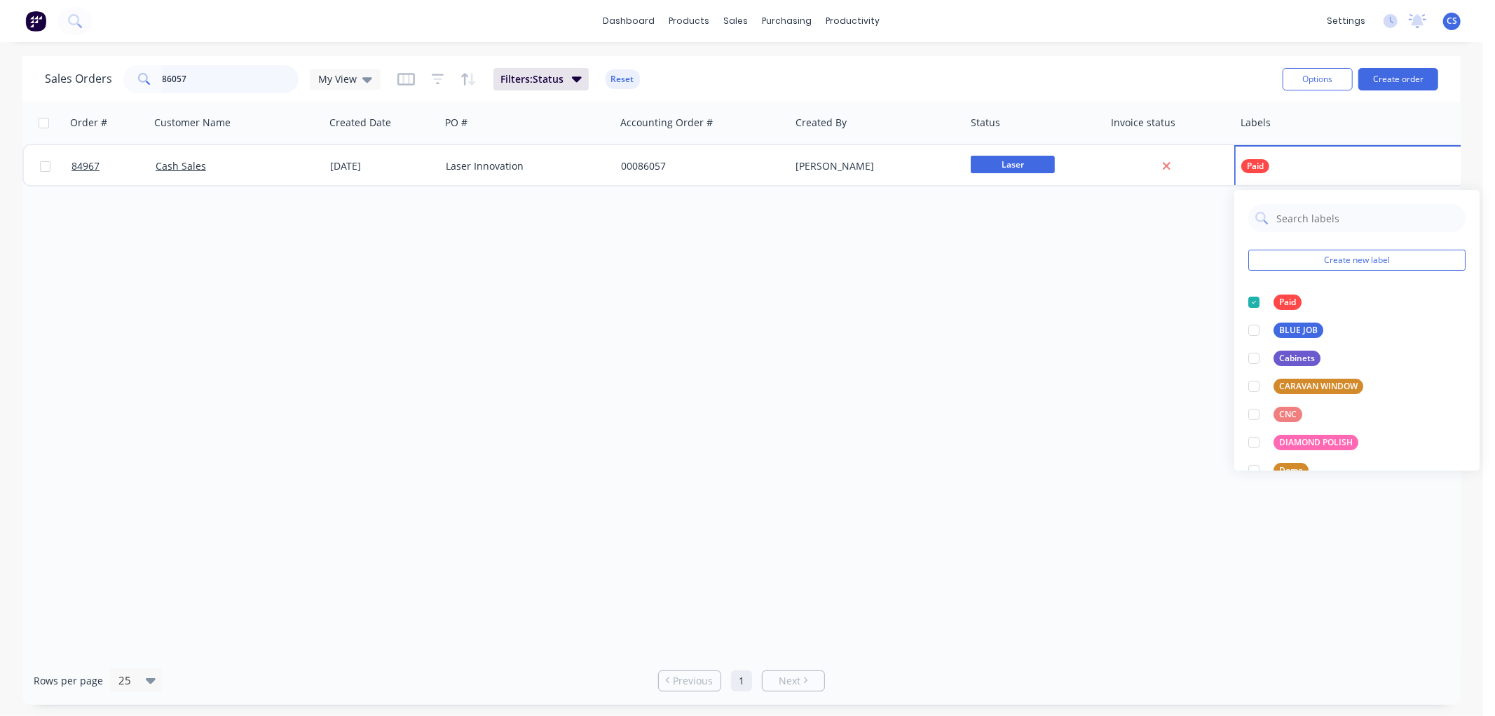
click at [240, 76] on input "86057" at bounding box center [231, 79] width 137 height 28
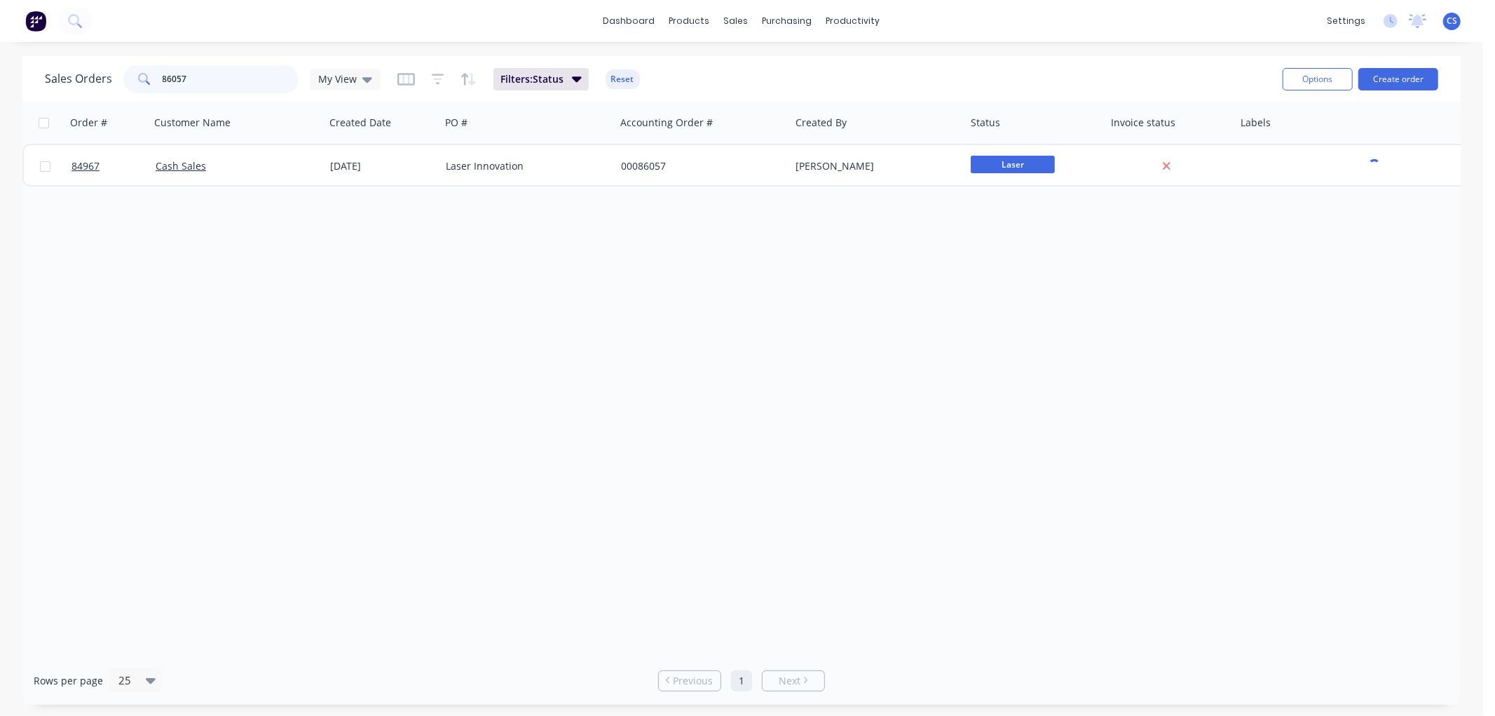
click at [240, 76] on input "86057" at bounding box center [231, 79] width 137 height 28
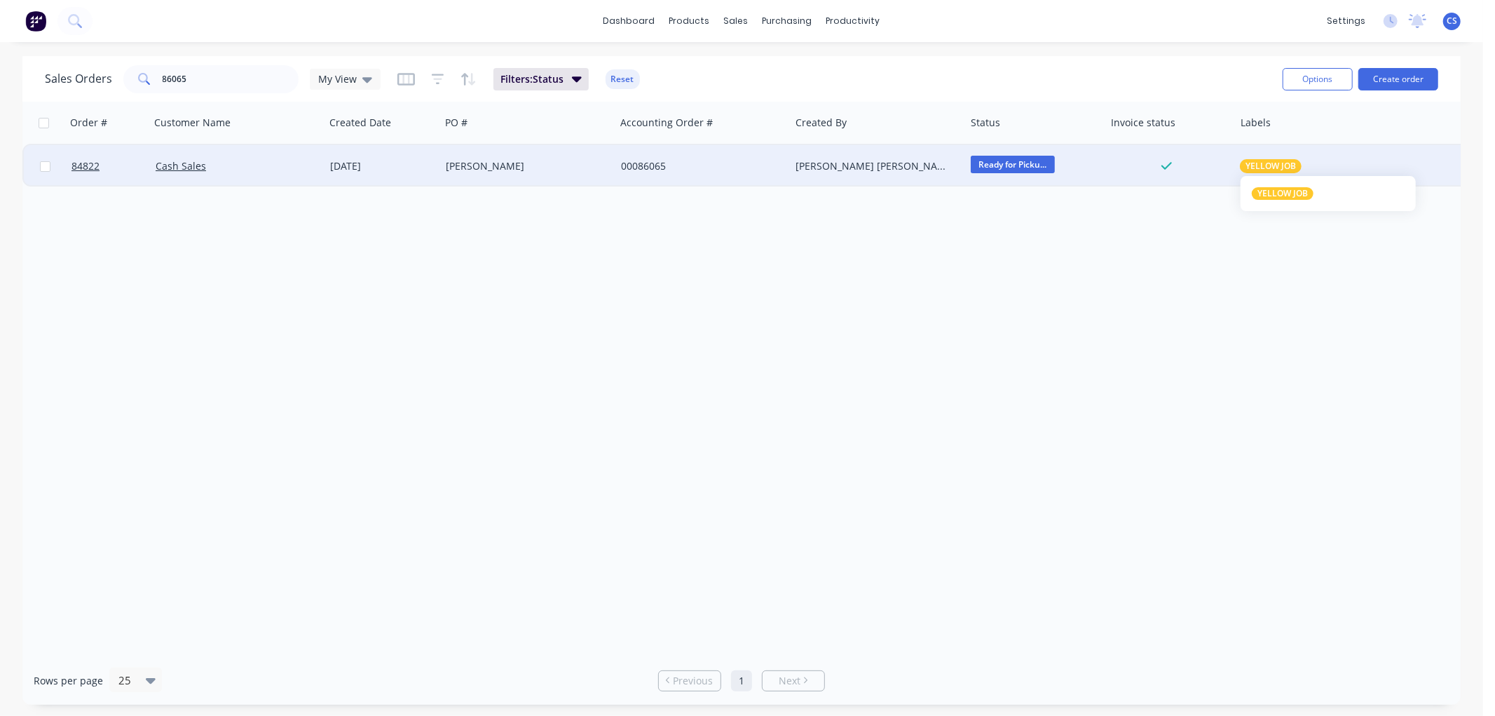
click at [1263, 165] on span "YELLOW JOB" at bounding box center [1271, 166] width 50 height 14
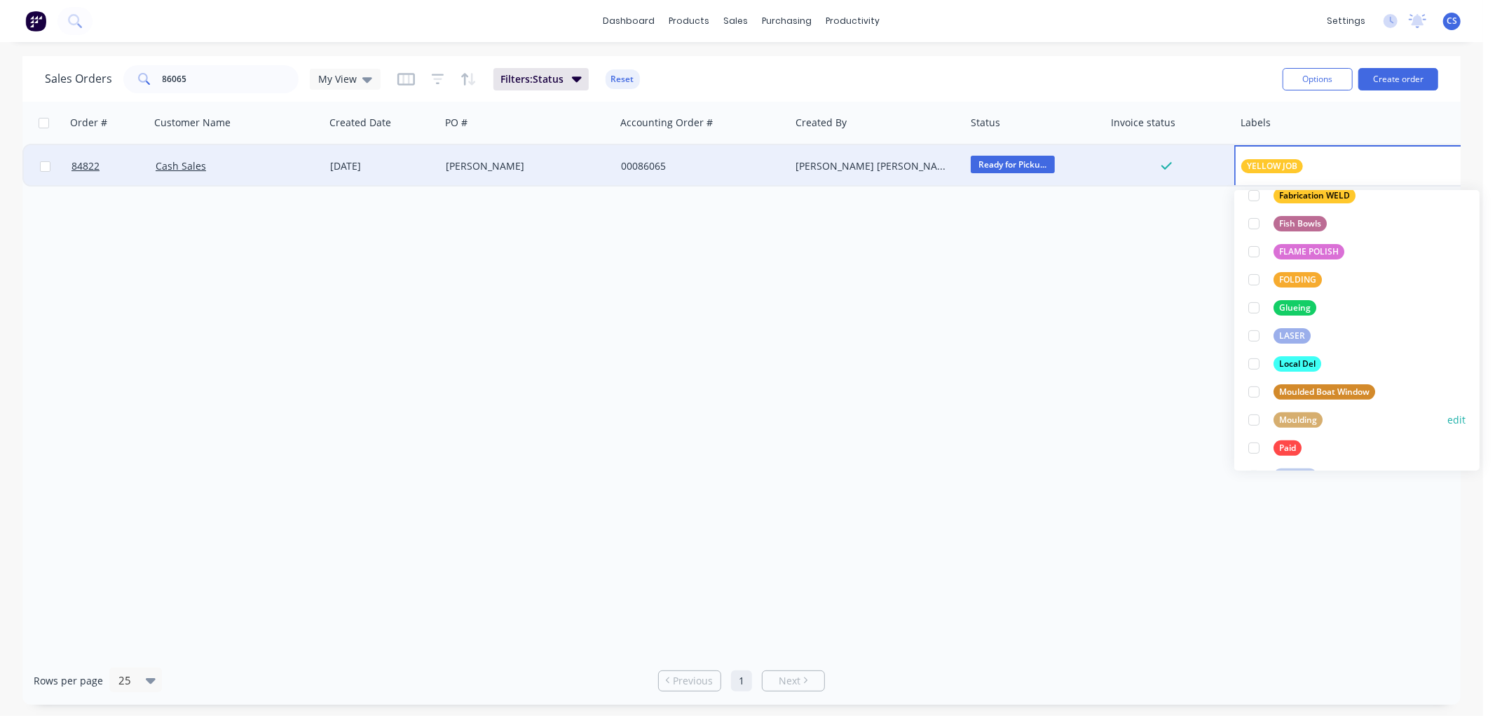
scroll to position [389, 0]
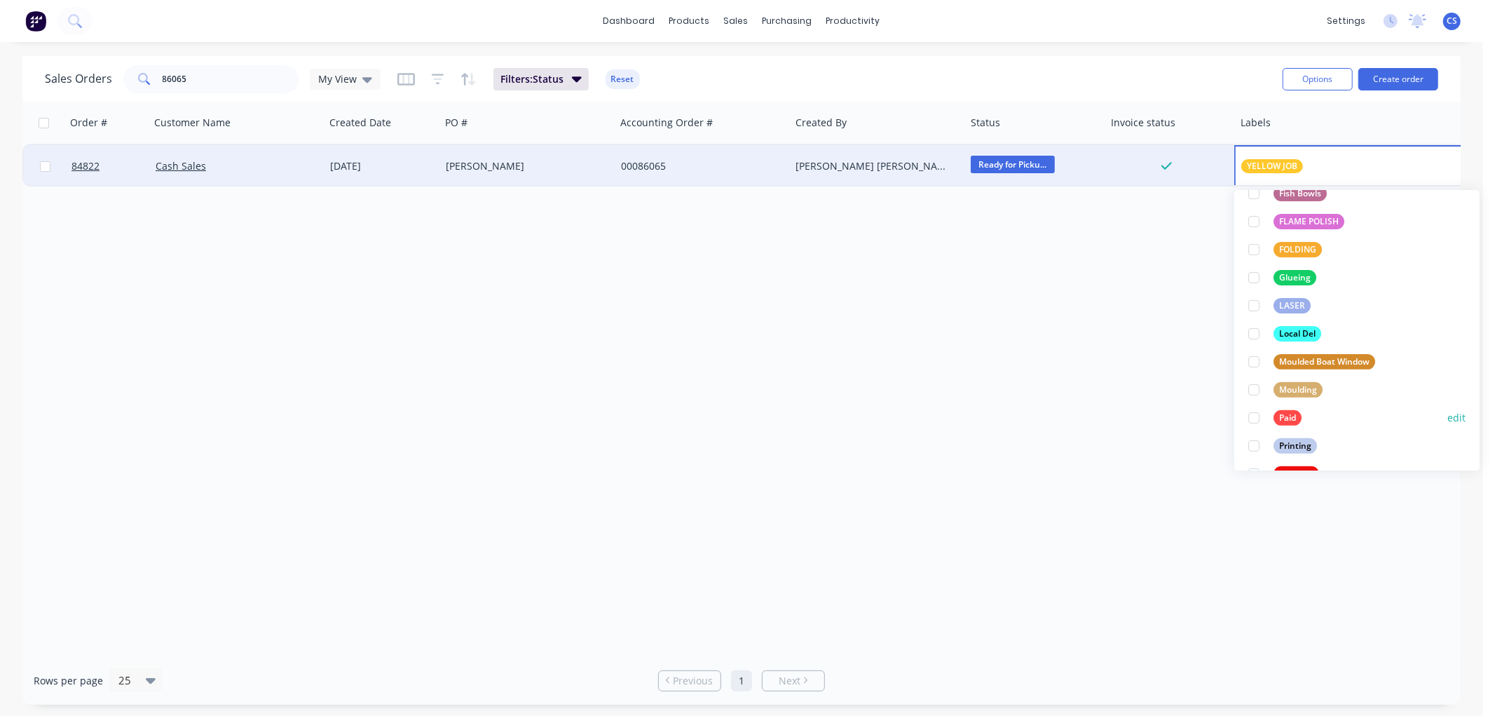
click at [1277, 412] on div "Paid" at bounding box center [1288, 417] width 28 height 15
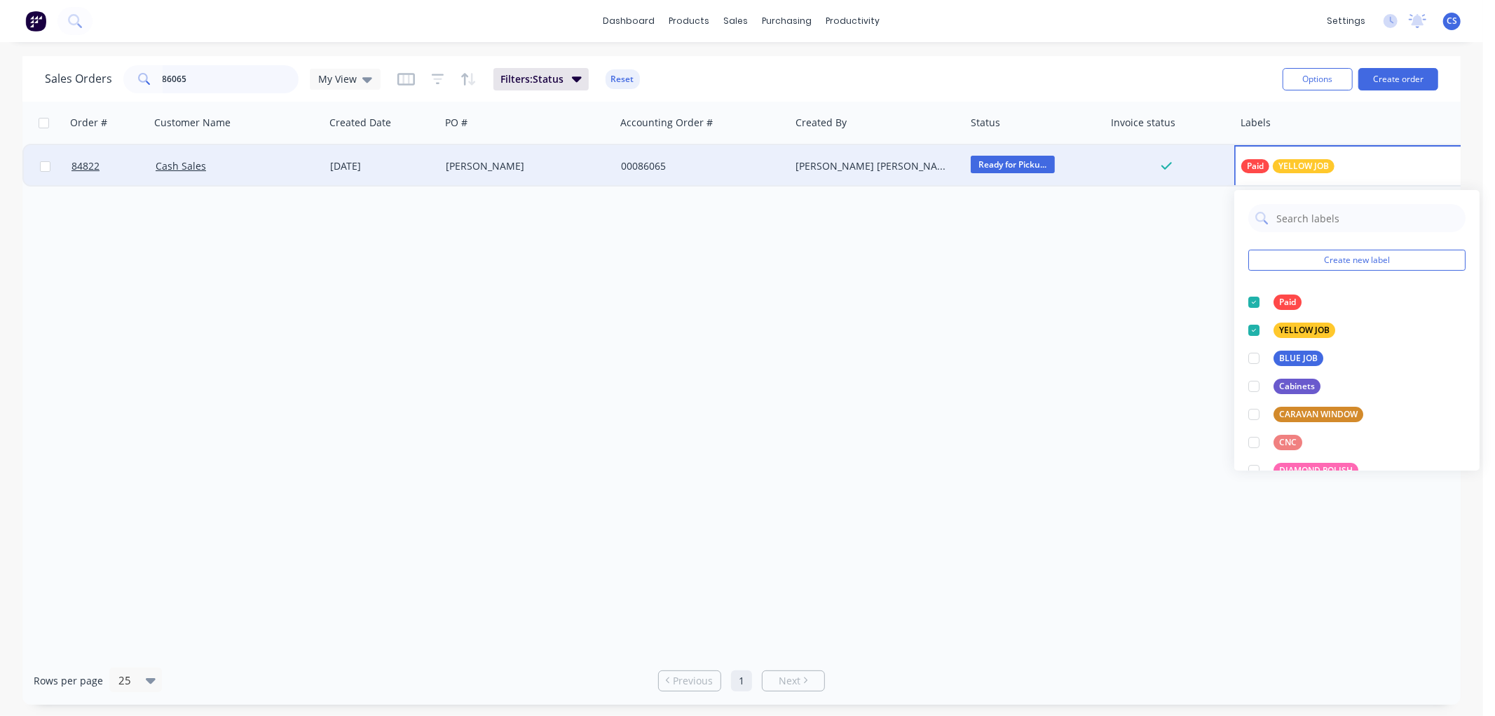
click at [245, 76] on input "86065" at bounding box center [231, 79] width 137 height 28
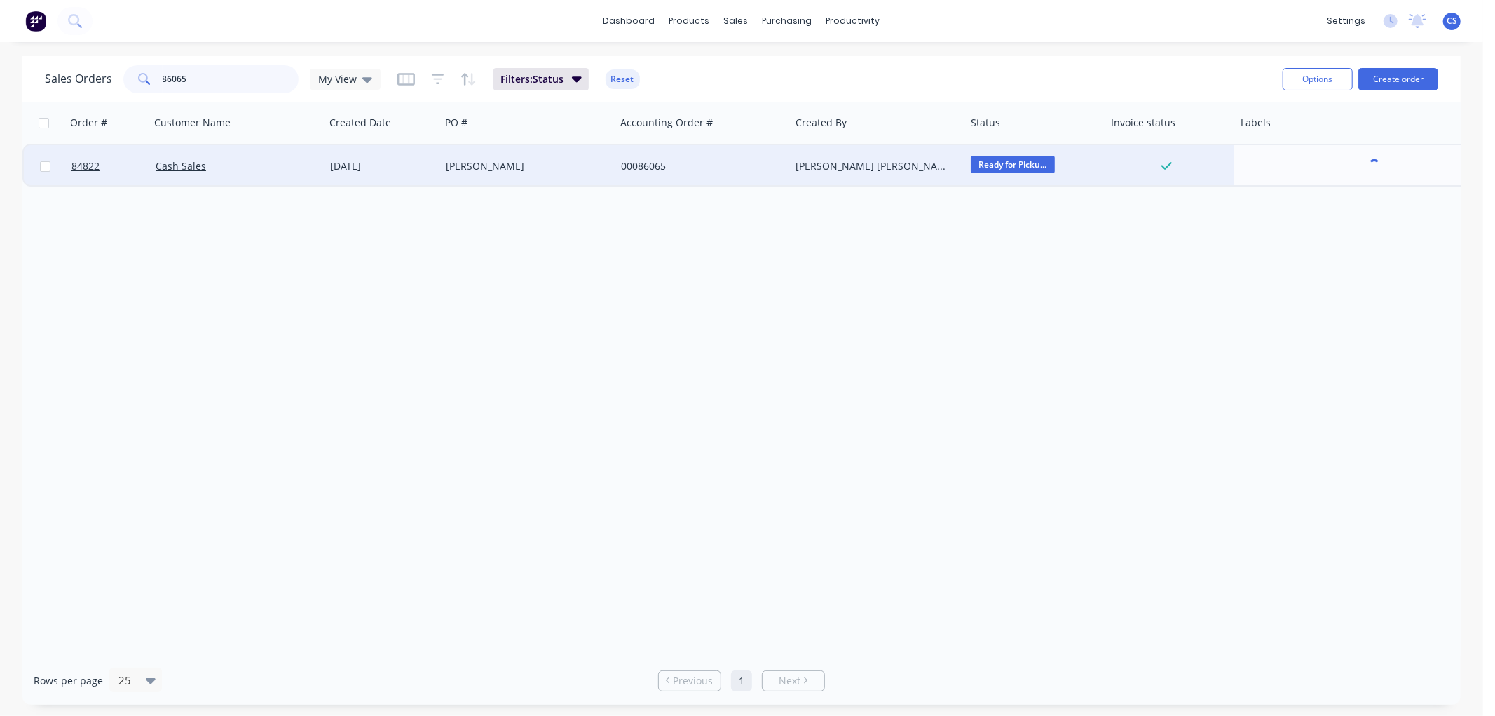
click at [245, 76] on input "86065" at bounding box center [231, 79] width 137 height 28
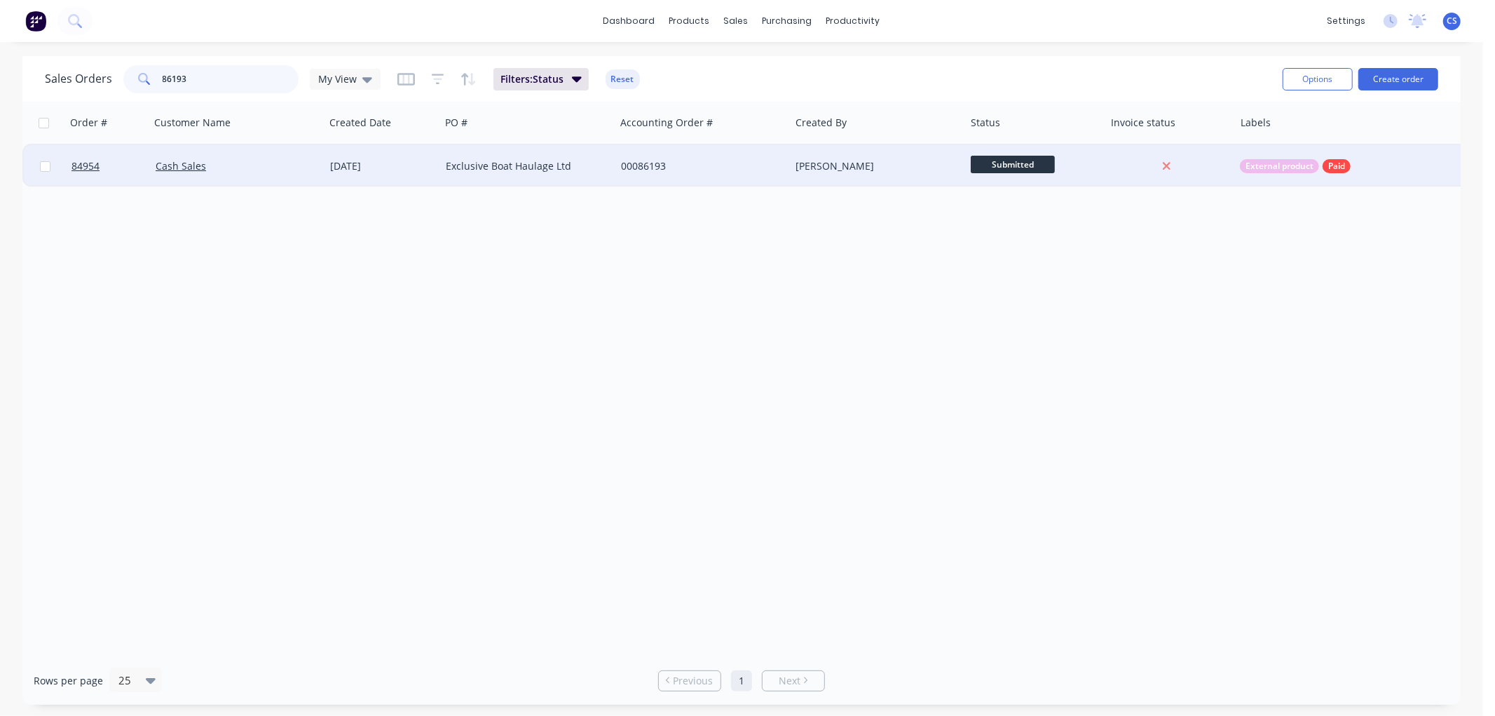
type input "86193"
click at [494, 172] on div "Exclusive Boat Haulage Ltd" at bounding box center [527, 166] width 175 height 42
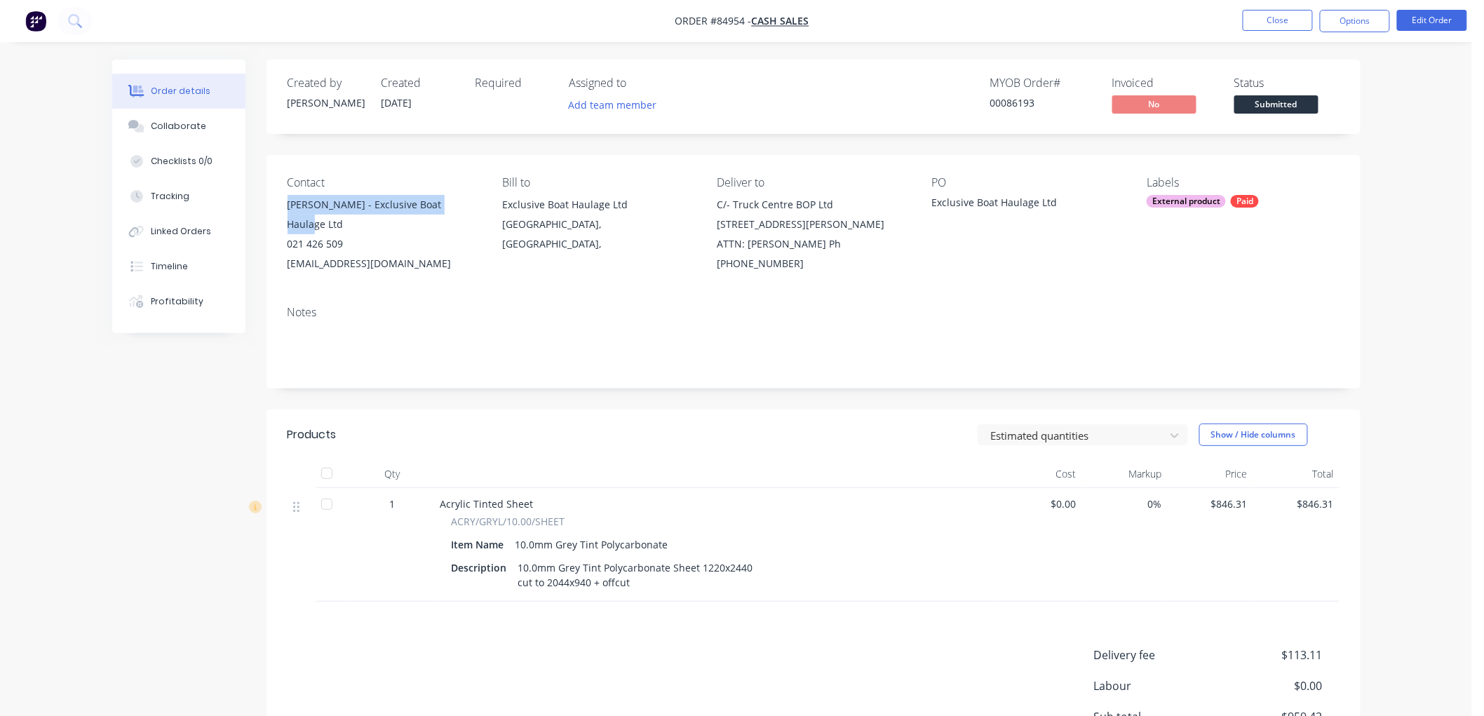
drag, startPoint x: 450, startPoint y: 202, endPoint x: 288, endPoint y: 205, distance: 162.0
click at [288, 205] on div "[PERSON_NAME] - Exclusive Boat Haulage Ltd" at bounding box center [383, 214] width 192 height 39
click at [358, 208] on div "[PERSON_NAME] - Exclusive Boat Haulage Ltd" at bounding box center [383, 214] width 192 height 39
drag, startPoint x: 327, startPoint y: 204, endPoint x: 449, endPoint y: 210, distance: 122.9
click at [449, 210] on div "[PERSON_NAME] - Exclusive Boat Haulage Ltd" at bounding box center [383, 214] width 192 height 39
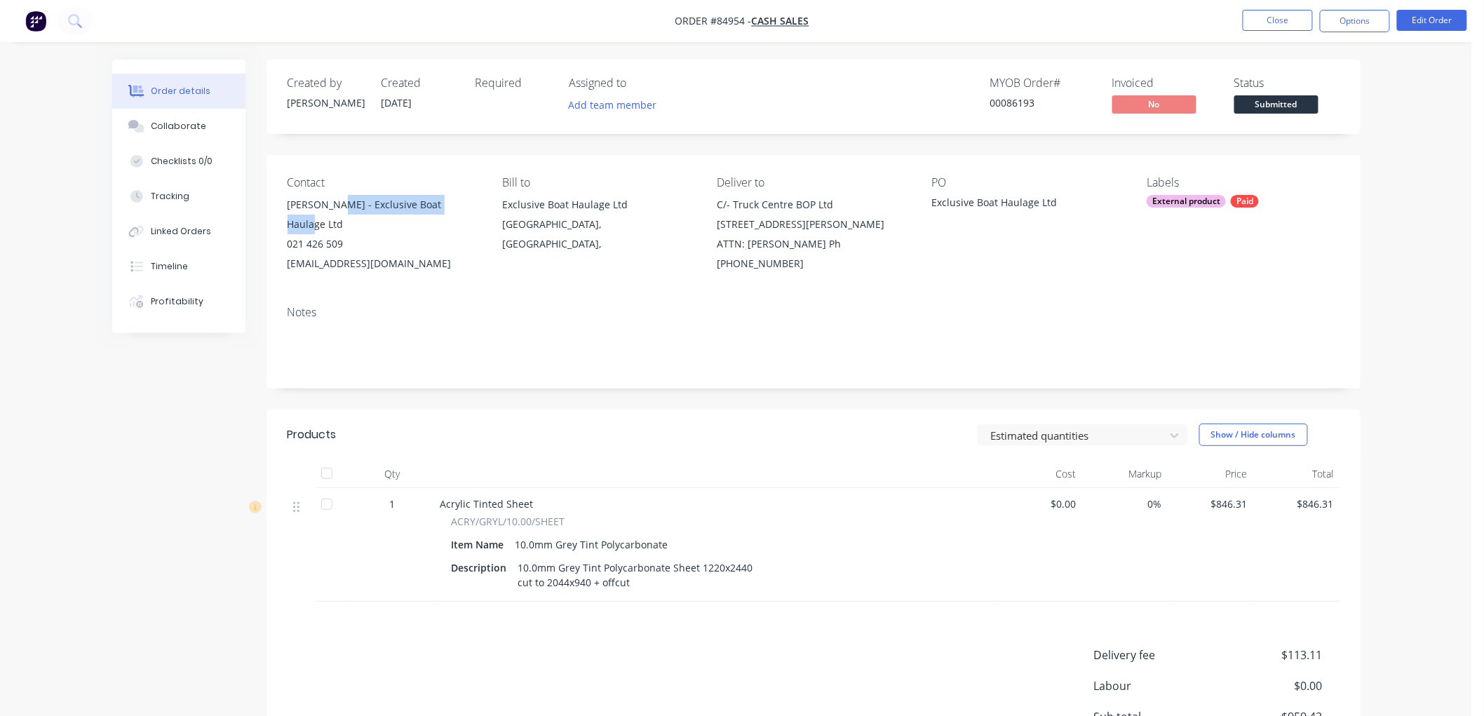
copy div "Exclusive Boat Haulage Ltd"
drag, startPoint x: 717, startPoint y: 203, endPoint x: 816, endPoint y: 245, distance: 107.4
click at [816, 245] on div "C/- Truck Centre BOP Ltd [STREET_ADDRESS][PERSON_NAME] ATTN: [PERSON_NAME] Ph […" at bounding box center [813, 234] width 192 height 79
copy div "C/- Truck Centre BOP Ltd [STREET_ADDRESS][PERSON_NAME] ATTN: [PERSON_NAME] Ph […"
click at [1346, 23] on button "Options" at bounding box center [1355, 21] width 70 height 22
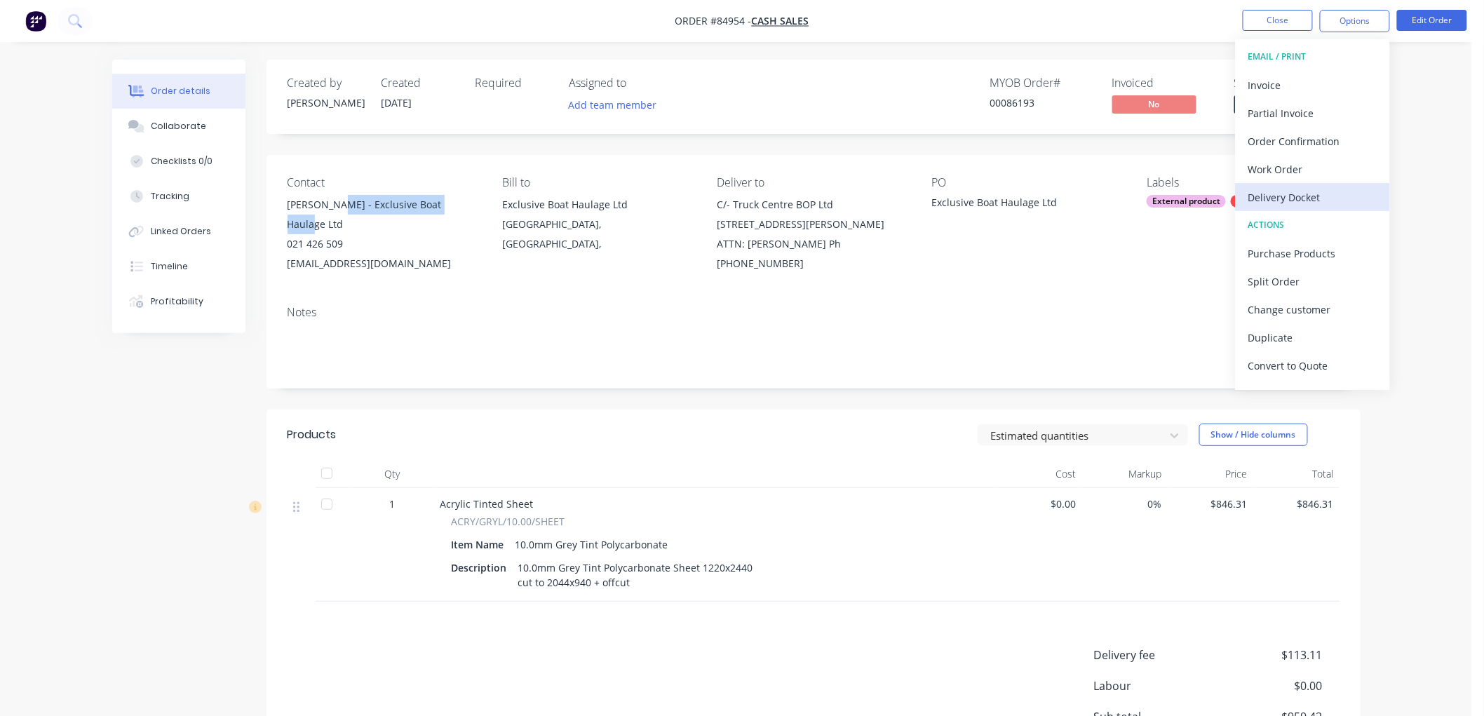
click at [1276, 193] on div "Delivery Docket" at bounding box center [1312, 197] width 129 height 20
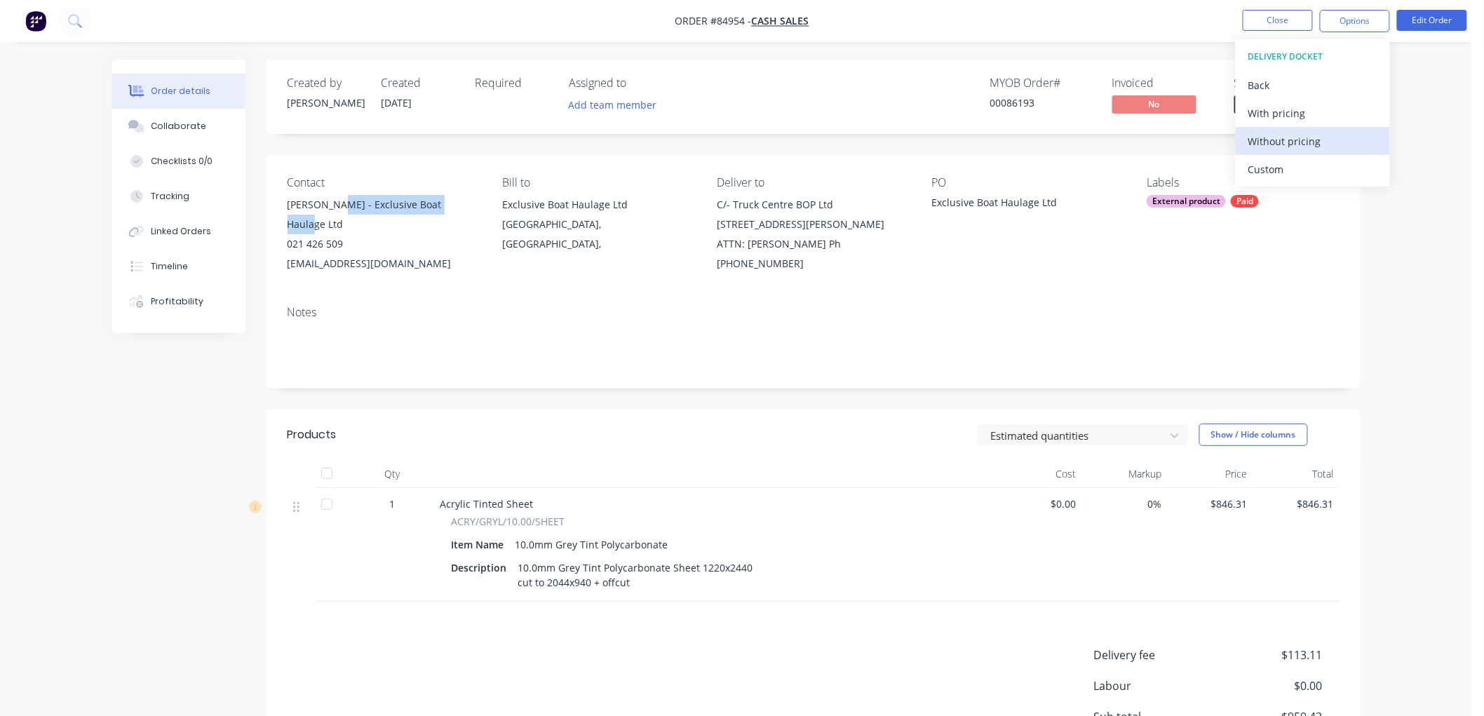
click at [1273, 142] on div "Without pricing" at bounding box center [1312, 141] width 129 height 20
